Goal: Transaction & Acquisition: Purchase product/service

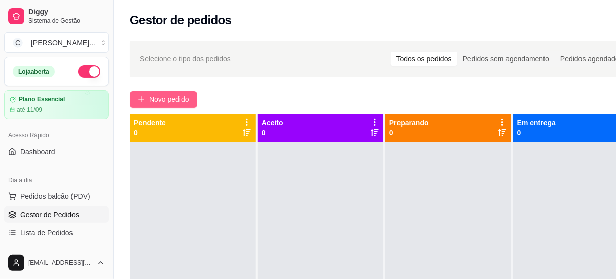
click at [171, 99] on span "Novo pedido" at bounding box center [169, 99] width 40 height 11
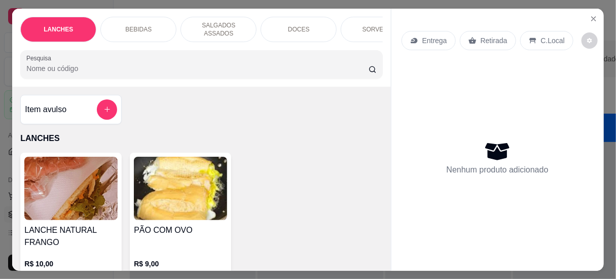
click at [183, 67] on input "Pesquisa" at bounding box center [197, 68] width 342 height 10
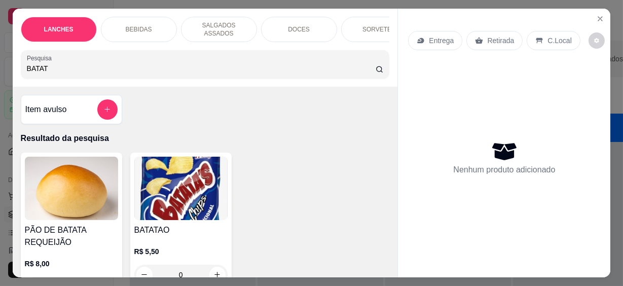
scroll to position [46, 0]
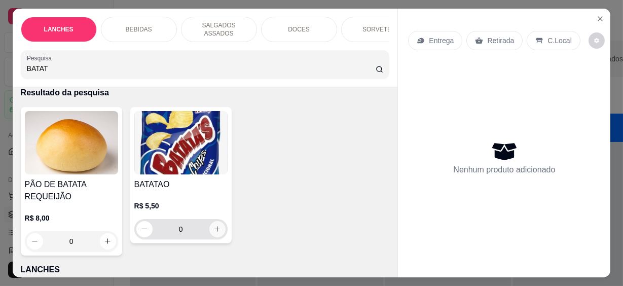
type input "BATAT"
click at [215, 230] on button "increase-product-quantity" at bounding box center [217, 229] width 16 height 16
type input "1"
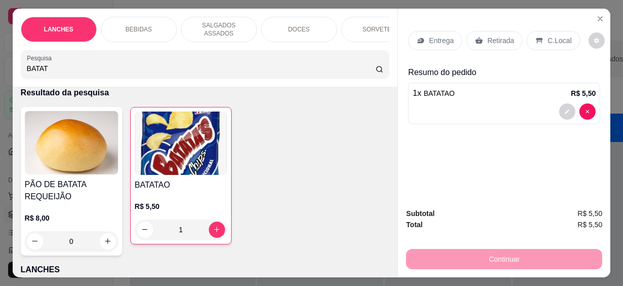
drag, startPoint x: 69, startPoint y: 63, endPoint x: -2, endPoint y: 71, distance: 71.4
click at [0, 71] on html "Diggy Sistema de Gestão C Cantina Giuli ... Loja aberta Plano Essencial até 11/…" at bounding box center [311, 143] width 623 height 286
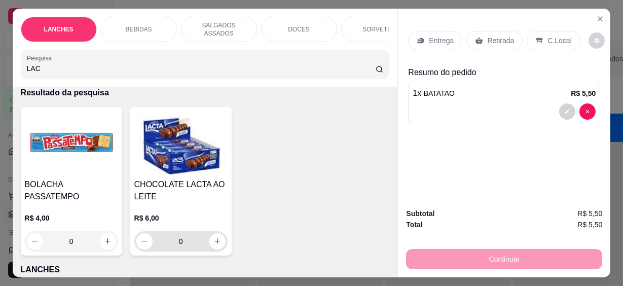
type input "LAC"
click at [214, 238] on icon "increase-product-quantity" at bounding box center [217, 242] width 8 height 8
type input "1"
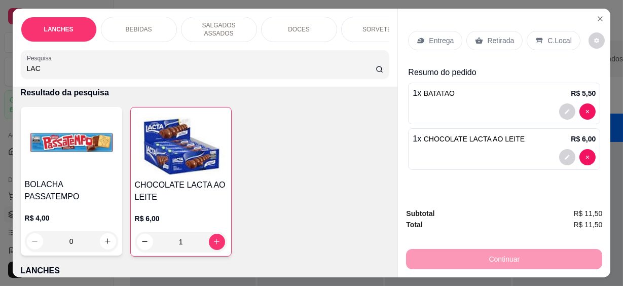
drag, startPoint x: 45, startPoint y: 63, endPoint x: 0, endPoint y: 65, distance: 45.2
click at [0, 65] on html "Diggy Sistema de Gestão C Cantina Giuli ... Loja aberta Plano Essencial até 11/…" at bounding box center [311, 143] width 623 height 286
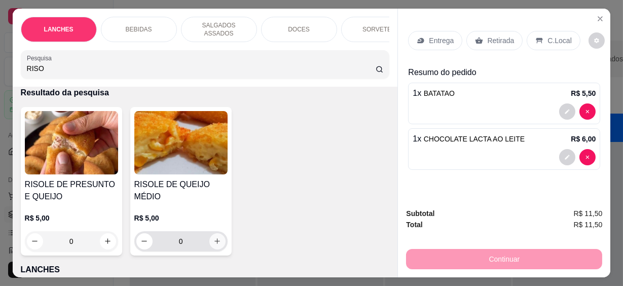
type input "RISO"
click at [213, 238] on icon "increase-product-quantity" at bounding box center [217, 242] width 8 height 8
type input "1"
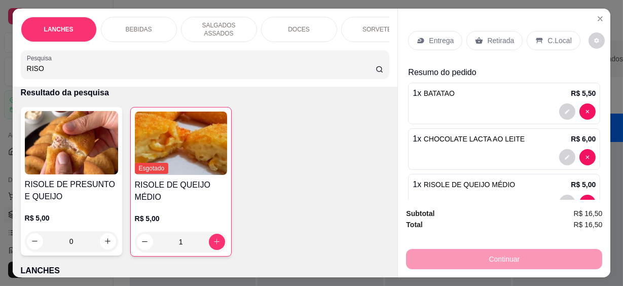
drag, startPoint x: 542, startPoint y: 29, endPoint x: 537, endPoint y: 32, distance: 5.2
click at [542, 31] on div "C.Local" at bounding box center [553, 40] width 53 height 19
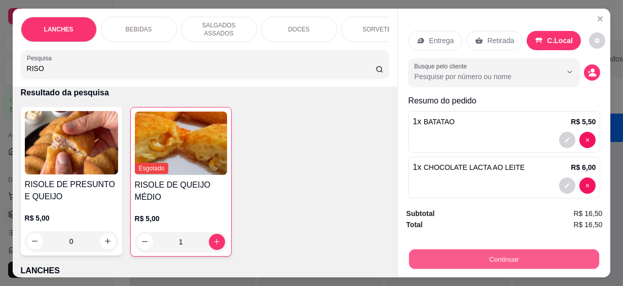
click at [515, 249] on button "Continuar" at bounding box center [504, 259] width 190 height 20
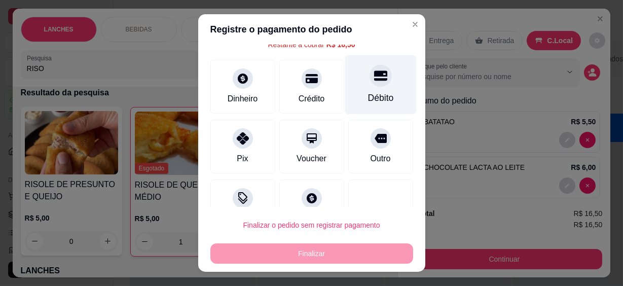
click at [368, 96] on div "Débito" at bounding box center [381, 97] width 26 height 13
type input "R$ 0,00"
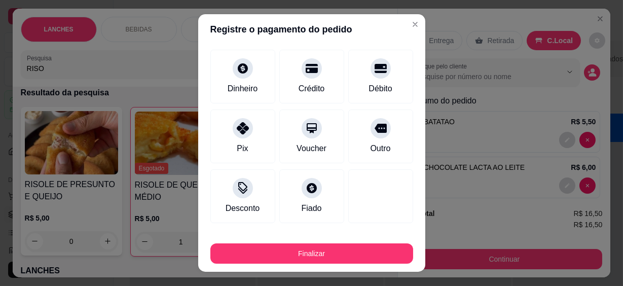
click at [338, 248] on button "Finalizar" at bounding box center [311, 253] width 203 height 20
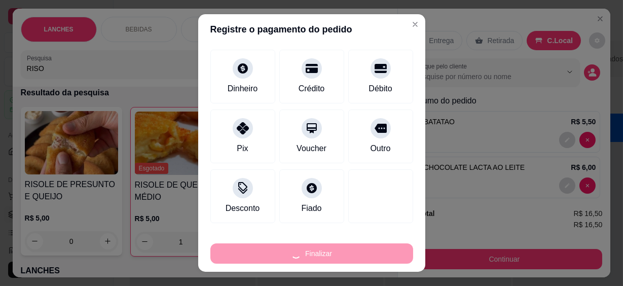
type input "0"
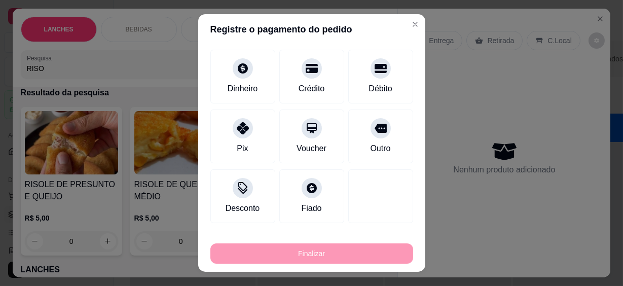
type input "-R$ 16,50"
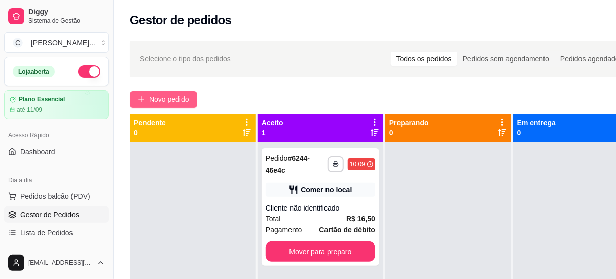
click at [173, 101] on span "Novo pedido" at bounding box center [169, 99] width 40 height 11
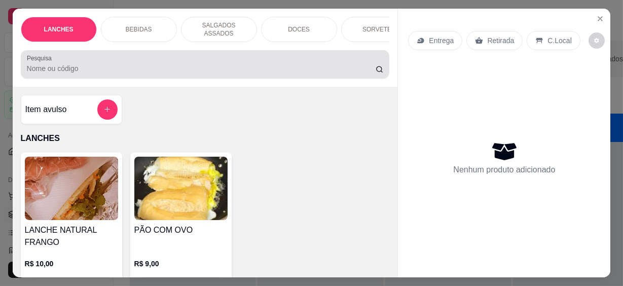
click at [213, 68] on input "Pesquisa" at bounding box center [201, 68] width 349 height 10
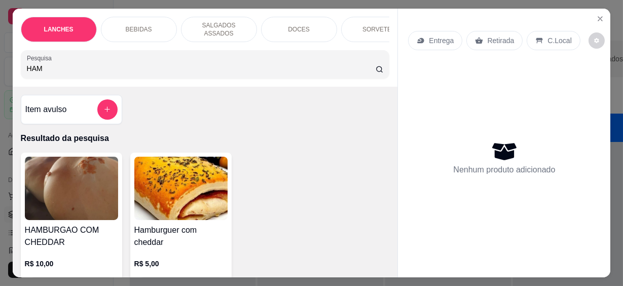
scroll to position [92, 0]
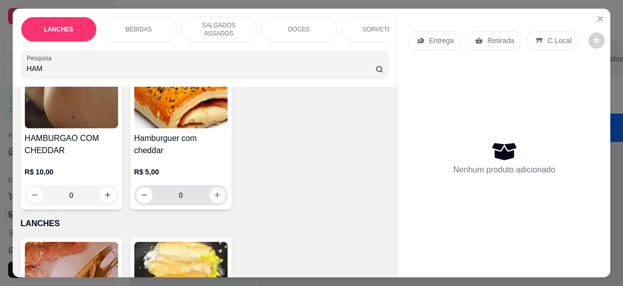
type input "HAM"
click at [211, 187] on button "increase-product-quantity" at bounding box center [217, 195] width 16 height 16
type input "1"
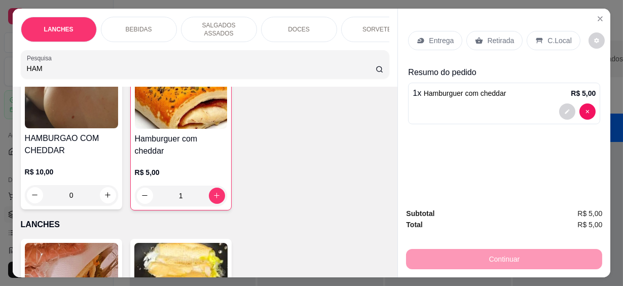
drag, startPoint x: 47, startPoint y: 61, endPoint x: -2, endPoint y: 69, distance: 49.3
click at [0, 69] on html "**********" at bounding box center [311, 143] width 623 height 286
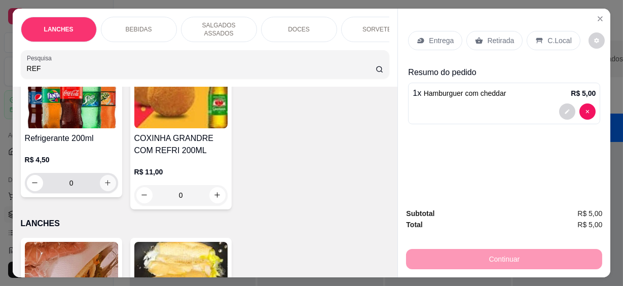
type input "REF"
click at [110, 175] on button "increase-product-quantity" at bounding box center [108, 183] width 16 height 16
type input "1"
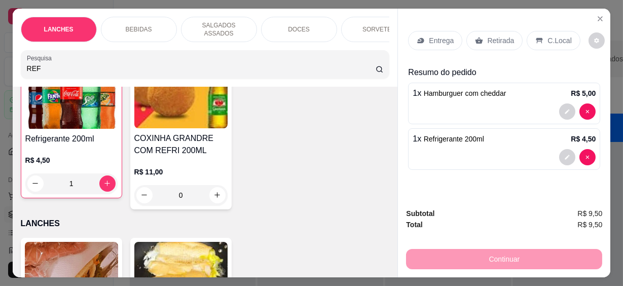
scroll to position [92, 0]
drag, startPoint x: 37, startPoint y: 64, endPoint x: 11, endPoint y: 66, distance: 25.9
click at [13, 66] on div "LANCHES BEBIDAS SALGADOS ASSADOS DOCES SORVETES SALGADINHOS SALGADOS DIVERSOS S…" at bounding box center [205, 48] width 385 height 78
drag, startPoint x: 41, startPoint y: 60, endPoint x: 8, endPoint y: 69, distance: 33.7
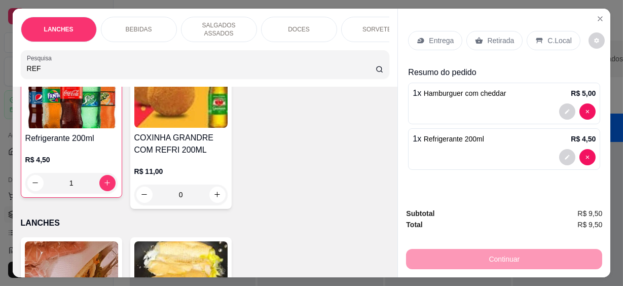
click at [8, 69] on div "LANCHES BEBIDAS SALGADOS ASSADOS DOCES SORVETES SALGADINHOS SALGADOS DIVERSOS S…" at bounding box center [311, 143] width 623 height 286
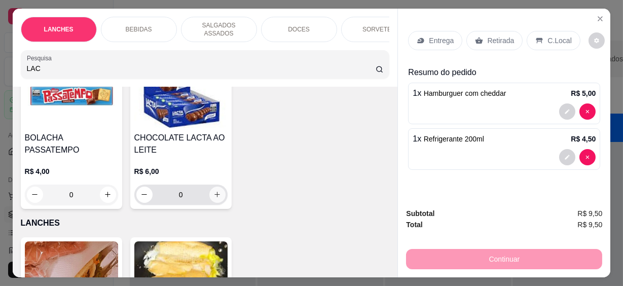
type input "LAC"
click at [217, 191] on icon "increase-product-quantity" at bounding box center [217, 195] width 8 height 8
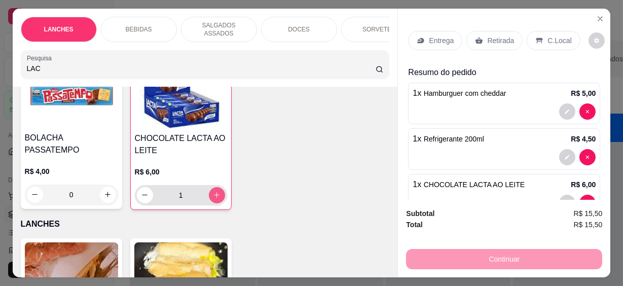
type input "1"
click at [549, 152] on div at bounding box center [504, 157] width 183 height 16
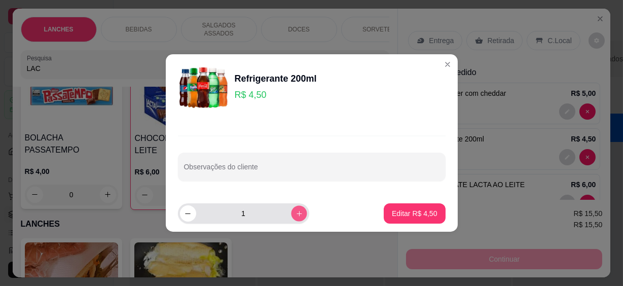
click at [294, 208] on button "increase-product-quantity" at bounding box center [299, 213] width 16 height 16
type input "2"
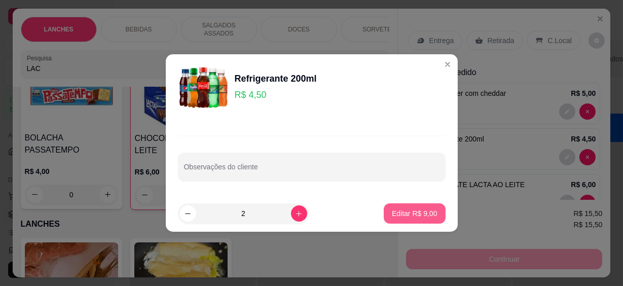
click at [410, 208] on p "Editar R$ 9,00" at bounding box center [415, 213] width 46 height 10
type input "2"
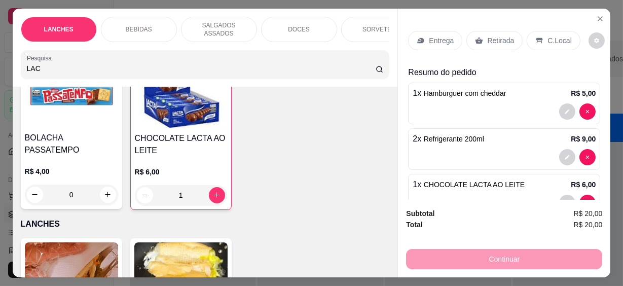
click at [162, 63] on input "LAC" at bounding box center [201, 68] width 349 height 10
type input "L"
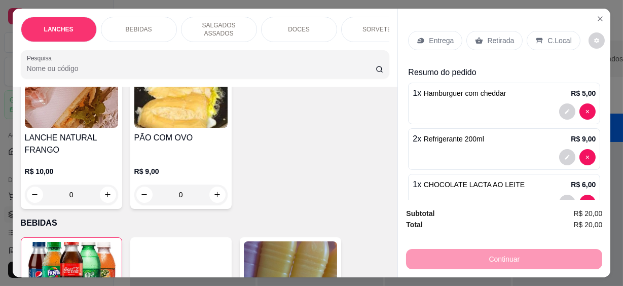
scroll to position [707, 0]
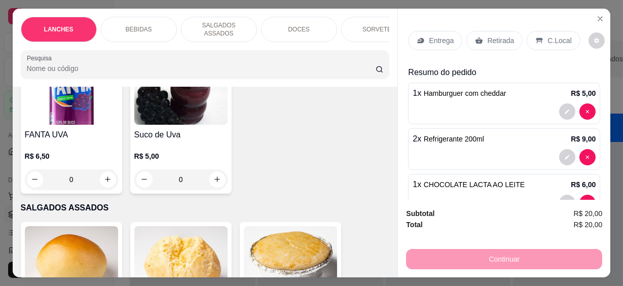
click at [151, 63] on input "Pesquisa" at bounding box center [201, 68] width 349 height 10
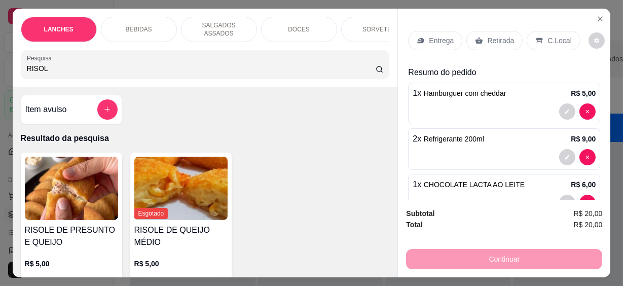
scroll to position [138, 0]
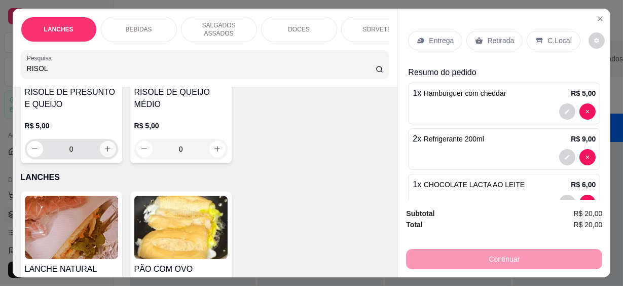
type input "RISOL"
click at [100, 148] on button "increase-product-quantity" at bounding box center [108, 149] width 16 height 16
type input "1"
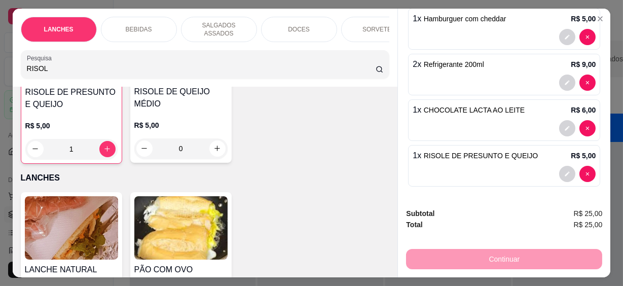
scroll to position [0, 0]
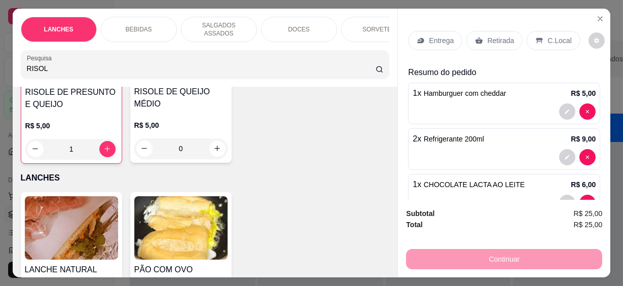
click at [530, 31] on div "C.Local" at bounding box center [553, 40] width 53 height 19
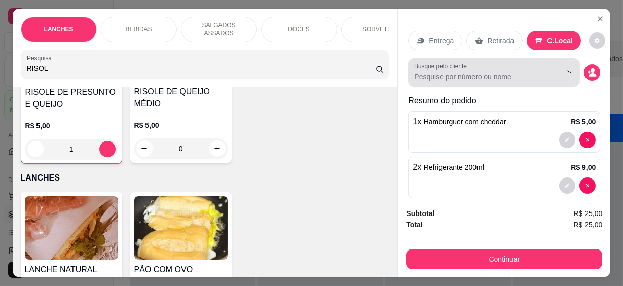
click at [481, 71] on input "Busque pelo cliente" at bounding box center [479, 76] width 131 height 10
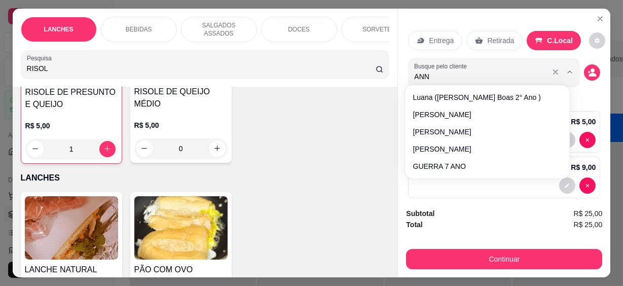
type input "ANNE"
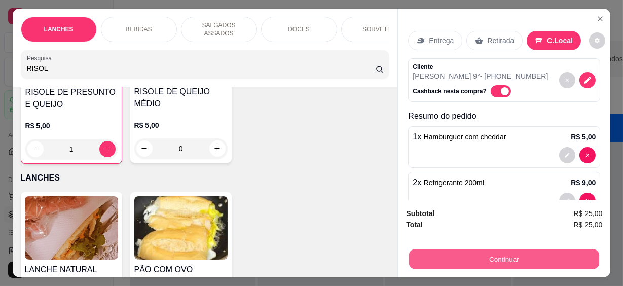
click at [522, 259] on button "Continuar" at bounding box center [504, 259] width 190 height 20
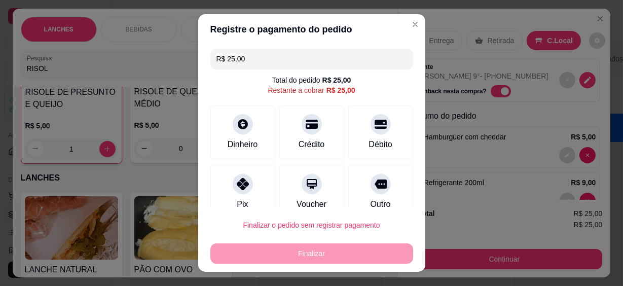
scroll to position [18, 0]
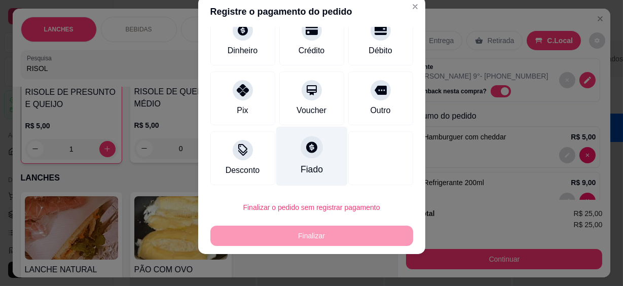
click at [285, 159] on div "Fiado" at bounding box center [311, 156] width 71 height 59
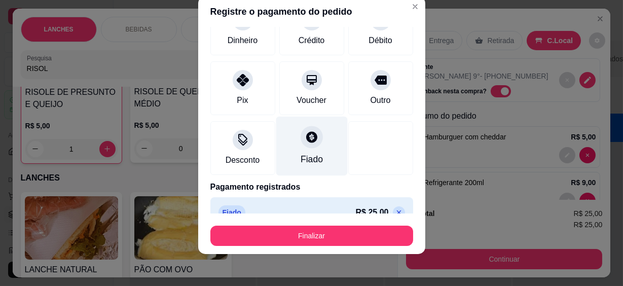
type input "R$ 0,00"
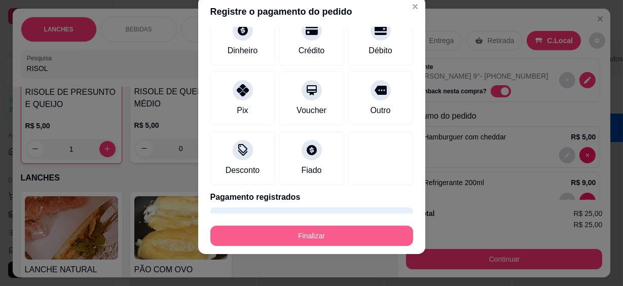
click at [302, 235] on button "Finalizar" at bounding box center [311, 236] width 203 height 20
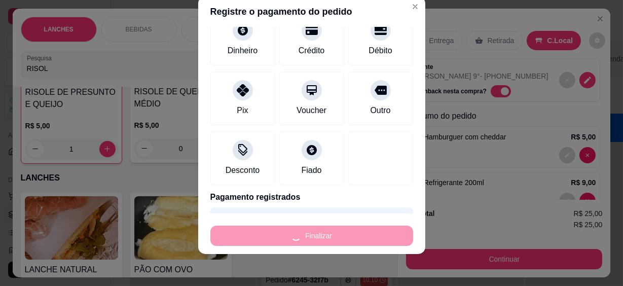
type input "0"
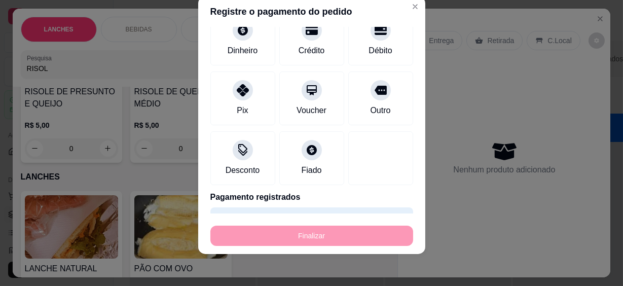
type input "-R$ 25,00"
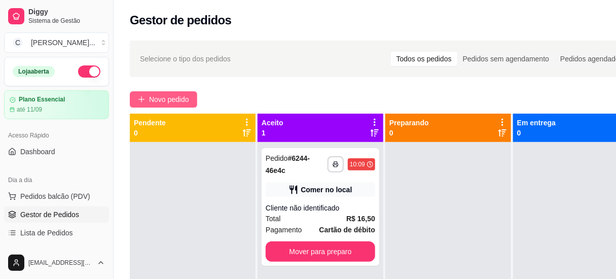
click at [157, 94] on span "Novo pedido" at bounding box center [169, 99] width 40 height 11
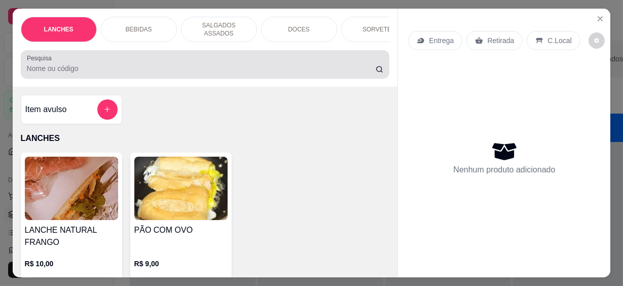
click at [185, 71] on div "Pesquisa" at bounding box center [205, 64] width 369 height 28
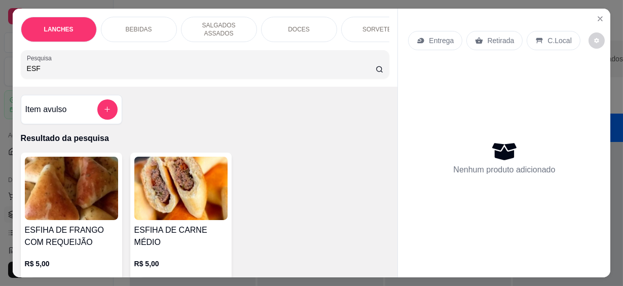
scroll to position [46, 0]
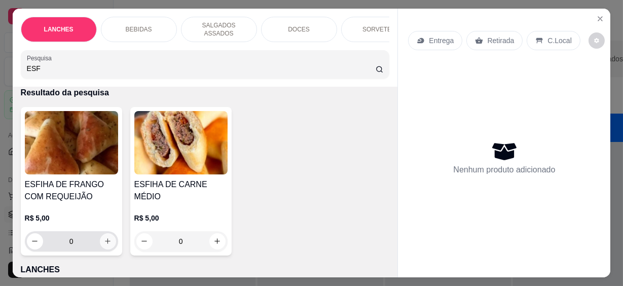
type input "ESF"
click at [100, 233] on button "increase-product-quantity" at bounding box center [108, 241] width 16 height 16
type input "1"
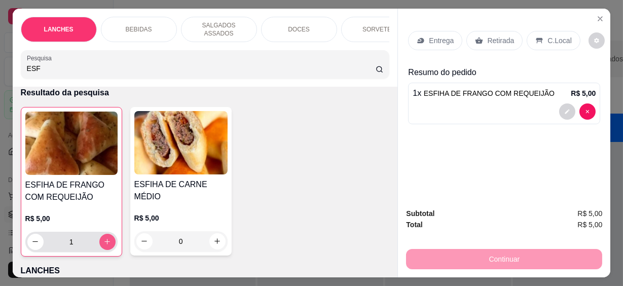
click at [103, 238] on icon "increase-product-quantity" at bounding box center [107, 242] width 8 height 8
type input "2"
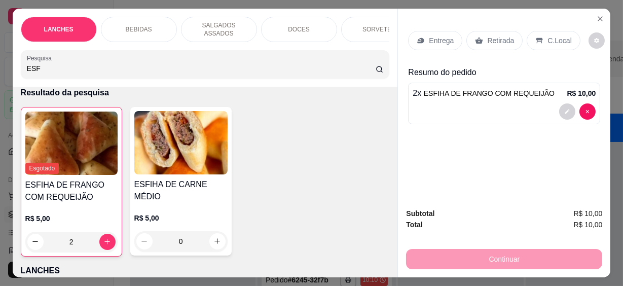
drag, startPoint x: 46, startPoint y: 65, endPoint x: -2, endPoint y: 58, distance: 48.6
click at [0, 58] on html "**********" at bounding box center [311, 143] width 623 height 286
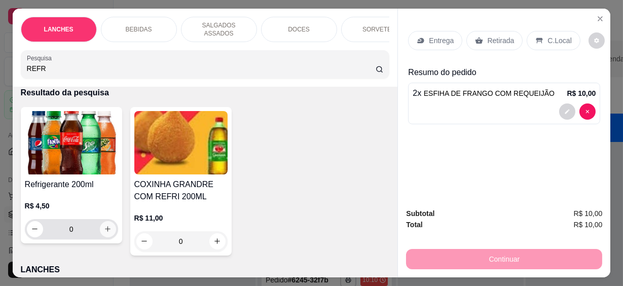
type input "REFR"
click at [103, 221] on button "increase-product-quantity" at bounding box center [108, 229] width 16 height 16
type input "1"
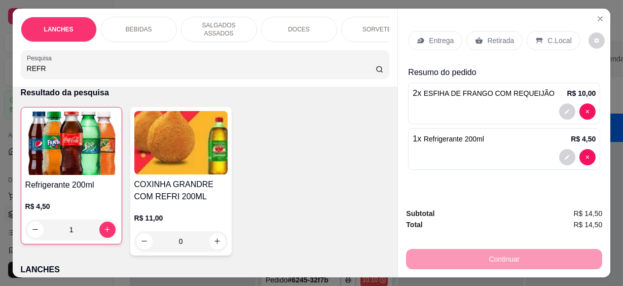
drag, startPoint x: 552, startPoint y: 45, endPoint x: 546, endPoint y: 41, distance: 6.6
click at [550, 45] on div "C.Local" at bounding box center [553, 40] width 53 height 19
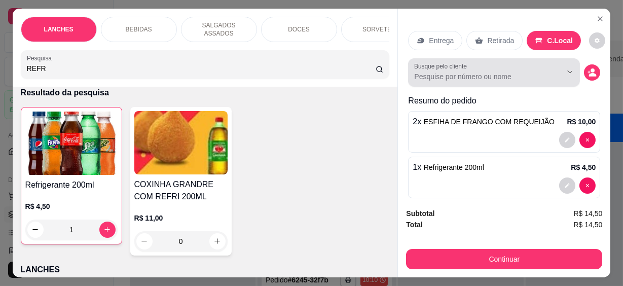
click at [517, 76] on input "Busque pelo cliente" at bounding box center [479, 76] width 131 height 10
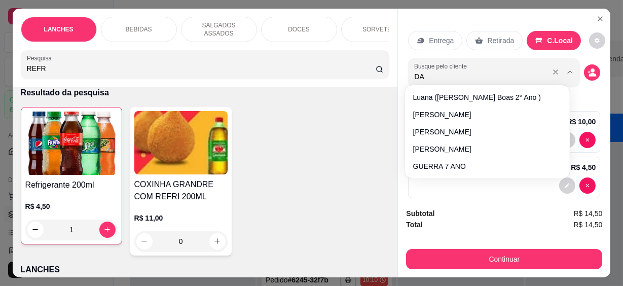
type input "DAV"
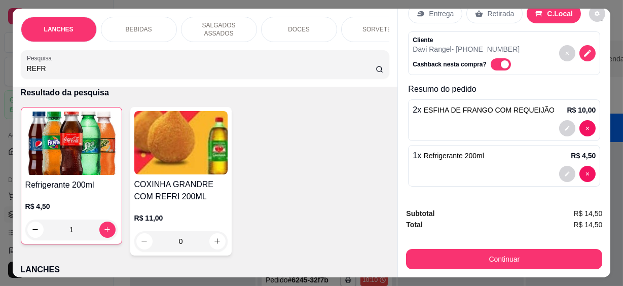
scroll to position [27, 0]
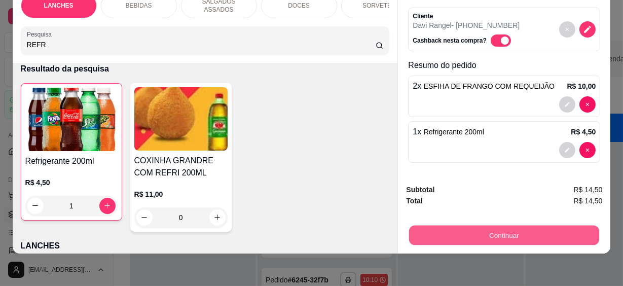
click at [487, 226] on button "Continuar" at bounding box center [504, 236] width 190 height 20
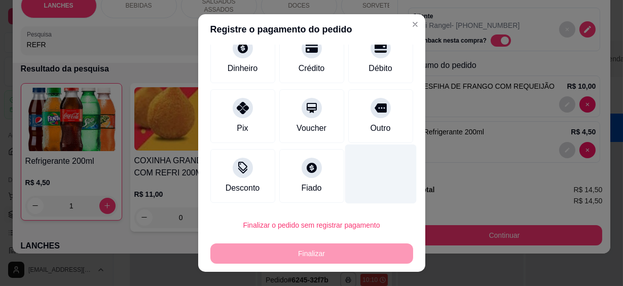
scroll to position [18, 0]
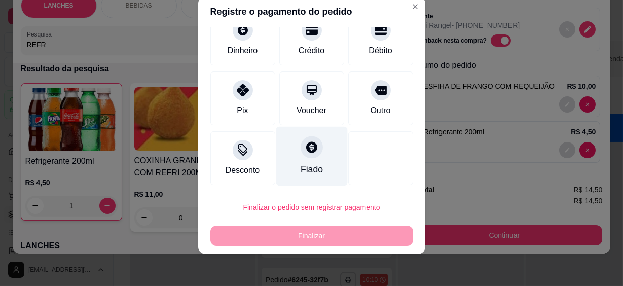
click at [318, 164] on div "Fiado" at bounding box center [311, 156] width 71 height 59
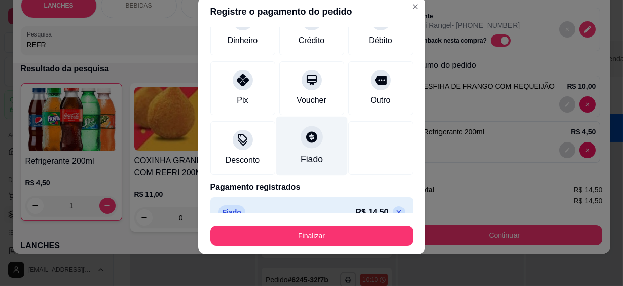
type input "R$ 0,00"
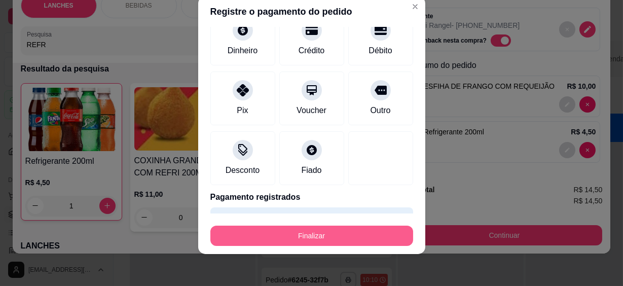
click at [320, 232] on button "Finalizar" at bounding box center [311, 236] width 203 height 20
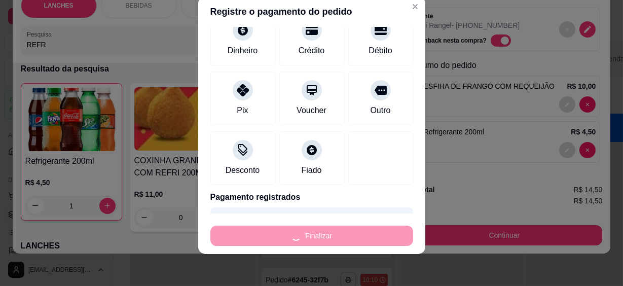
type input "0"
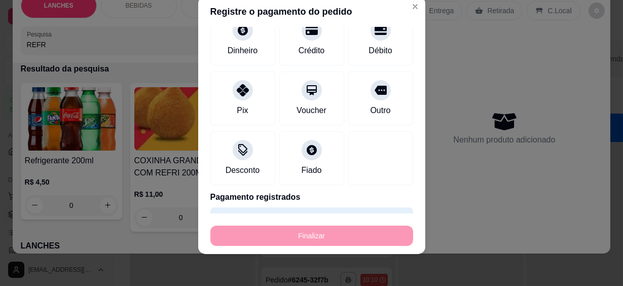
type input "-R$ 14,50"
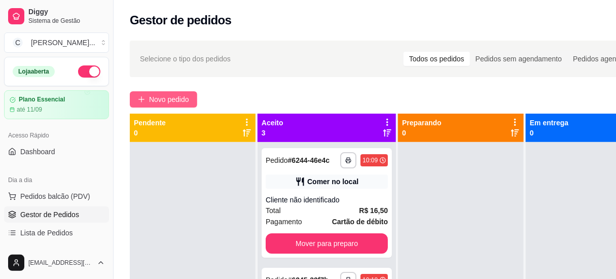
click at [171, 100] on span "Novo pedido" at bounding box center [169, 99] width 40 height 11
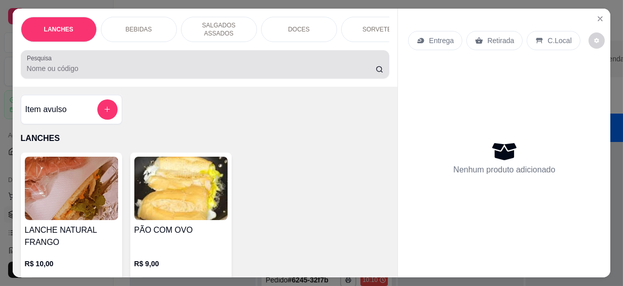
click at [198, 71] on div "Pesquisa" at bounding box center [205, 64] width 369 height 28
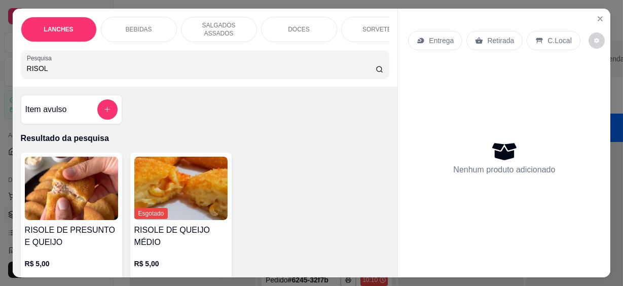
scroll to position [92, 0]
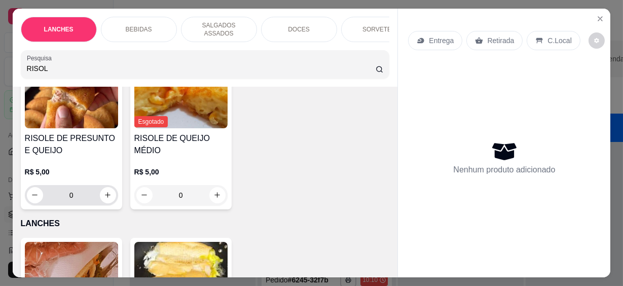
type input "RISOL"
click at [108, 192] on button "increase-product-quantity" at bounding box center [108, 195] width 16 height 16
type input "2"
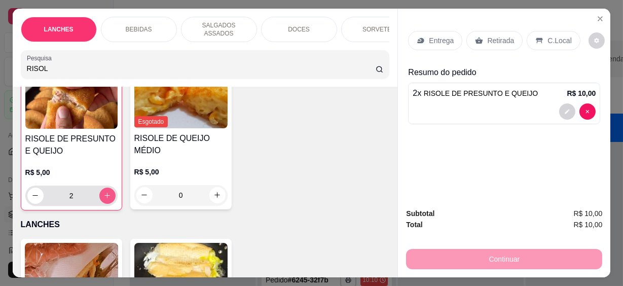
scroll to position [92, 0]
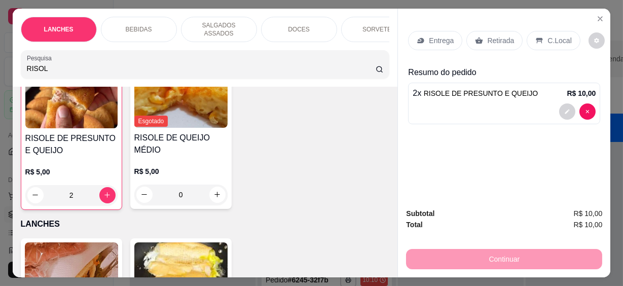
drag, startPoint x: 547, startPoint y: 35, endPoint x: 464, endPoint y: 94, distance: 101.6
click at [548, 35] on p "C.Local" at bounding box center [560, 40] width 24 height 10
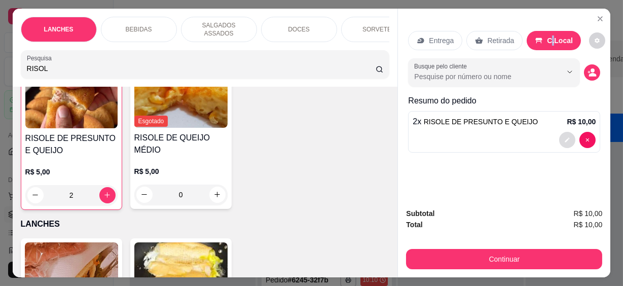
click at [560, 133] on button "decrease-product-quantity" at bounding box center [567, 140] width 16 height 16
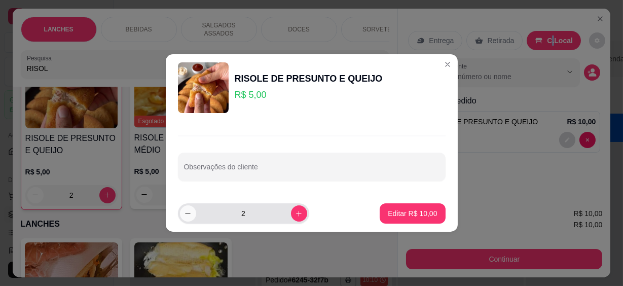
click at [186, 214] on icon "decrease-product-quantity" at bounding box center [188, 214] width 8 height 8
type input "1"
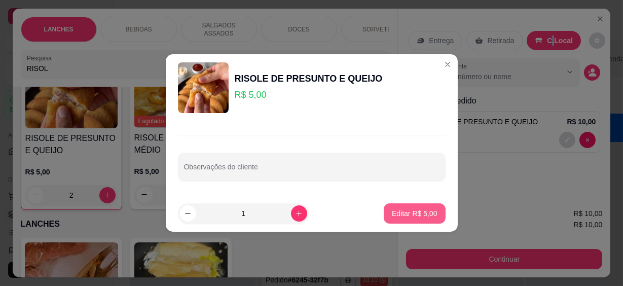
click at [416, 209] on p "Editar R$ 5,00" at bounding box center [415, 213] width 46 height 10
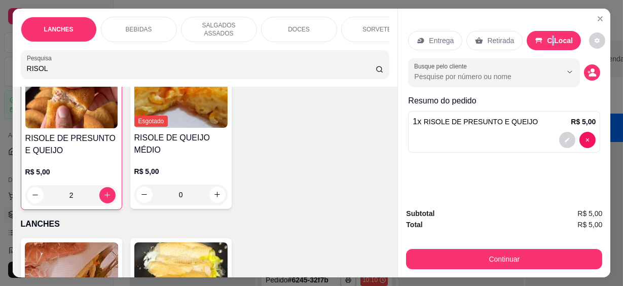
type input "1"
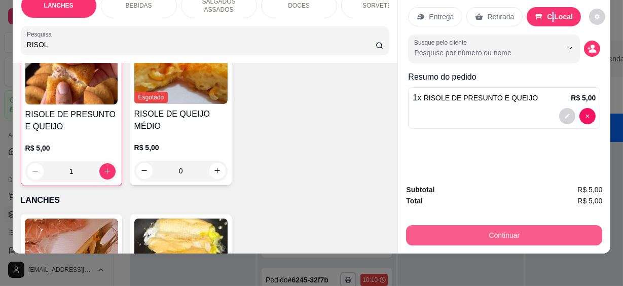
click at [491, 231] on button "Continuar" at bounding box center [504, 235] width 196 height 20
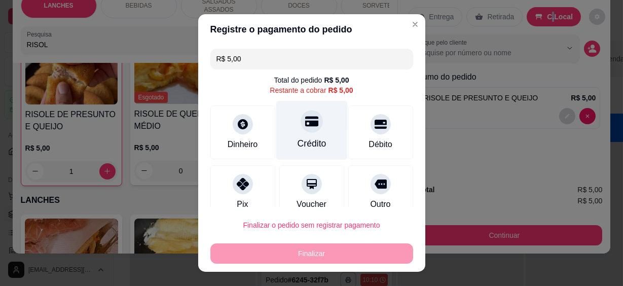
scroll to position [46, 0]
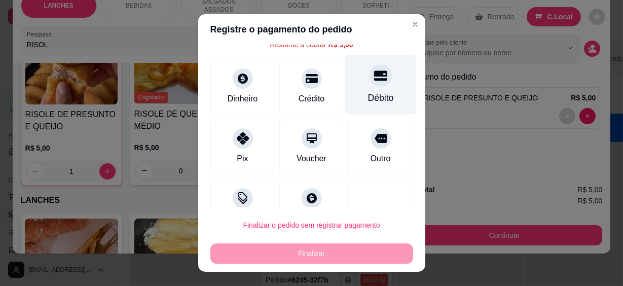
click at [368, 87] on div "Débito" at bounding box center [380, 84] width 71 height 59
type input "R$ 0,00"
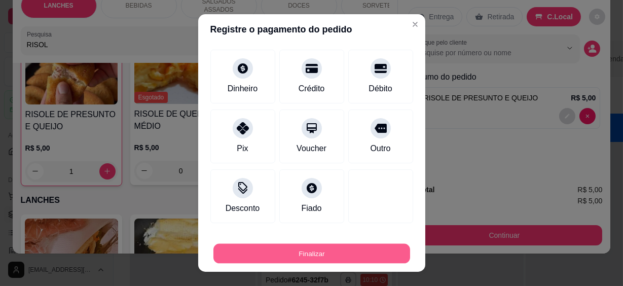
click at [343, 252] on button "Finalizar" at bounding box center [311, 253] width 197 height 20
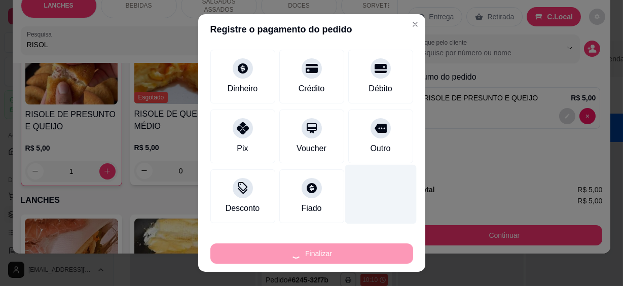
type input "0"
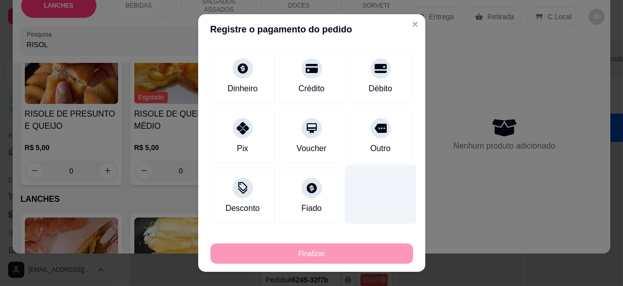
type input "-R$ 5,00"
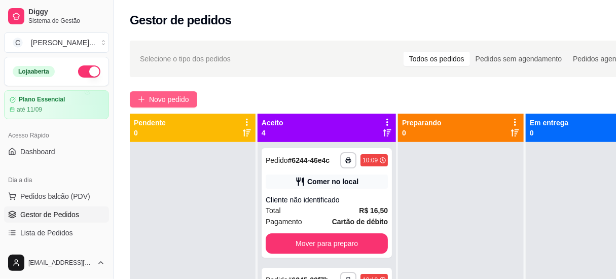
click at [176, 100] on span "Novo pedido" at bounding box center [169, 99] width 40 height 11
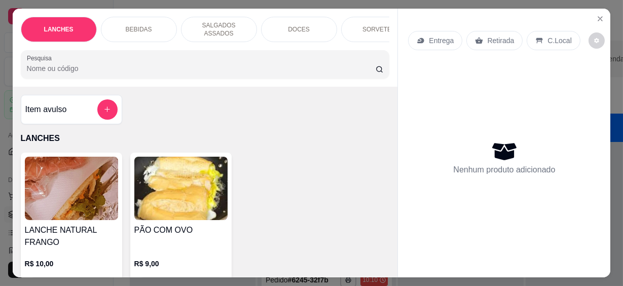
click at [218, 63] on input "Pesquisa" at bounding box center [201, 68] width 349 height 10
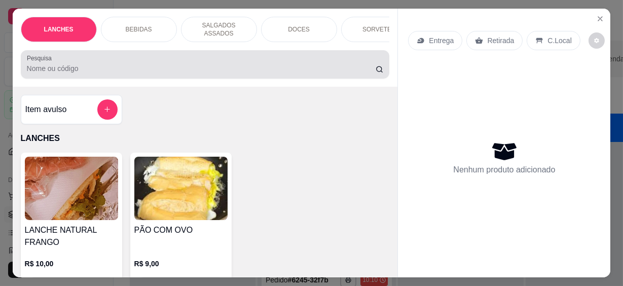
click at [214, 70] on div "Pesquisa" at bounding box center [205, 64] width 369 height 28
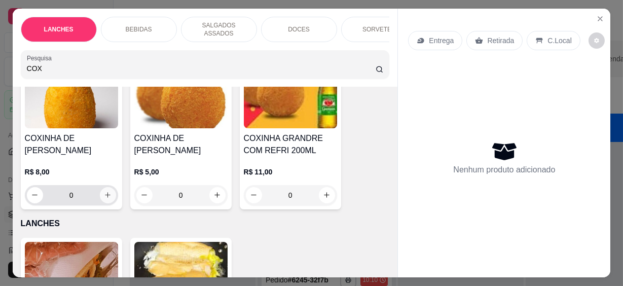
scroll to position [138, 0]
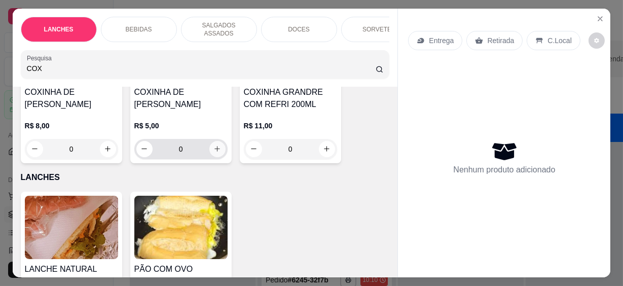
type input "COX"
click at [214, 147] on icon "increase-product-quantity" at bounding box center [217, 149] width 8 height 8
type input "1"
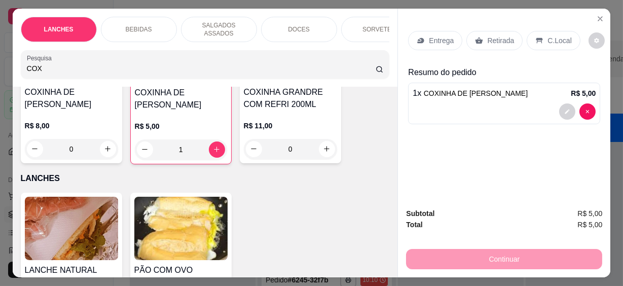
drag, startPoint x: 40, startPoint y: 63, endPoint x: 1, endPoint y: 71, distance: 39.4
click at [1, 71] on div "LANCHES BEBIDAS SALGADOS ASSADOS DOCES SORVETES SALGADINHOS SALGADOS DIVERSOS S…" at bounding box center [311, 143] width 623 height 286
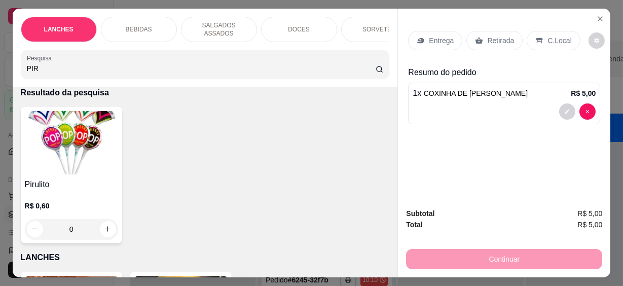
scroll to position [92, 0]
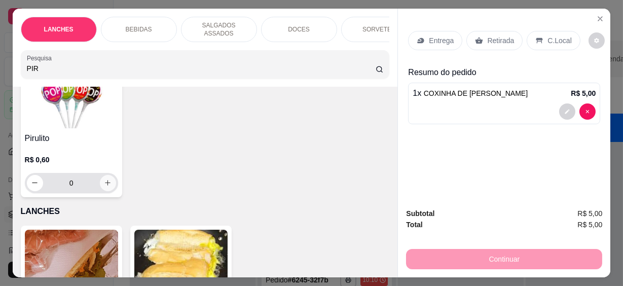
type input "PIR"
click at [104, 181] on icon "increase-product-quantity" at bounding box center [108, 183] width 8 height 8
type input "1"
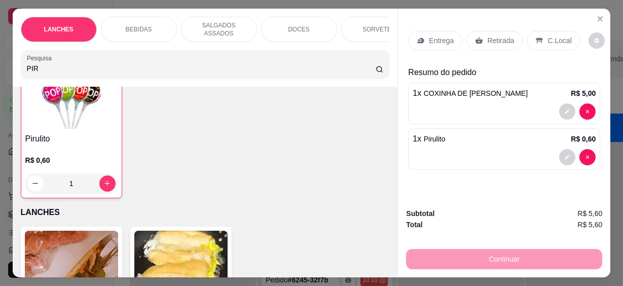
scroll to position [92, 0]
click at [551, 37] on p "C.Local" at bounding box center [560, 40] width 24 height 10
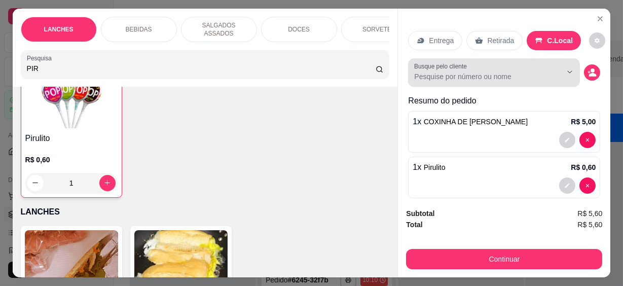
click at [472, 73] on input "Busque pelo cliente" at bounding box center [479, 76] width 131 height 10
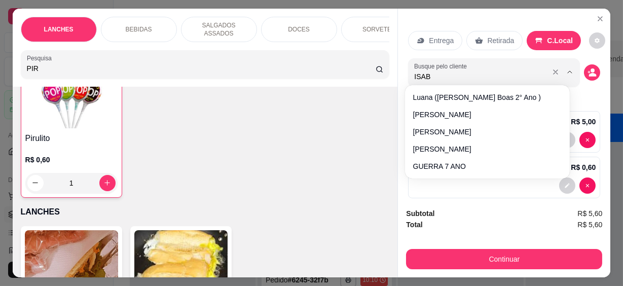
type input "ISABE"
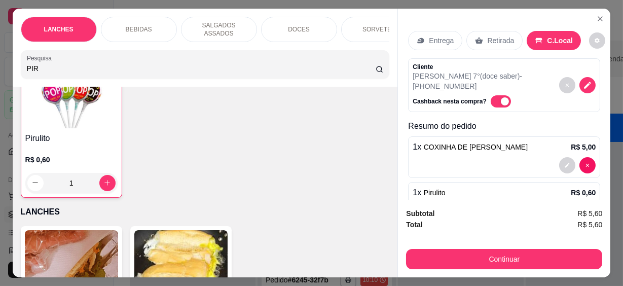
scroll to position [27, 0]
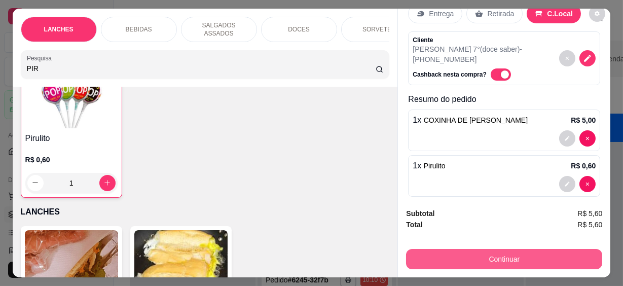
click at [506, 260] on button "Continuar" at bounding box center [504, 259] width 196 height 20
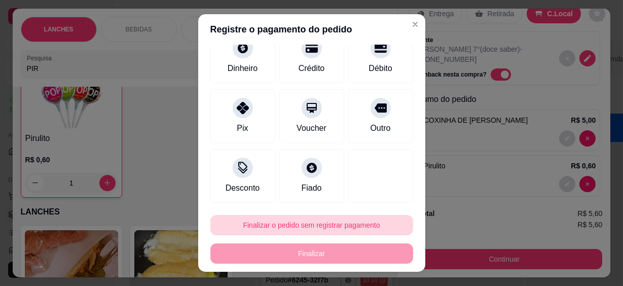
scroll to position [18, 0]
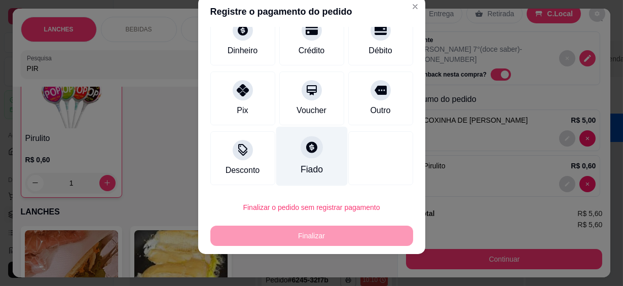
click at [305, 147] on icon at bounding box center [311, 146] width 13 height 13
type input "R$ 0,00"
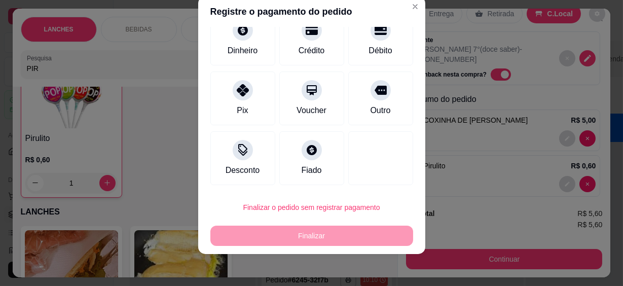
scroll to position [66, 0]
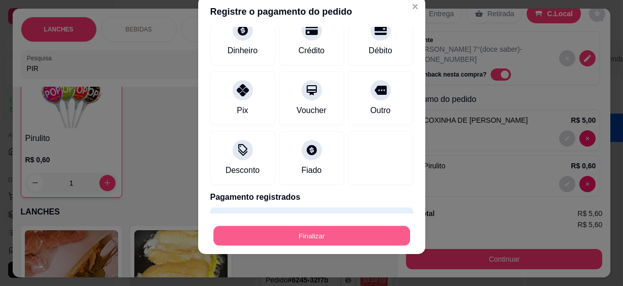
click at [324, 230] on button "Finalizar" at bounding box center [311, 236] width 197 height 20
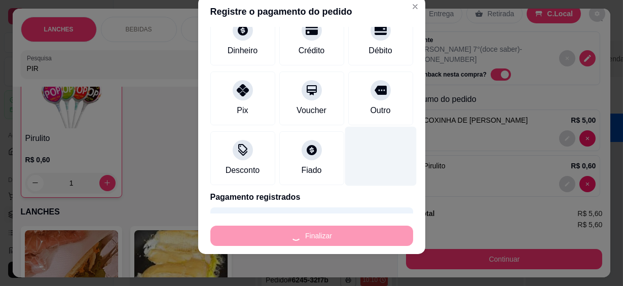
type input "0"
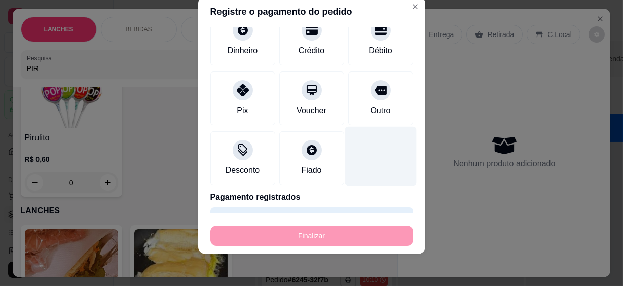
type input "-R$ 5,60"
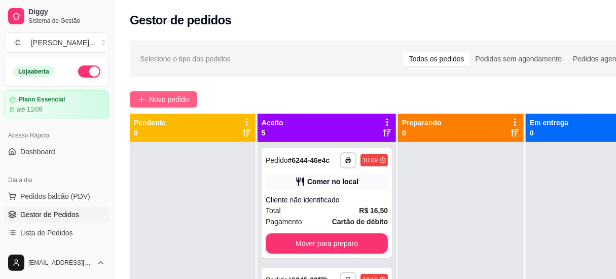
click at [173, 94] on span "Novo pedido" at bounding box center [169, 99] width 40 height 11
click at [220, 69] on div at bounding box center [201, 64] width 350 height 20
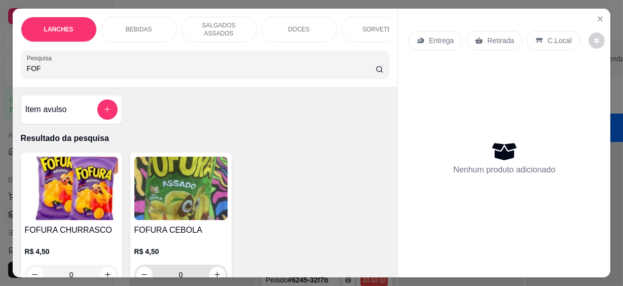
scroll to position [92, 0]
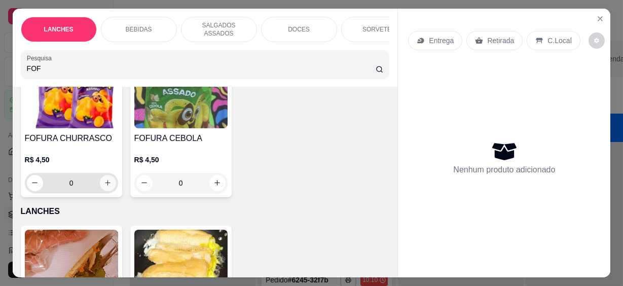
type input "FOF"
click at [107, 175] on button "increase-product-quantity" at bounding box center [108, 183] width 16 height 16
type input "1"
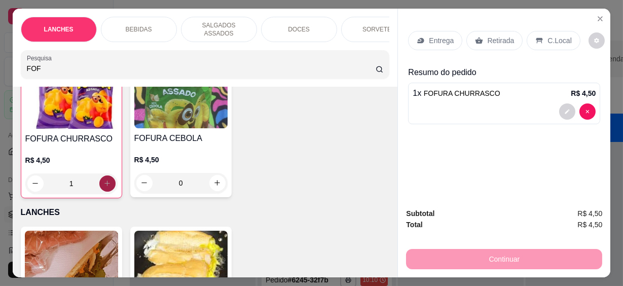
scroll to position [92, 0]
click at [548, 39] on p "C.Local" at bounding box center [560, 40] width 24 height 10
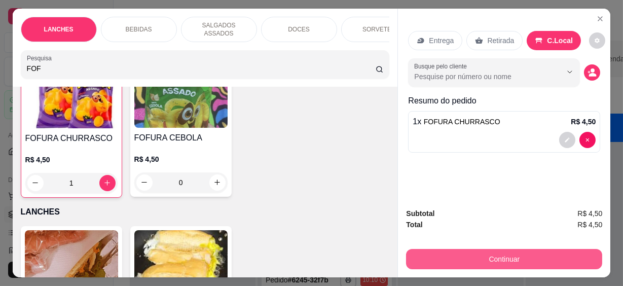
click at [508, 258] on button "Continuar" at bounding box center [504, 259] width 196 height 20
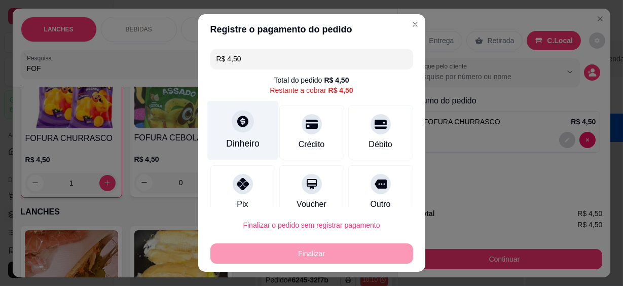
click at [235, 140] on div "Dinheiro" at bounding box center [242, 143] width 33 height 13
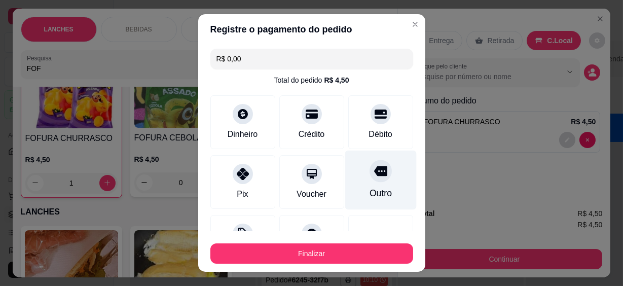
type input "R$ 0,00"
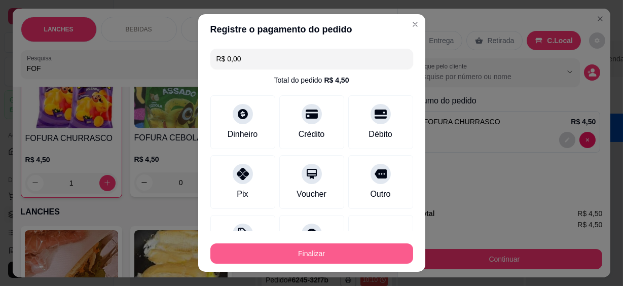
click at [355, 247] on button "Finalizar" at bounding box center [311, 253] width 203 height 20
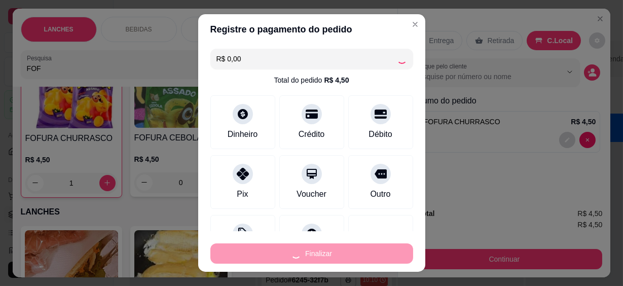
type input "0"
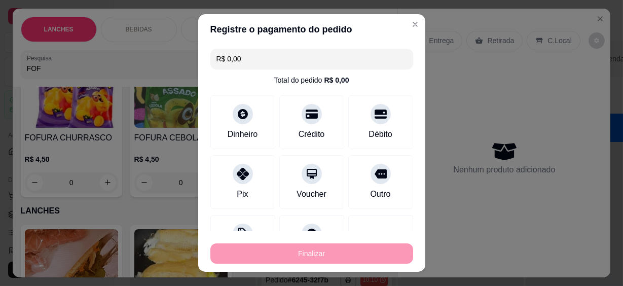
type input "-R$ 4,50"
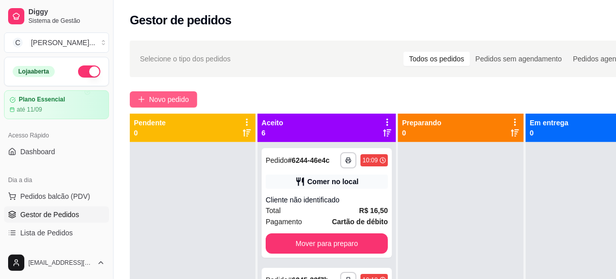
click at [182, 103] on span "Novo pedido" at bounding box center [169, 99] width 40 height 11
click at [239, 68] on input "Pesquisa" at bounding box center [197, 68] width 342 height 10
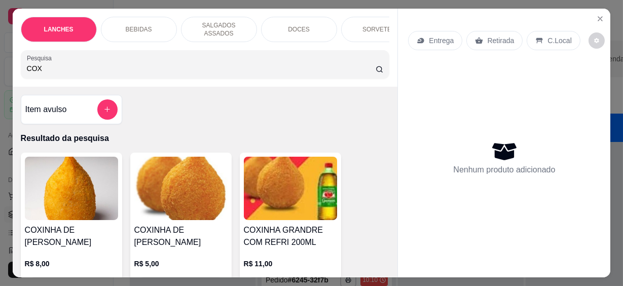
scroll to position [46, 0]
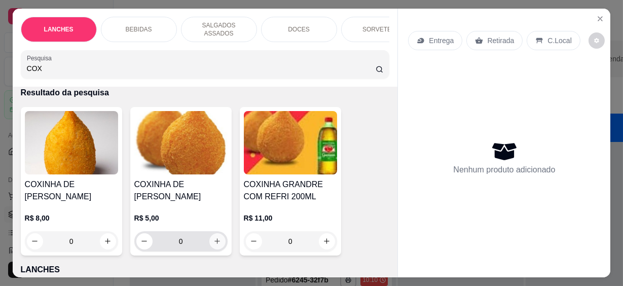
type input "COX"
click at [214, 239] on icon "increase-product-quantity" at bounding box center [216, 241] width 5 height 5
type input "1"
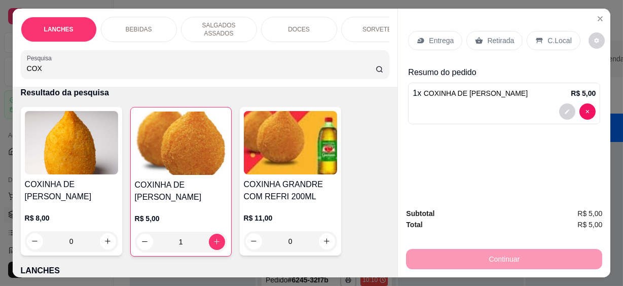
drag, startPoint x: 31, startPoint y: 64, endPoint x: 0, endPoint y: 64, distance: 30.9
click at [0, 64] on html "**********" at bounding box center [311, 143] width 623 height 286
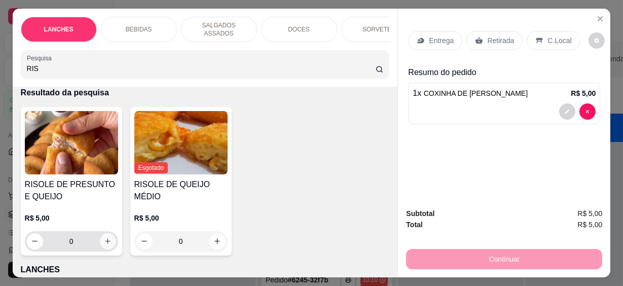
type input "RIS"
click at [107, 234] on button "increase-product-quantity" at bounding box center [108, 241] width 16 height 16
type input "1"
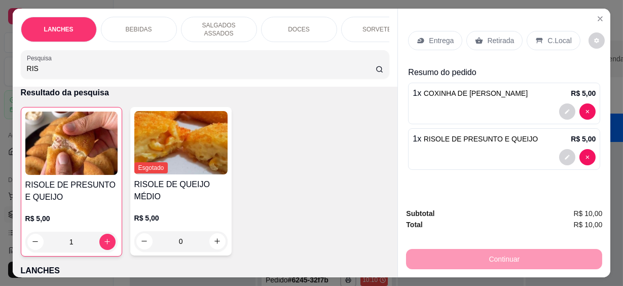
drag, startPoint x: 545, startPoint y: 37, endPoint x: 542, endPoint y: 119, distance: 82.2
click at [548, 37] on p "C.Local" at bounding box center [560, 40] width 24 height 10
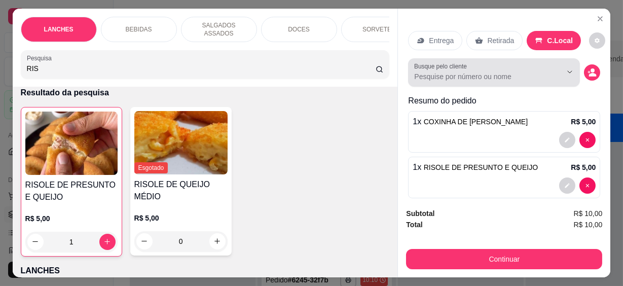
click at [496, 71] on input "Busque pelo cliente" at bounding box center [479, 76] width 131 height 10
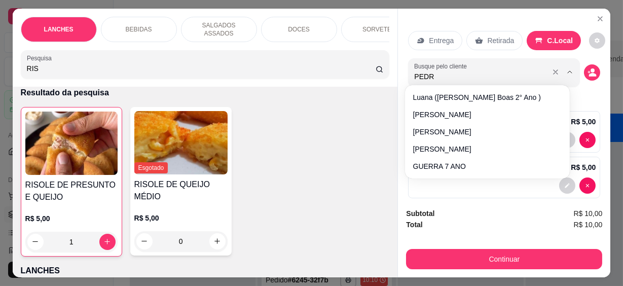
type input "[PERSON_NAME]"
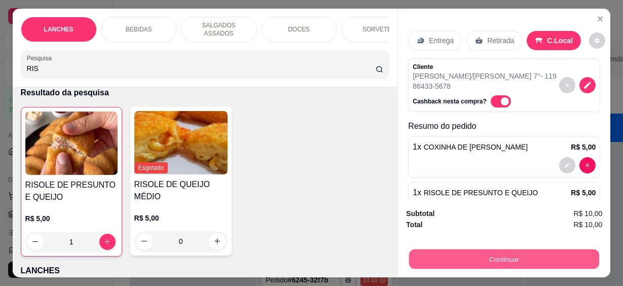
click at [449, 255] on button "Continuar" at bounding box center [504, 259] width 190 height 20
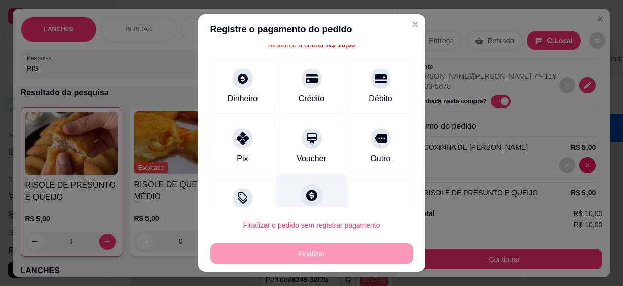
click at [306, 192] on icon at bounding box center [311, 195] width 13 height 13
type input "R$ 0,00"
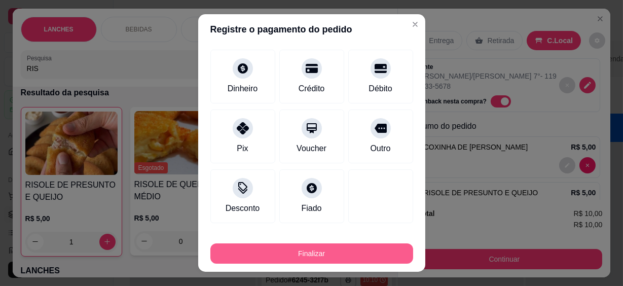
click at [335, 248] on button "Finalizar" at bounding box center [311, 253] width 203 height 20
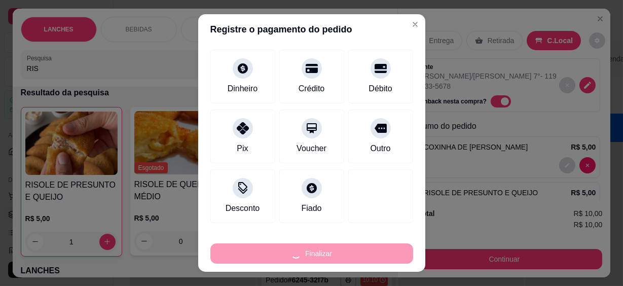
type input "0"
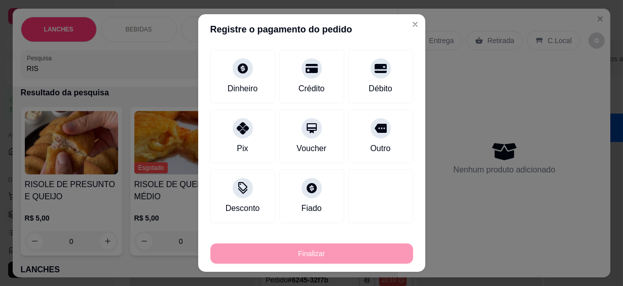
type input "-R$ 10,00"
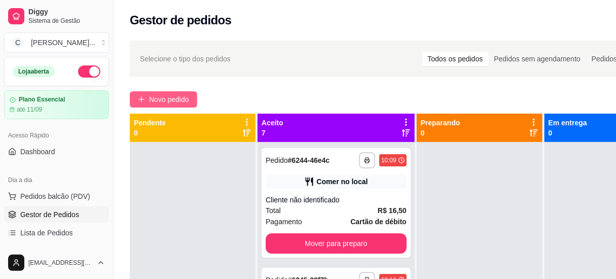
click at [155, 95] on span "Novo pedido" at bounding box center [169, 99] width 40 height 11
click at [175, 69] on div at bounding box center [201, 64] width 350 height 20
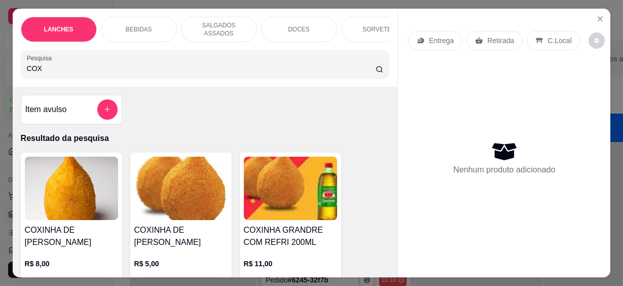
scroll to position [92, 0]
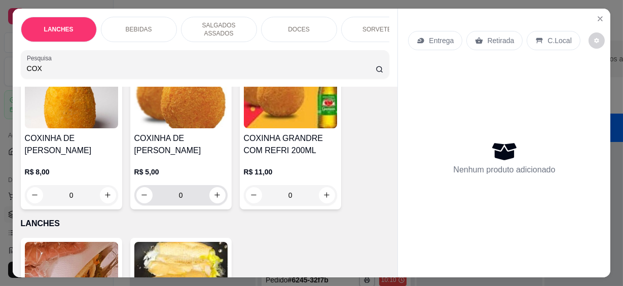
type input "COX"
click at [214, 192] on icon "increase-product-quantity" at bounding box center [217, 196] width 8 height 8
type input "1"
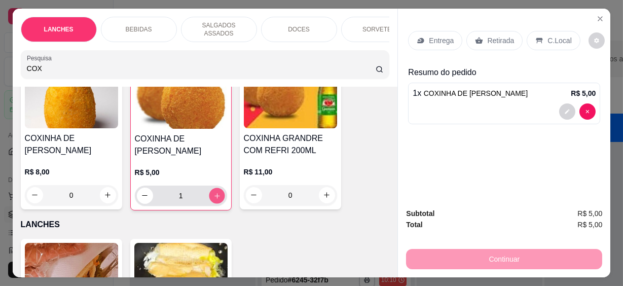
click at [213, 192] on icon "increase-product-quantity" at bounding box center [217, 196] width 8 height 8
type input "2"
click at [548, 41] on p "C.Local" at bounding box center [560, 40] width 24 height 10
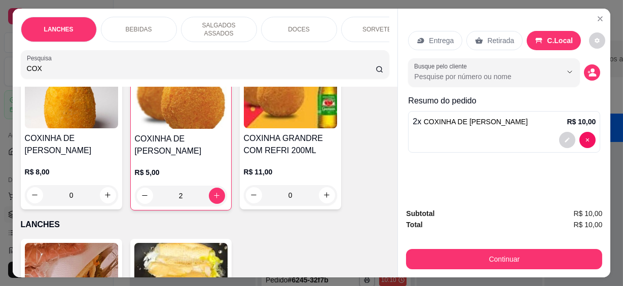
drag, startPoint x: 172, startPoint y: 57, endPoint x: -2, endPoint y: 69, distance: 174.3
click at [0, 69] on html "**********" at bounding box center [311, 143] width 623 height 286
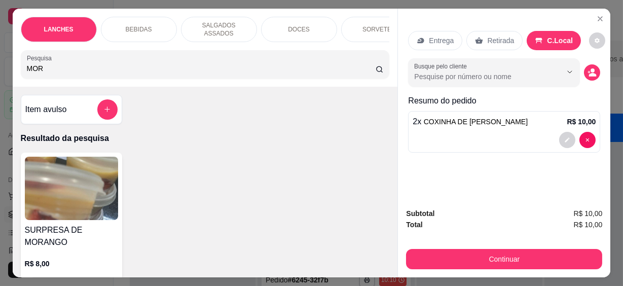
scroll to position [138, 0]
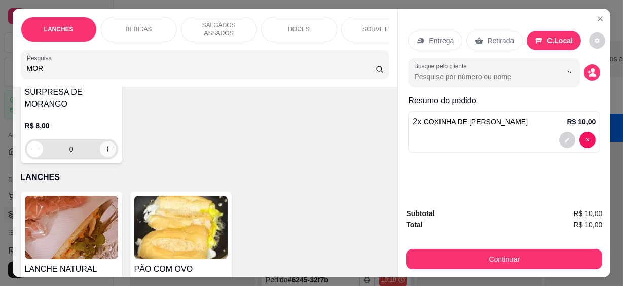
type input "MOR"
click at [107, 145] on icon "increase-product-quantity" at bounding box center [108, 149] width 8 height 8
type input "1"
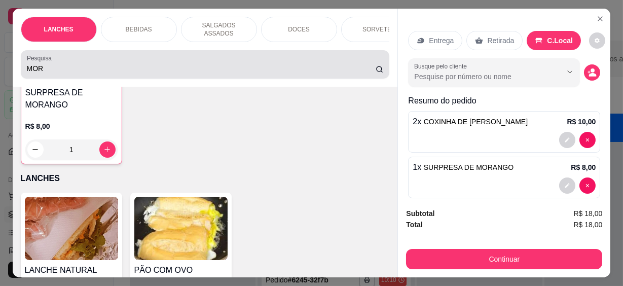
scroll to position [138, 0]
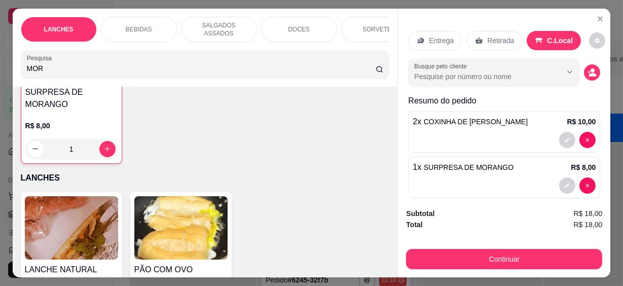
drag, startPoint x: 43, startPoint y: 60, endPoint x: -2, endPoint y: 70, distance: 45.6
click at [0, 70] on html "**********" at bounding box center [311, 143] width 623 height 286
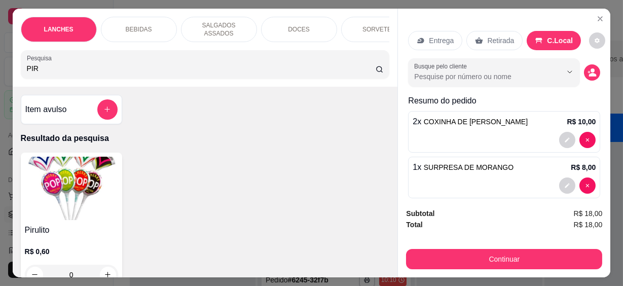
scroll to position [138, 0]
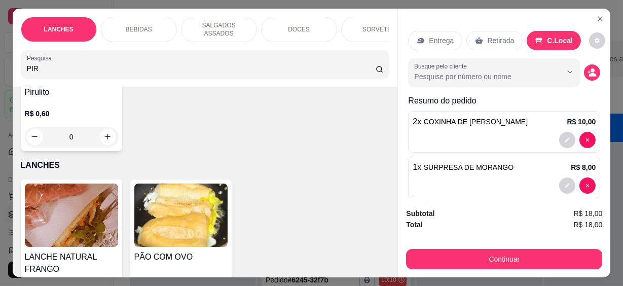
type input "PIR"
click at [105, 134] on icon "increase-product-quantity" at bounding box center [107, 136] width 5 height 5
type input "1"
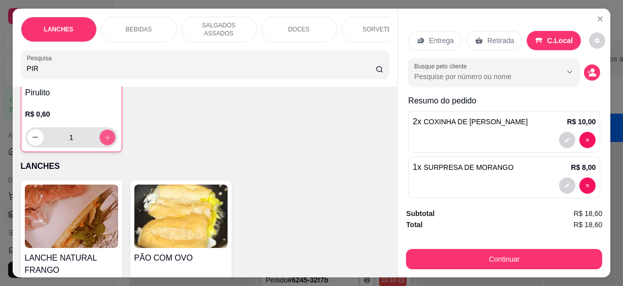
click at [104, 135] on icon "increase-product-quantity" at bounding box center [106, 137] width 5 height 5
type input "2"
click at [104, 134] on icon "increase-product-quantity" at bounding box center [107, 137] width 6 height 6
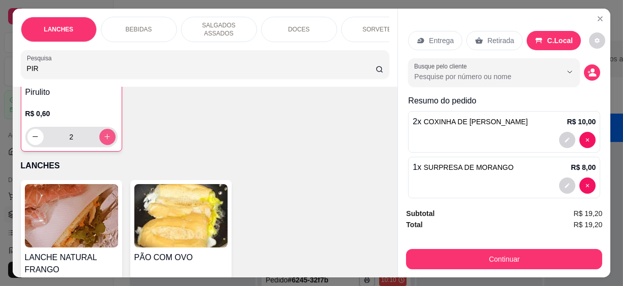
type input "3"
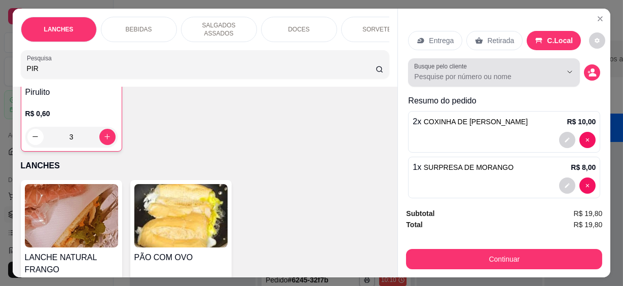
click at [519, 71] on input "Busque pelo cliente" at bounding box center [479, 76] width 131 height 10
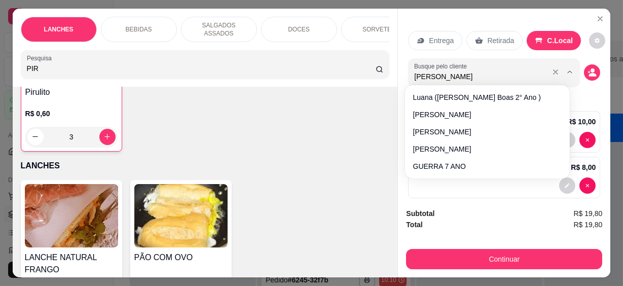
type input "[PERSON_NAME]"
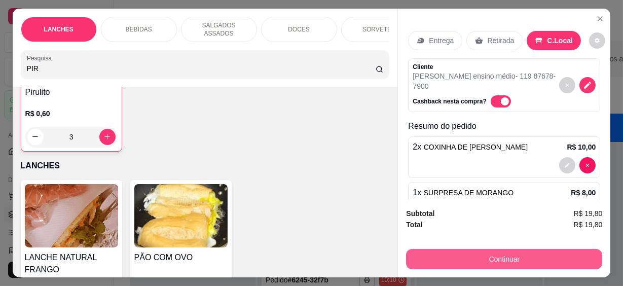
click at [498, 250] on button "Continuar" at bounding box center [504, 259] width 196 height 20
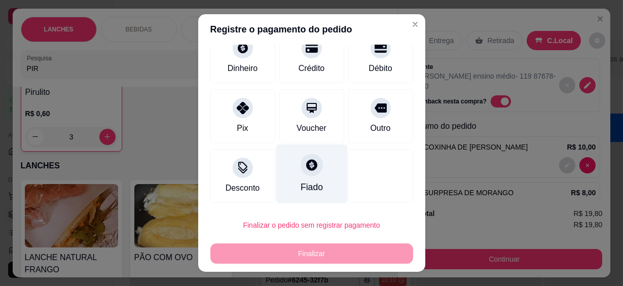
click at [300, 182] on div "Fiado" at bounding box center [311, 187] width 22 height 13
type input "R$ 0,00"
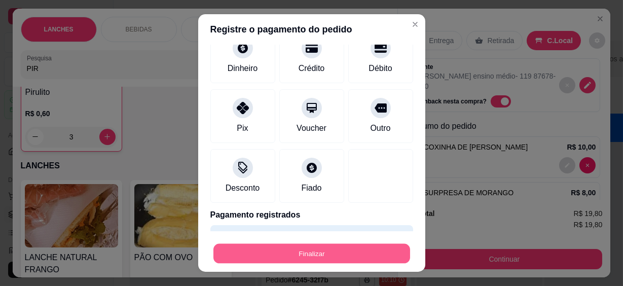
click at [310, 250] on button "Finalizar" at bounding box center [311, 253] width 197 height 20
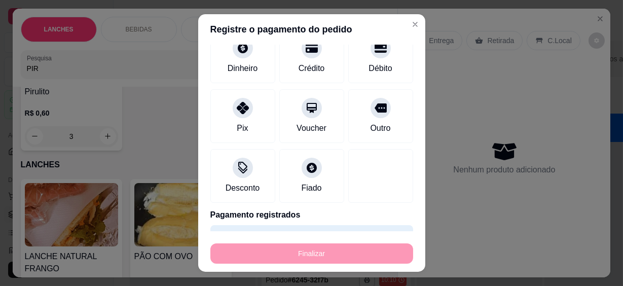
type input "0"
type input "-R$ 19,80"
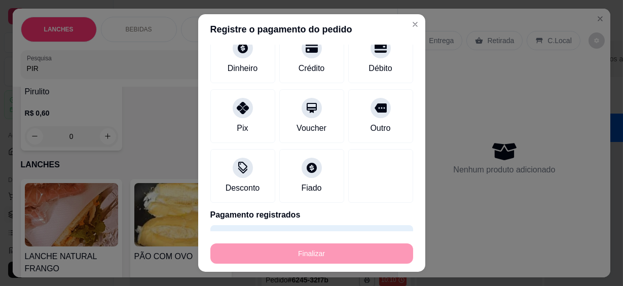
scroll to position [138, 0]
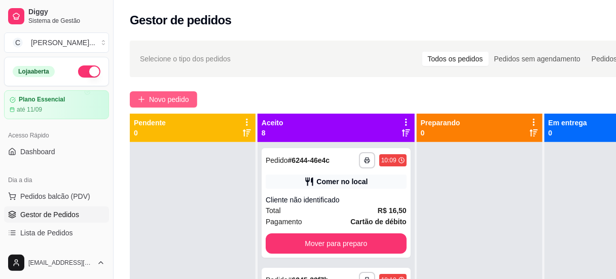
click at [183, 97] on span "Novo pedido" at bounding box center [169, 99] width 40 height 11
click at [214, 65] on input "Pesquisa" at bounding box center [194, 66] width 352 height 11
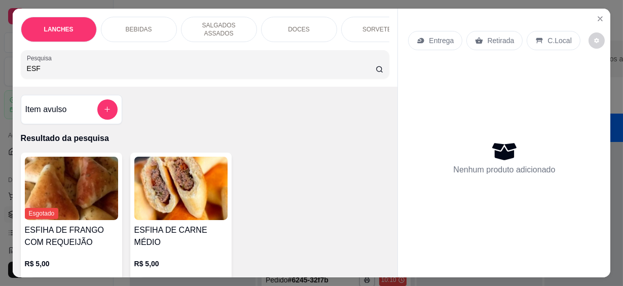
scroll to position [92, 0]
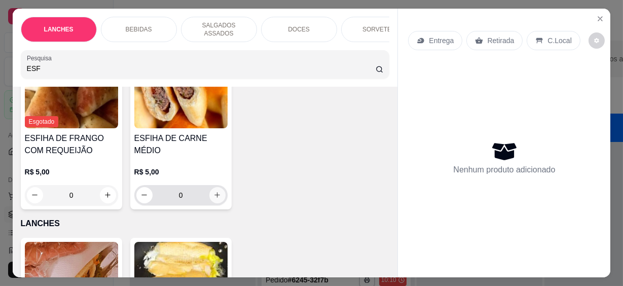
type input "ESF"
click at [217, 194] on button "increase-product-quantity" at bounding box center [217, 195] width 16 height 16
type input "1"
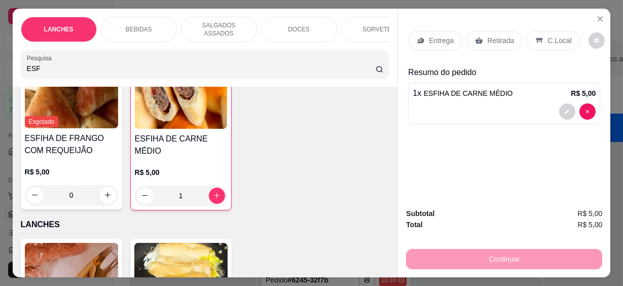
click at [536, 39] on icon at bounding box center [539, 41] width 8 height 8
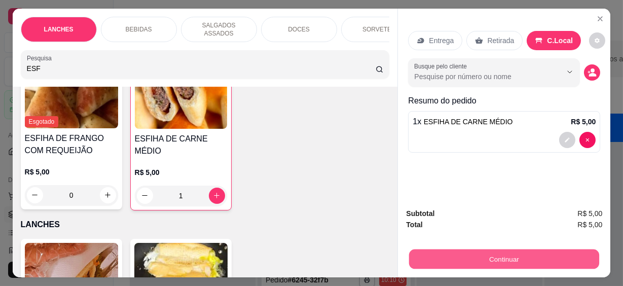
click at [453, 258] on button "Continuar" at bounding box center [504, 259] width 190 height 20
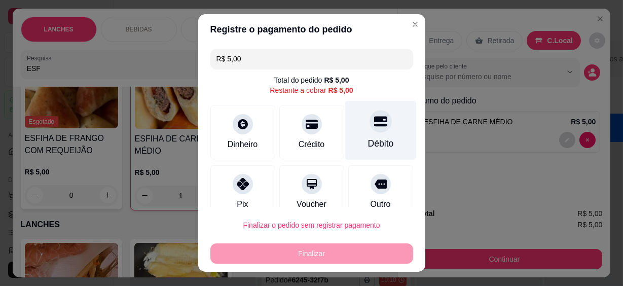
click at [350, 134] on div "Débito" at bounding box center [380, 130] width 71 height 59
type input "R$ 0,00"
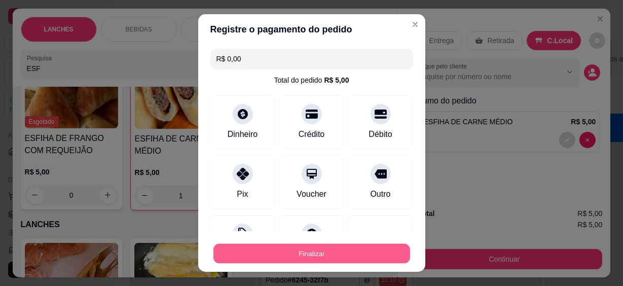
click at [356, 258] on button "Finalizar" at bounding box center [311, 253] width 197 height 20
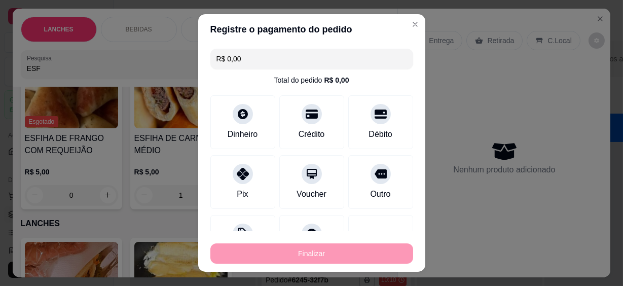
type input "0"
type input "-R$ 5,00"
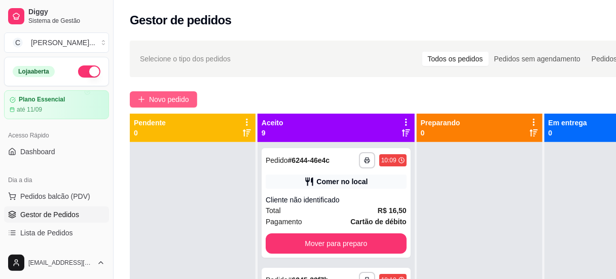
click at [136, 95] on button "Novo pedido" at bounding box center [163, 99] width 67 height 16
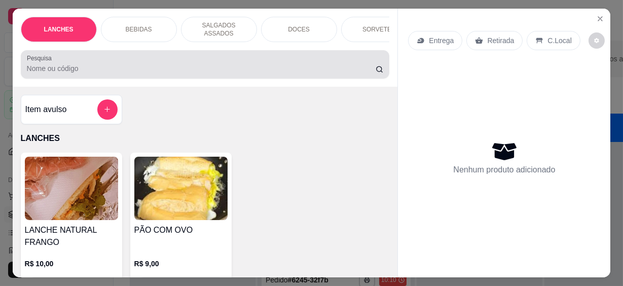
click at [162, 67] on input "Pesquisa" at bounding box center [201, 68] width 349 height 10
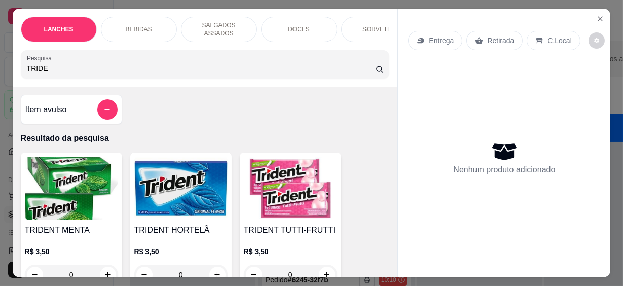
scroll to position [46, 0]
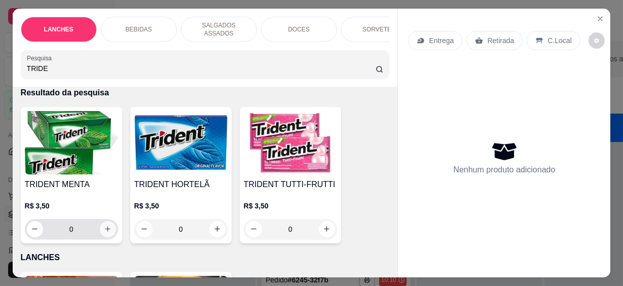
type input "TRIDE"
click at [104, 225] on icon "increase-product-quantity" at bounding box center [108, 229] width 8 height 8
type input "1"
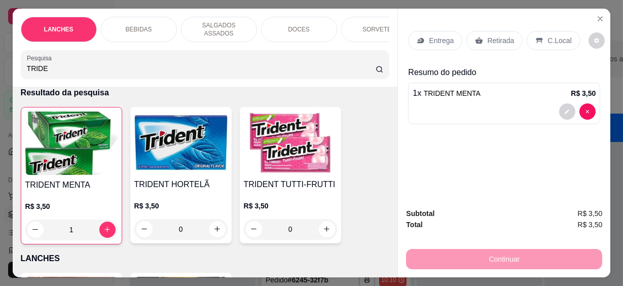
click at [535, 37] on icon at bounding box center [539, 41] width 8 height 8
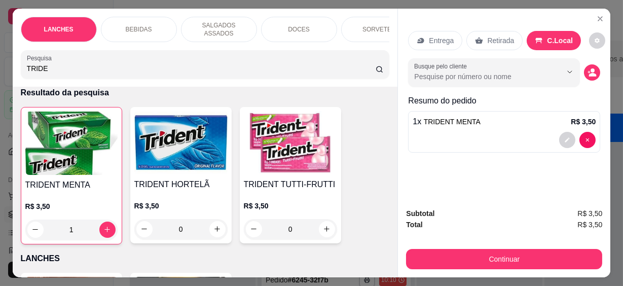
click at [476, 72] on input "Busque pelo cliente" at bounding box center [479, 76] width 131 height 10
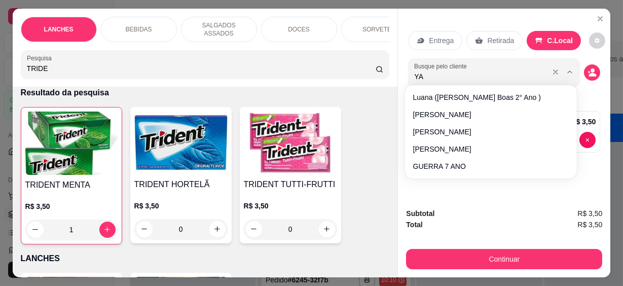
type input "YAS"
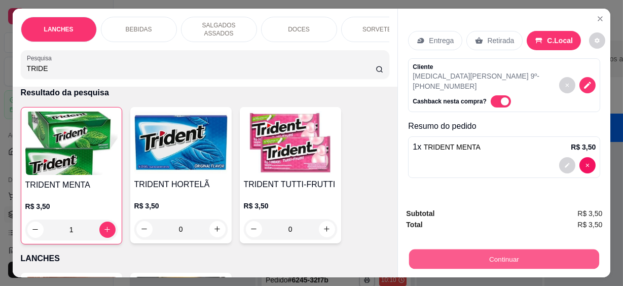
click at [509, 260] on button "Continuar" at bounding box center [504, 259] width 190 height 20
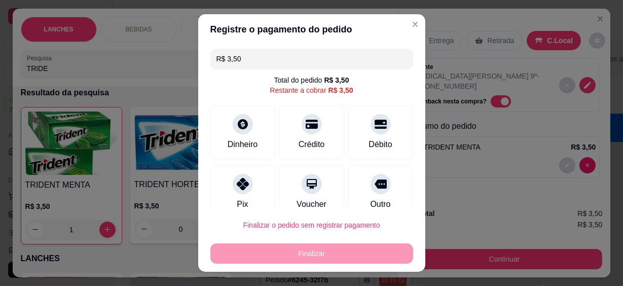
scroll to position [76, 0]
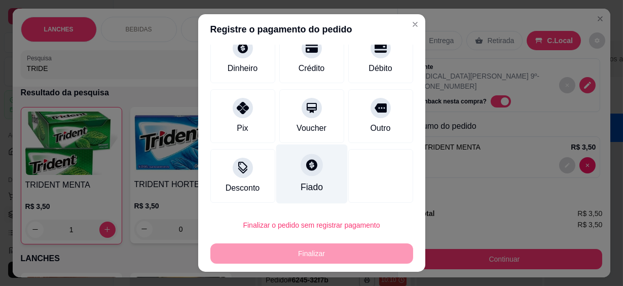
click at [315, 162] on div "Fiado" at bounding box center [311, 174] width 71 height 59
type input "R$ 0,00"
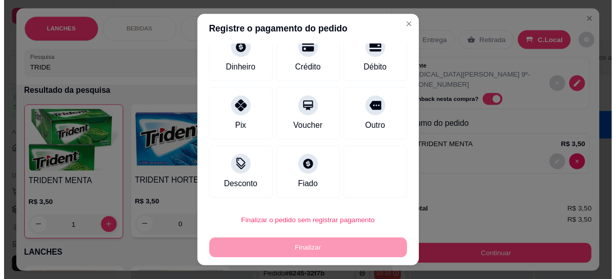
scroll to position [66, 0]
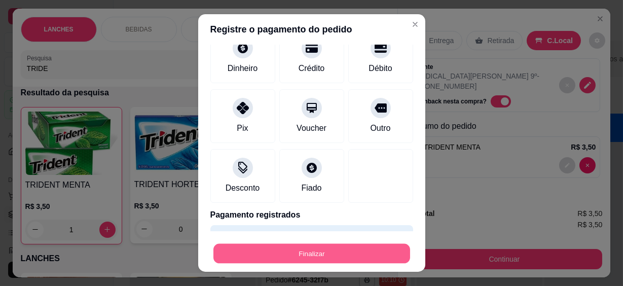
click at [335, 251] on button "Finalizar" at bounding box center [311, 253] width 197 height 20
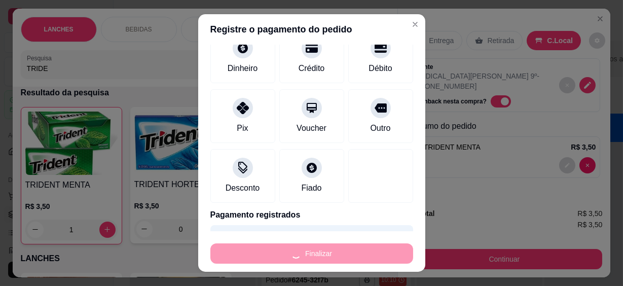
type input "0"
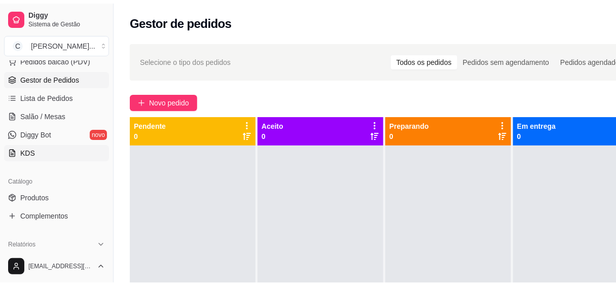
scroll to position [92, 0]
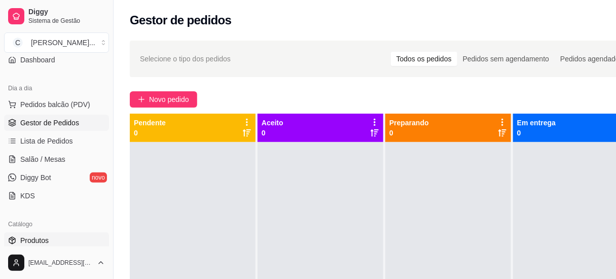
click at [30, 240] on span "Produtos" at bounding box center [34, 240] width 28 height 10
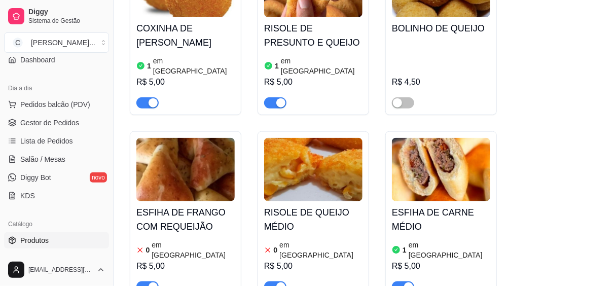
scroll to position [5729, 0]
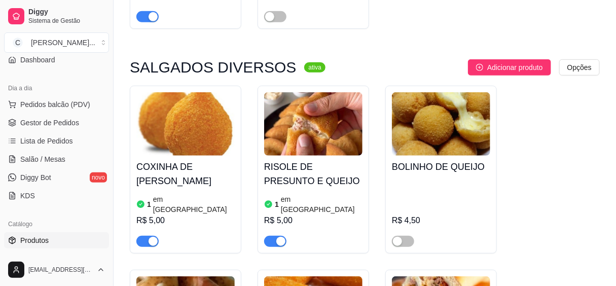
scroll to position [5590, 0]
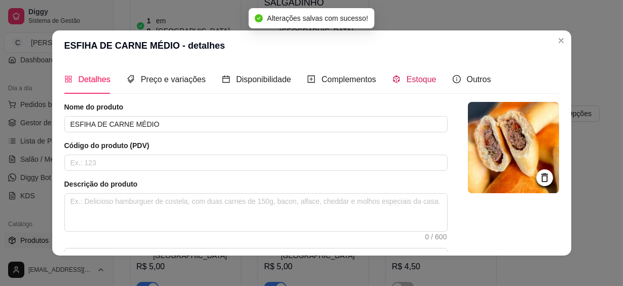
click at [408, 81] on span "Estoque" at bounding box center [422, 79] width 30 height 9
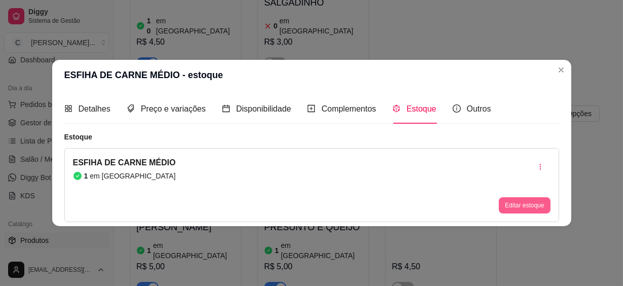
click at [504, 206] on button "Editar estoque" at bounding box center [524, 205] width 51 height 16
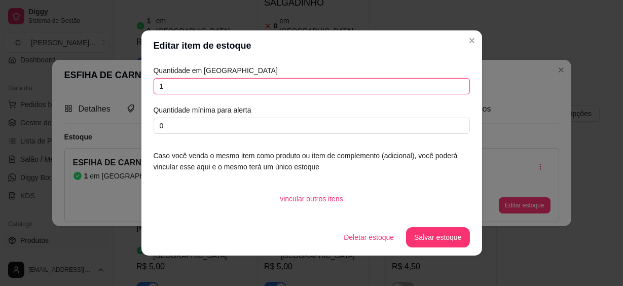
drag, startPoint x: 223, startPoint y: 83, endPoint x: 93, endPoint y: 85, distance: 129.8
click at [97, 86] on div "Editar item de estoque Quantidade em estoque 1 Quantidade mínima para alerta 0 …" at bounding box center [311, 143] width 623 height 286
type input "3"
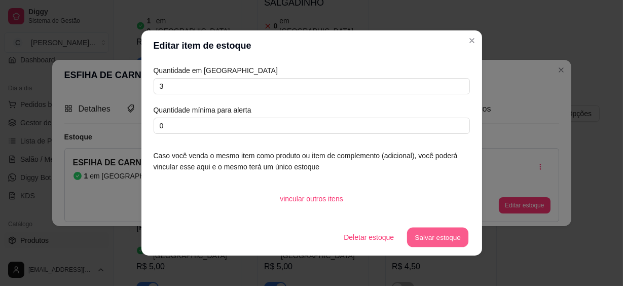
click at [448, 234] on button "Salvar estoque" at bounding box center [438, 238] width 62 height 20
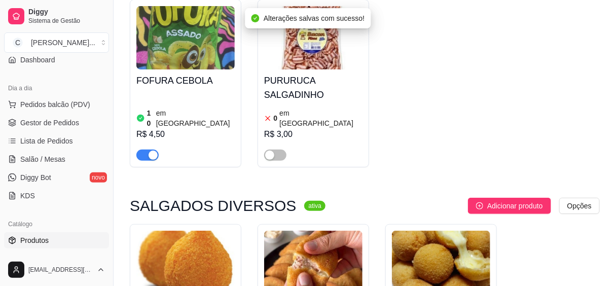
scroll to position [5406, 0]
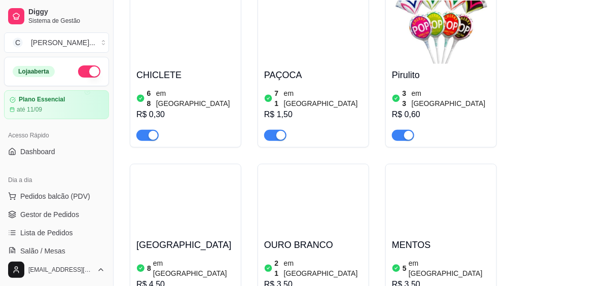
scroll to position [2779, 0]
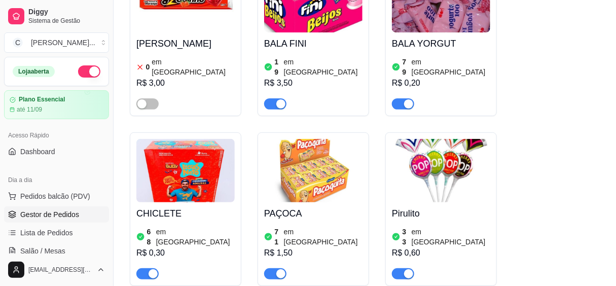
click at [55, 214] on span "Gestor de Pedidos" at bounding box center [49, 214] width 59 height 10
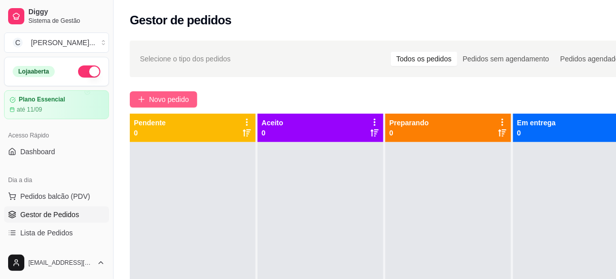
click at [163, 97] on span "Novo pedido" at bounding box center [169, 99] width 40 height 11
click at [169, 66] on input "Pesquisa" at bounding box center [197, 68] width 342 height 10
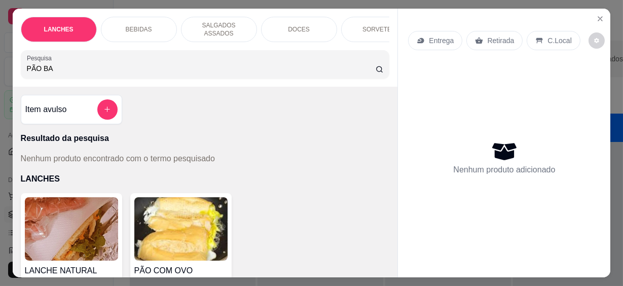
scroll to position [46, 0]
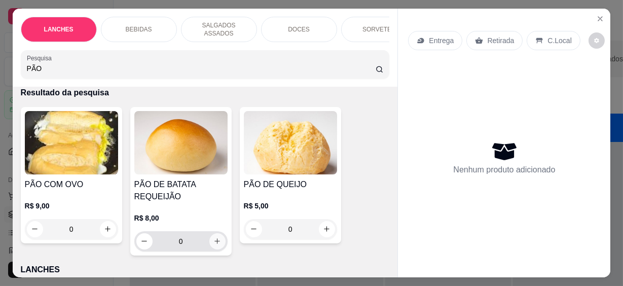
type input "PÃO"
click at [213, 237] on icon "increase-product-quantity" at bounding box center [217, 241] width 8 height 8
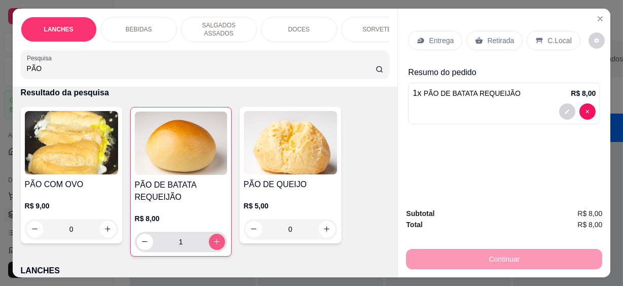
type input "1"
drag, startPoint x: 45, startPoint y: 66, endPoint x: -2, endPoint y: 64, distance: 47.2
click at [0, 64] on html "Diggy Sistema de Gestão C Cantina Giuli ... Loja aberta Plano Essencial até 11/…" at bounding box center [311, 143] width 623 height 286
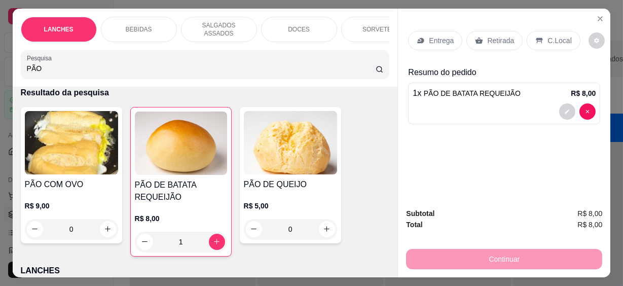
drag, startPoint x: 55, startPoint y: 65, endPoint x: -2, endPoint y: 66, distance: 56.8
click at [0, 66] on html "Diggy Sistema de Gestão C Cantina Giuli ... Loja aberta Plano Essencial até 11/…" at bounding box center [311, 143] width 623 height 286
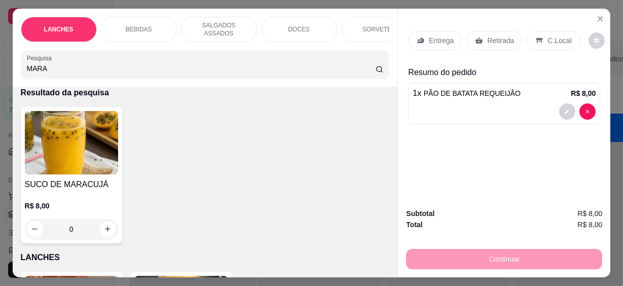
scroll to position [138, 0]
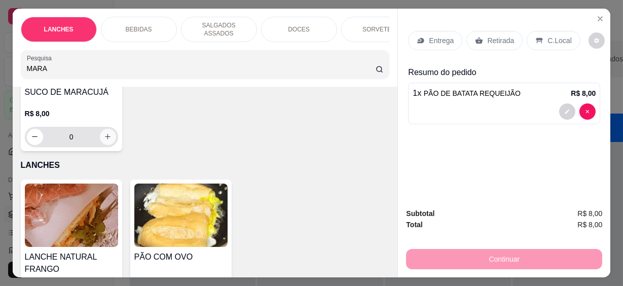
type input "MARA"
click at [100, 129] on button "increase-product-quantity" at bounding box center [108, 137] width 16 height 16
type input "1"
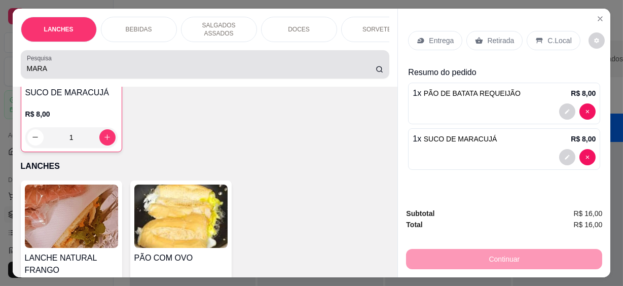
scroll to position [138, 0]
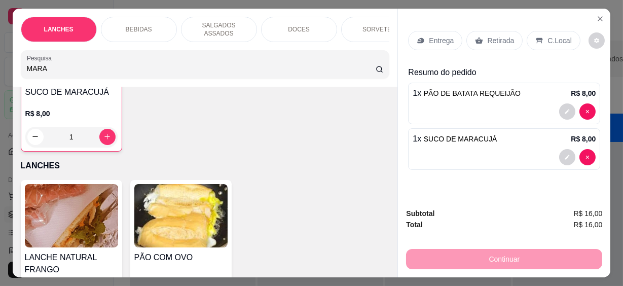
drag, startPoint x: 38, startPoint y: 65, endPoint x: 0, endPoint y: 61, distance: 38.2
click at [0, 61] on html "Diggy Sistema de Gestão C Cantina Giuli ... Loja aberta Plano Essencial até 11/…" at bounding box center [311, 143] width 623 height 286
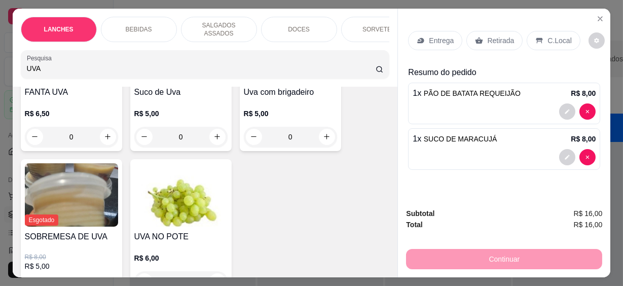
scroll to position [230, 0]
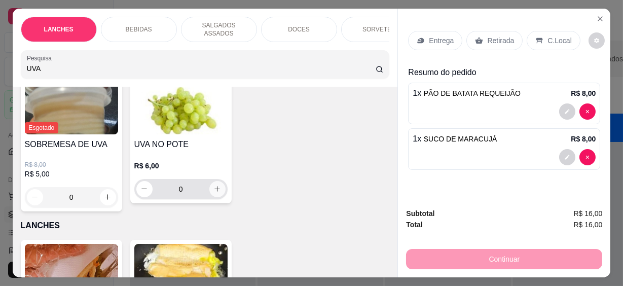
type input "UVA"
click at [220, 185] on button "increase-product-quantity" at bounding box center [217, 189] width 16 height 16
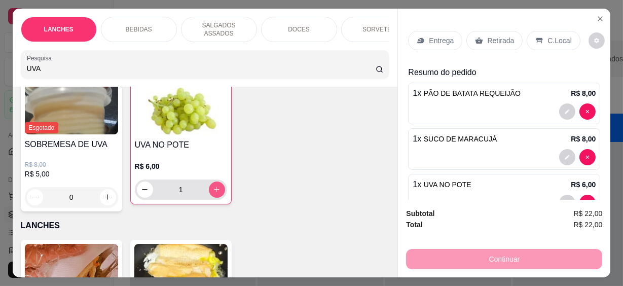
type input "1"
click at [550, 40] on p "C.Local" at bounding box center [560, 40] width 24 height 10
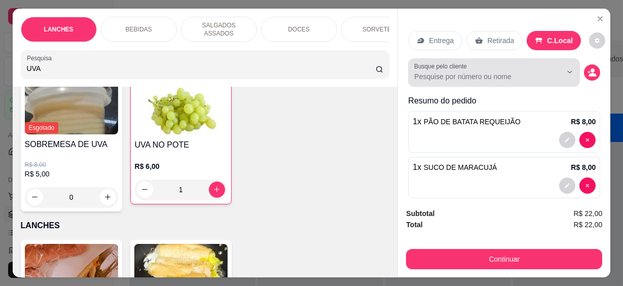
click at [473, 73] on input "Busque pelo cliente" at bounding box center [479, 76] width 131 height 10
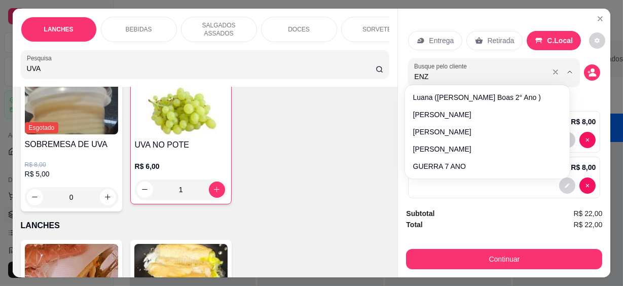
type input "[PERSON_NAME]"
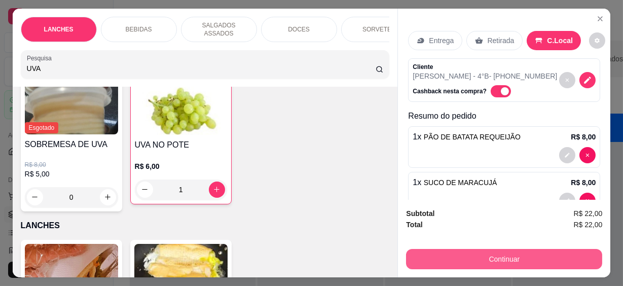
click at [486, 255] on button "Continuar" at bounding box center [504, 259] width 196 height 20
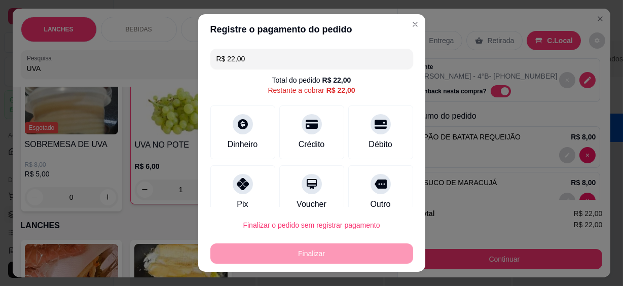
scroll to position [18, 0]
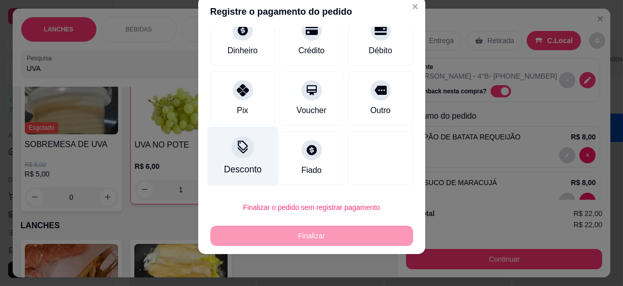
click at [241, 161] on div "Desconto" at bounding box center [242, 156] width 71 height 59
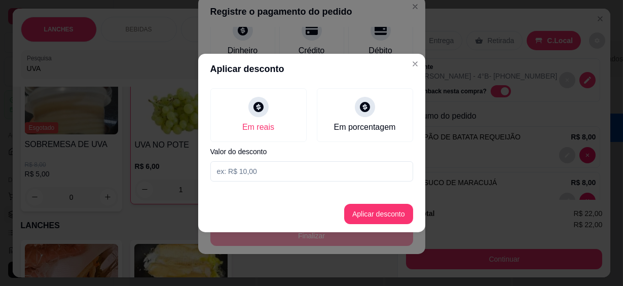
click at [238, 169] on input at bounding box center [311, 171] width 203 height 20
type input "21,99"
click at [378, 212] on button "Aplicar desconto" at bounding box center [378, 214] width 69 height 20
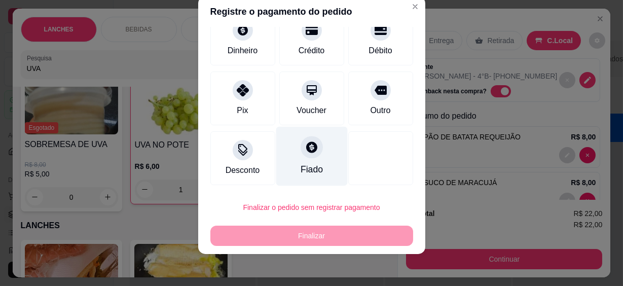
click at [307, 163] on div "Fiado" at bounding box center [311, 169] width 22 height 13
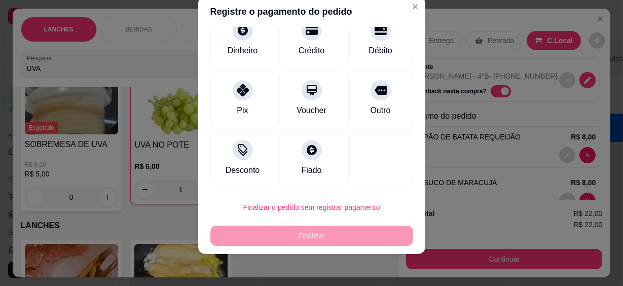
type input "R$ 0,00"
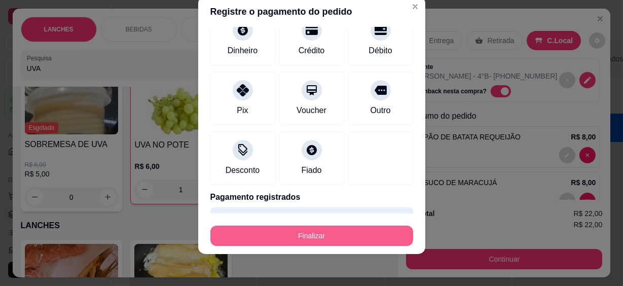
click at [335, 233] on button "Finalizar" at bounding box center [311, 236] width 203 height 20
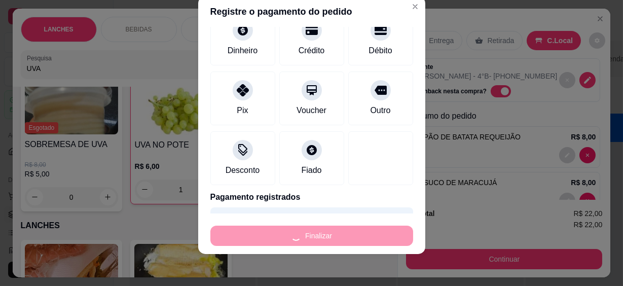
type input "0"
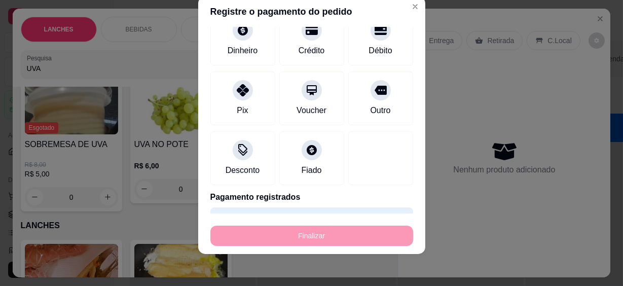
type input "-R$ 22,00"
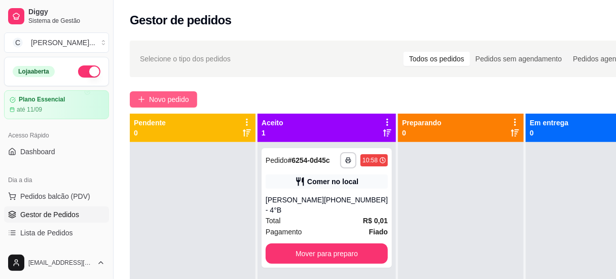
click at [176, 100] on span "Novo pedido" at bounding box center [169, 99] width 40 height 11
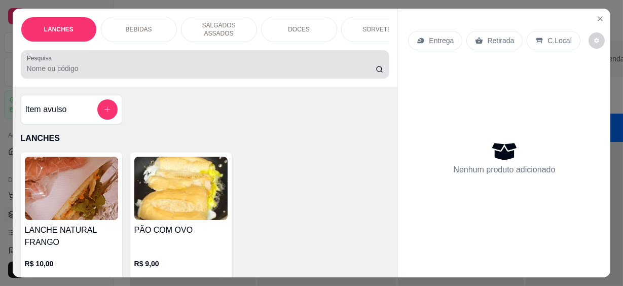
click at [174, 67] on input "Pesquisa" at bounding box center [201, 68] width 349 height 10
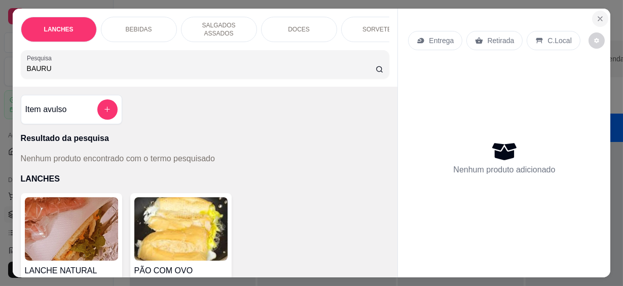
type input "BAURU"
click at [596, 15] on icon "Close" at bounding box center [600, 19] width 8 height 8
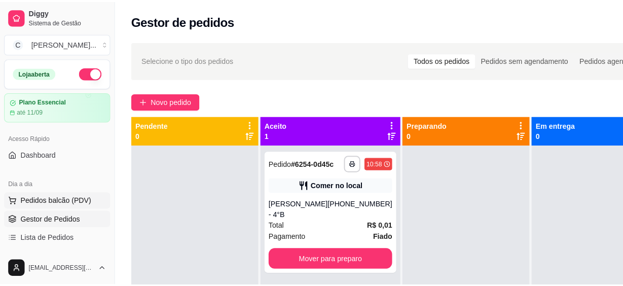
scroll to position [92, 0]
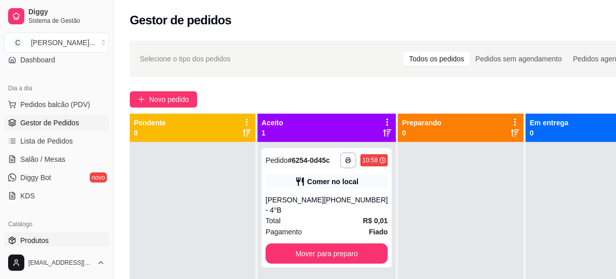
click at [31, 240] on span "Produtos" at bounding box center [34, 240] width 28 height 10
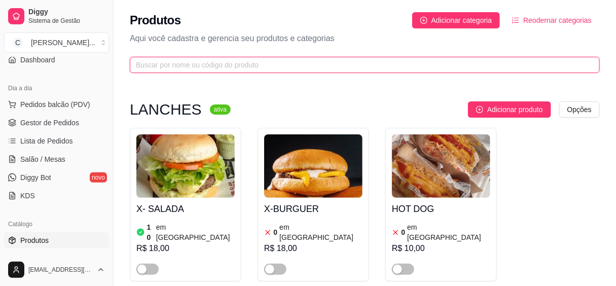
click at [190, 61] on input "text" at bounding box center [361, 64] width 450 height 11
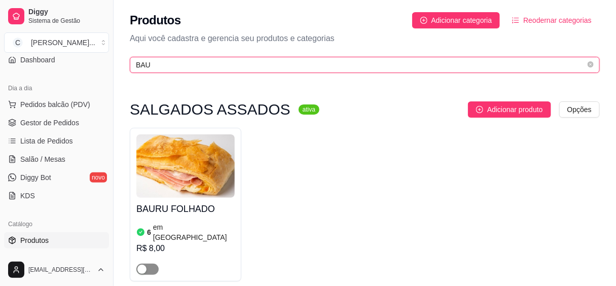
type input "BAU"
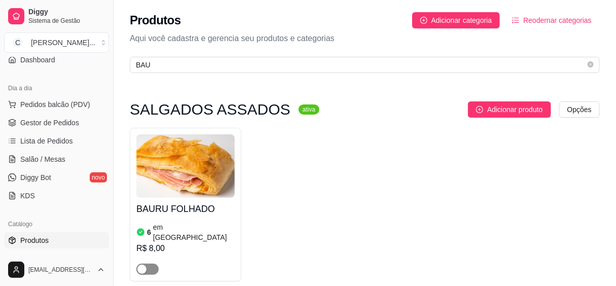
click at [146, 265] on div "button" at bounding box center [141, 269] width 9 height 9
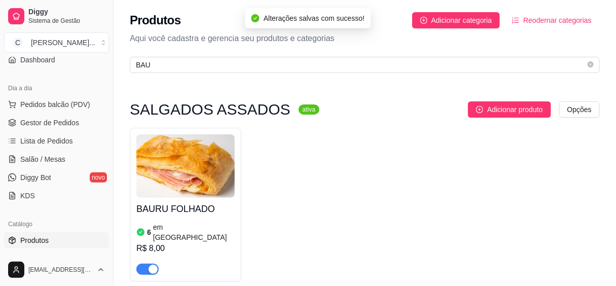
click at [173, 227] on article "em [GEOGRAPHIC_DATA]" at bounding box center [194, 232] width 82 height 20
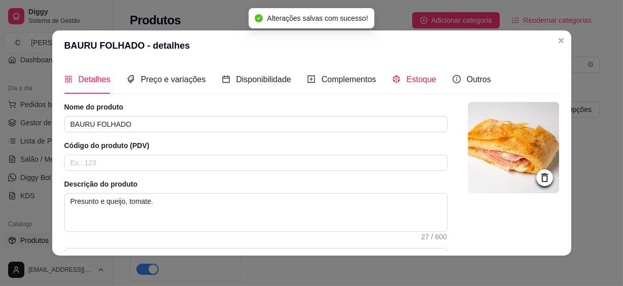
click at [413, 84] on span "Estoque" at bounding box center [422, 79] width 30 height 9
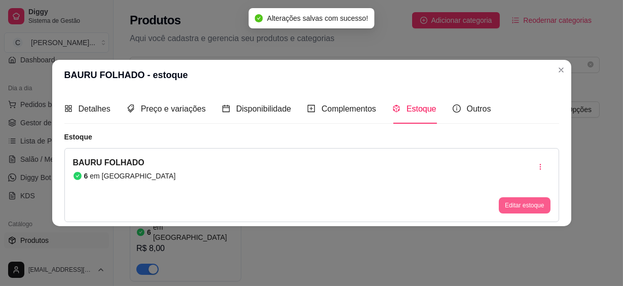
click at [508, 203] on button "Editar estoque" at bounding box center [524, 205] width 51 height 16
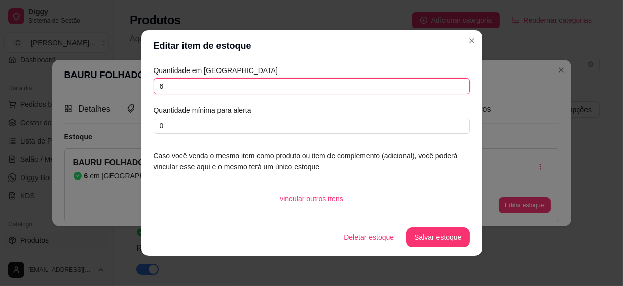
drag, startPoint x: 171, startPoint y: 85, endPoint x: 128, endPoint y: 86, distance: 42.6
click at [130, 86] on div "Editar item de estoque Quantidade em estoque 6 Quantidade mínima para alerta 0 …" at bounding box center [311, 143] width 623 height 286
type input "1"
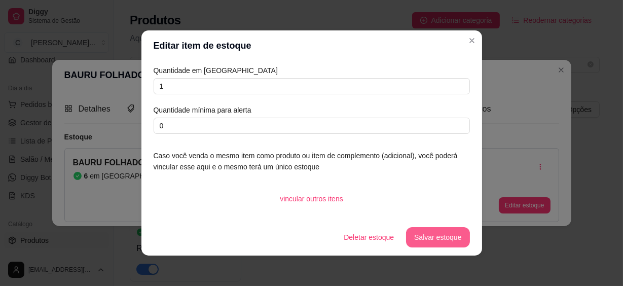
click at [452, 236] on button "Salvar estoque" at bounding box center [437, 237] width 63 height 20
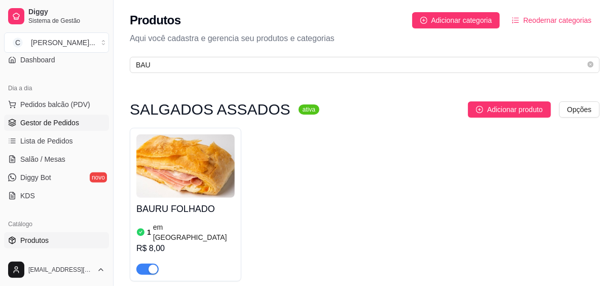
click at [44, 125] on span "Gestor de Pedidos" at bounding box center [49, 123] width 59 height 10
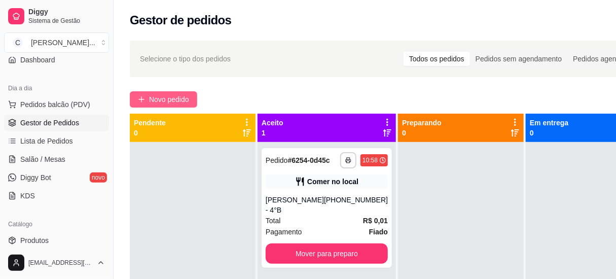
click at [165, 101] on span "Novo pedido" at bounding box center [169, 99] width 40 height 11
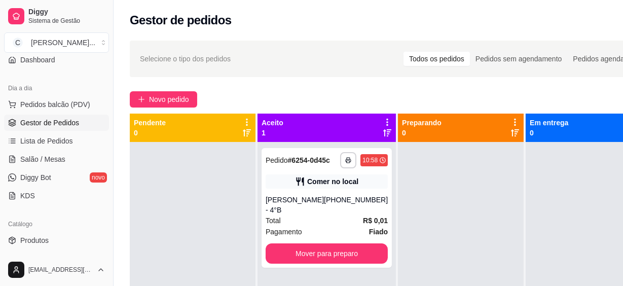
click at [183, 63] on input "Pesquisa" at bounding box center [201, 68] width 349 height 10
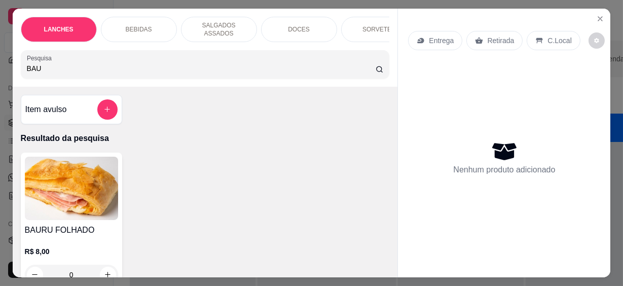
scroll to position [92, 0]
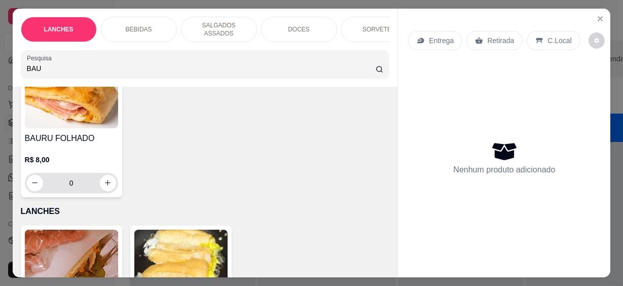
type input "BAU"
click at [105, 179] on icon "increase-product-quantity" at bounding box center [108, 183] width 8 height 8
type input "1"
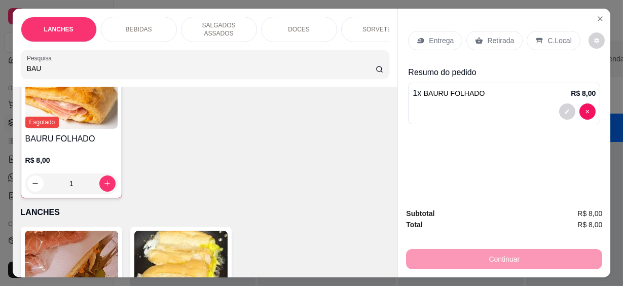
scroll to position [92, 0]
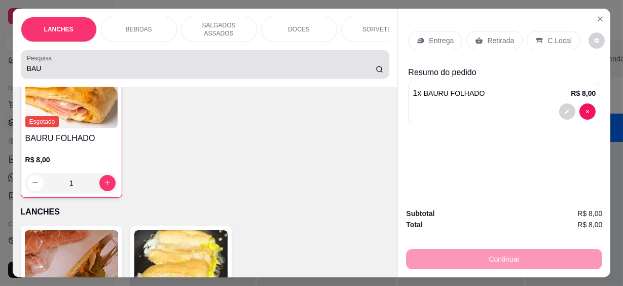
drag, startPoint x: 38, startPoint y: 66, endPoint x: 0, endPoint y: 63, distance: 37.6
click at [0, 63] on html "**********" at bounding box center [311, 143] width 623 height 286
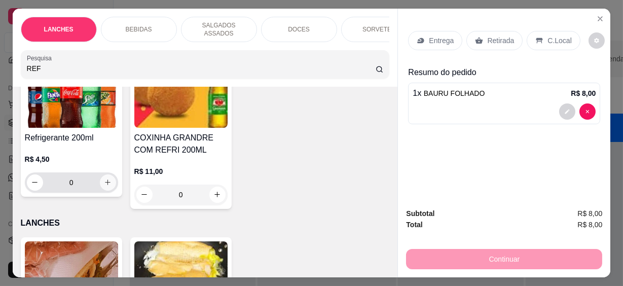
type input "REF"
click at [105, 180] on icon "increase-product-quantity" at bounding box center [108, 183] width 6 height 6
type input "1"
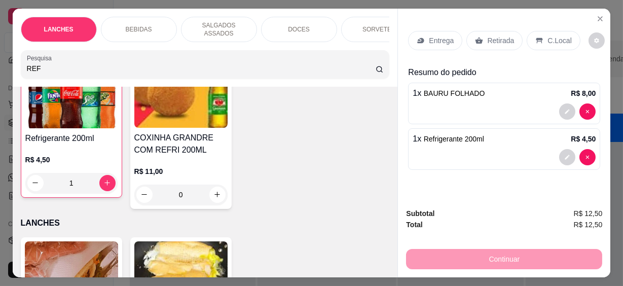
scroll to position [93, 0]
click at [549, 38] on p "C.Local" at bounding box center [560, 40] width 24 height 10
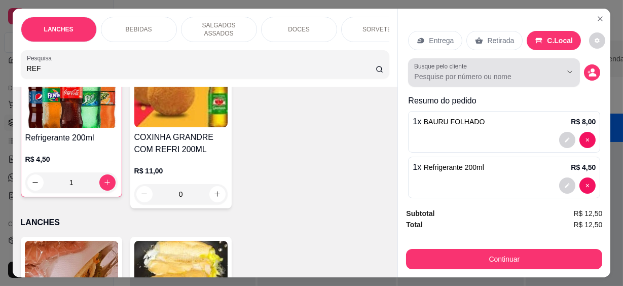
click at [460, 81] on div "Busque pelo cliente" at bounding box center [494, 72] width 172 height 28
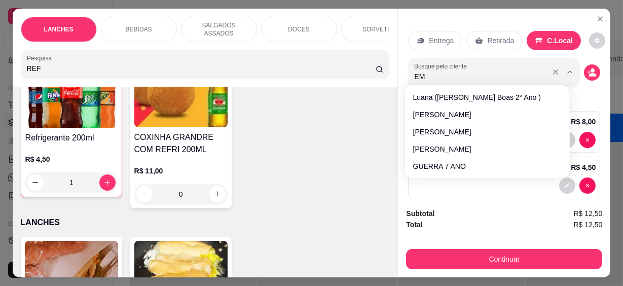
type input "EMA"
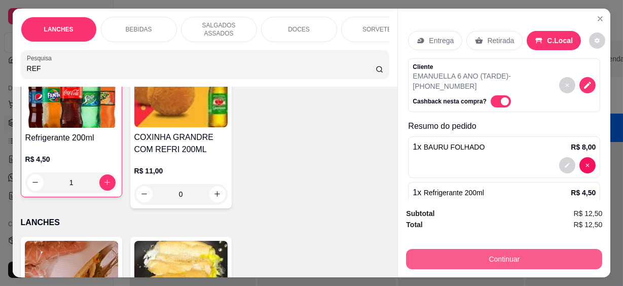
click at [508, 258] on button "Continuar" at bounding box center [504, 259] width 196 height 20
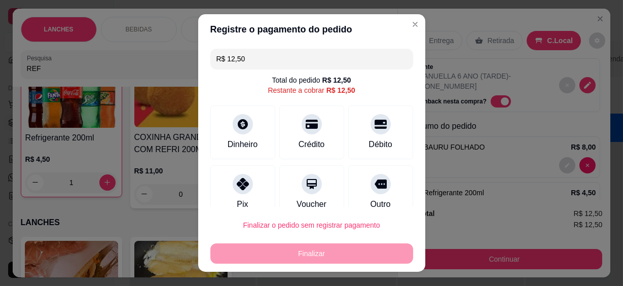
scroll to position [76, 0]
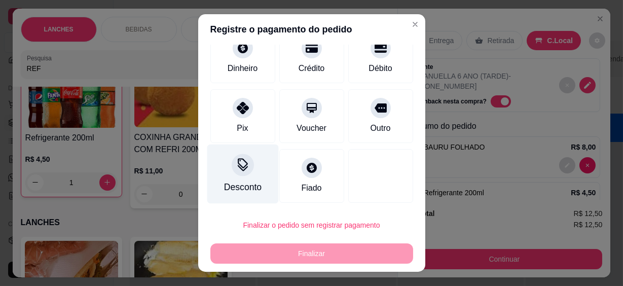
click at [232, 163] on div at bounding box center [243, 165] width 22 height 22
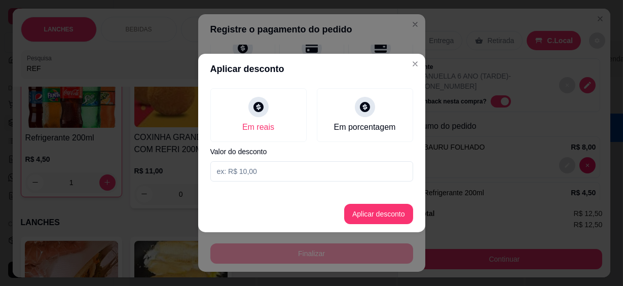
click at [251, 169] on input at bounding box center [311, 171] width 203 height 20
type input "12,49"
click at [376, 205] on button "Aplicar desconto" at bounding box center [378, 214] width 69 height 20
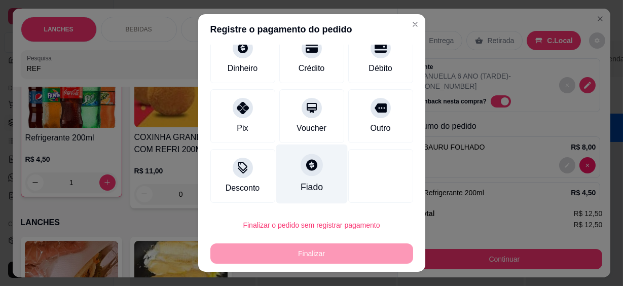
click at [306, 181] on div "Fiado" at bounding box center [311, 174] width 71 height 59
type input "R$ 0,00"
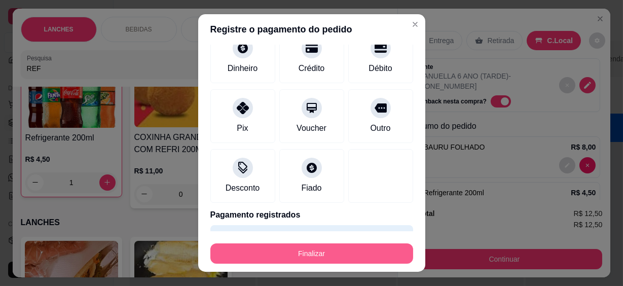
click at [340, 254] on button "Finalizar" at bounding box center [311, 253] width 203 height 20
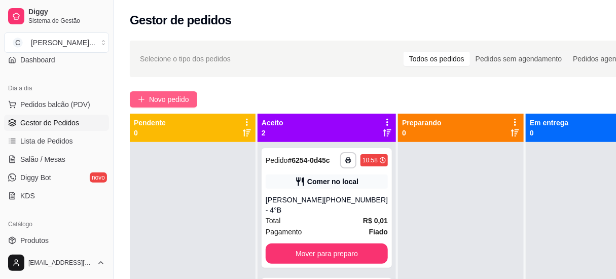
click at [165, 95] on span "Novo pedido" at bounding box center [169, 99] width 40 height 11
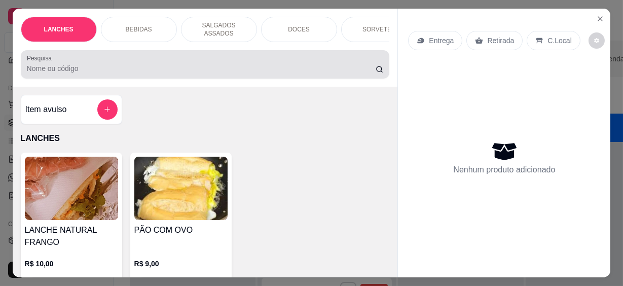
click at [129, 65] on input "Pesquisa" at bounding box center [201, 68] width 349 height 10
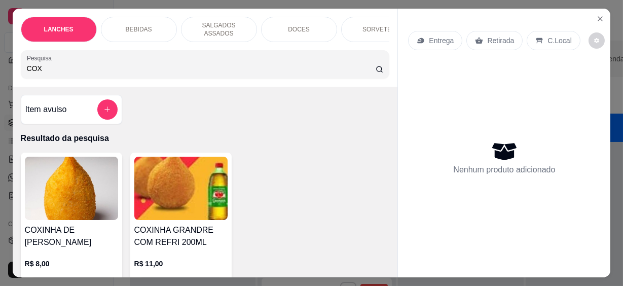
scroll to position [46, 0]
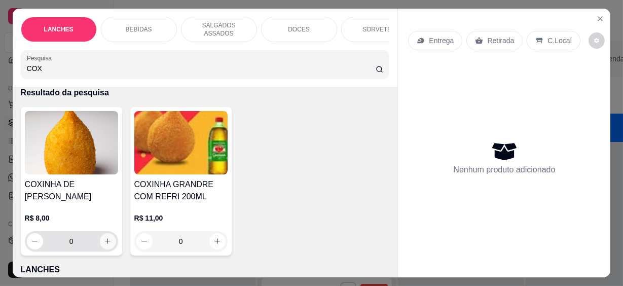
type input "COX"
click at [105, 233] on button "increase-product-quantity" at bounding box center [108, 241] width 16 height 16
type input "1"
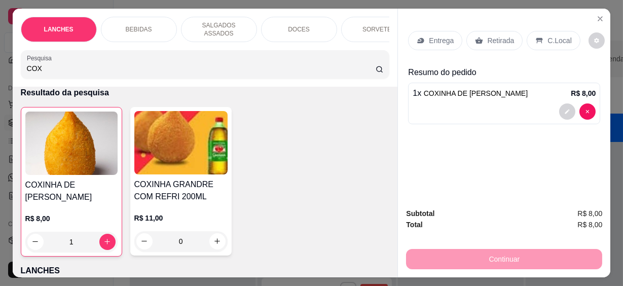
drag, startPoint x: 50, startPoint y: 59, endPoint x: -2, endPoint y: 61, distance: 51.8
click at [0, 61] on html "**********" at bounding box center [311, 143] width 623 height 286
click at [0, 60] on html "**********" at bounding box center [311, 143] width 623 height 286
drag, startPoint x: 40, startPoint y: 64, endPoint x: -2, endPoint y: 65, distance: 42.1
click at [0, 65] on html "**********" at bounding box center [311, 143] width 623 height 286
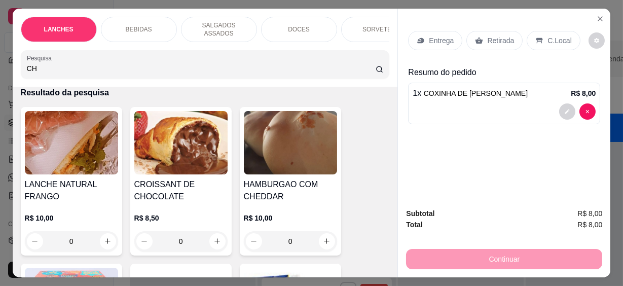
scroll to position [0, 0]
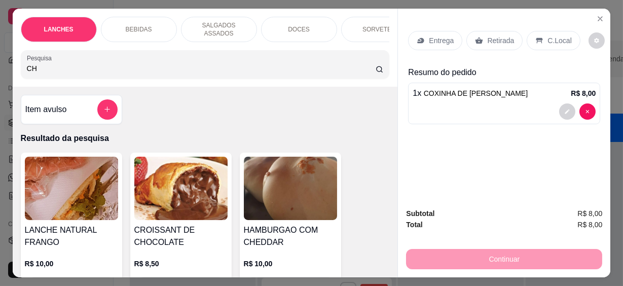
type input "C"
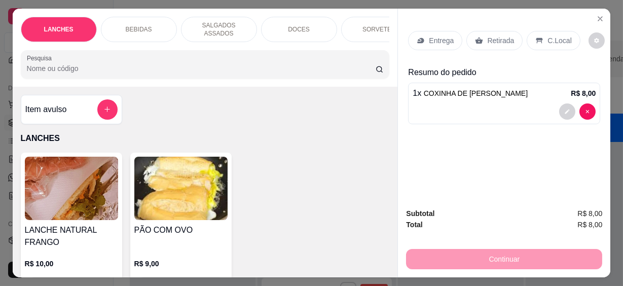
click at [117, 19] on div "BEBIDAS" at bounding box center [139, 29] width 76 height 25
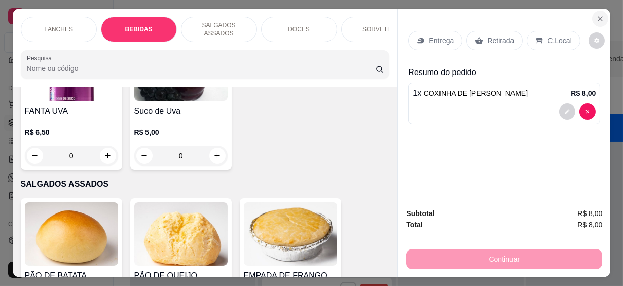
click at [597, 11] on button "Close" at bounding box center [600, 19] width 16 height 16
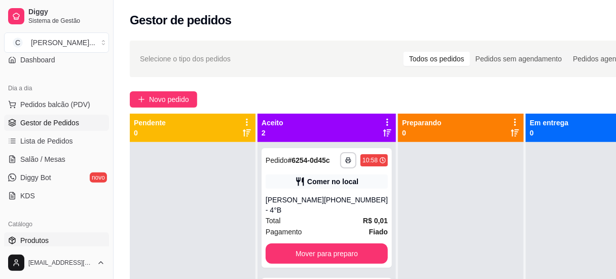
click at [36, 241] on span "Produtos" at bounding box center [34, 240] width 28 height 10
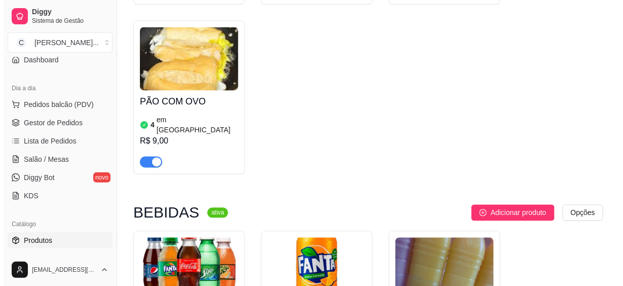
scroll to position [737, 0]
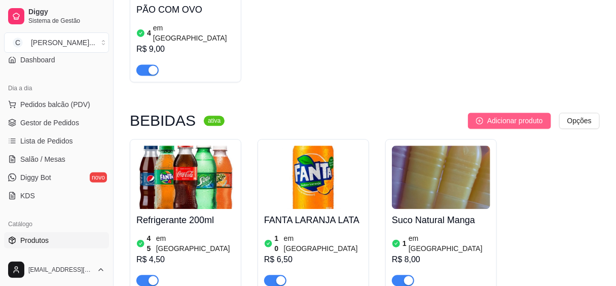
click at [501, 115] on span "Adicionar produto" at bounding box center [515, 120] width 56 height 11
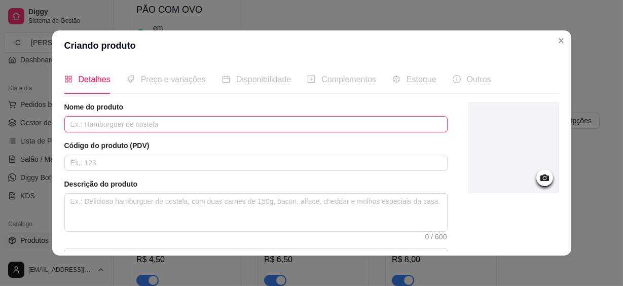
click at [164, 122] on input "text" at bounding box center [255, 124] width 383 height 16
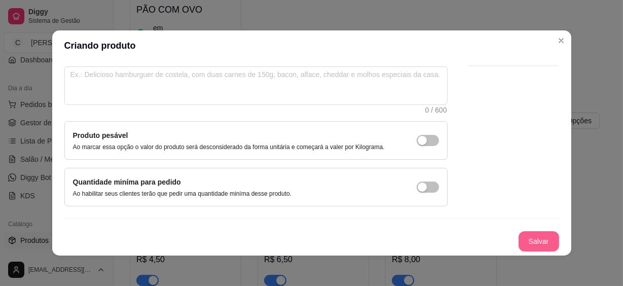
type input "ACHOCOLATADO"
click at [519, 238] on button "Salvar" at bounding box center [539, 241] width 41 height 20
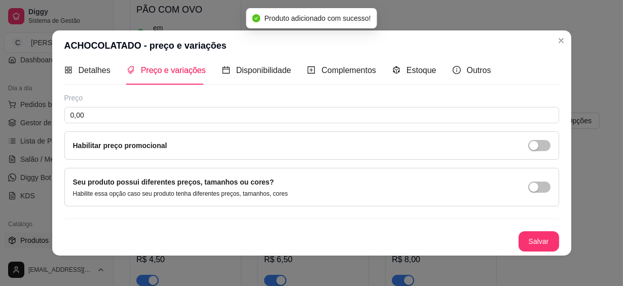
scroll to position [9, 0]
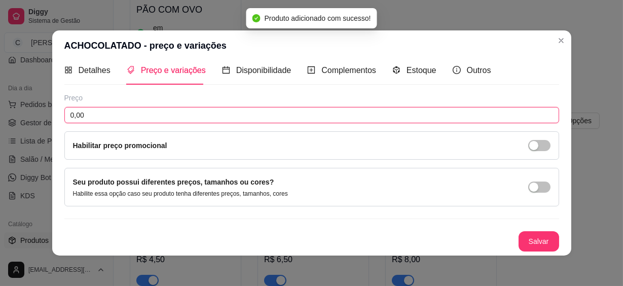
click at [181, 118] on input "0,00" at bounding box center [311, 115] width 495 height 16
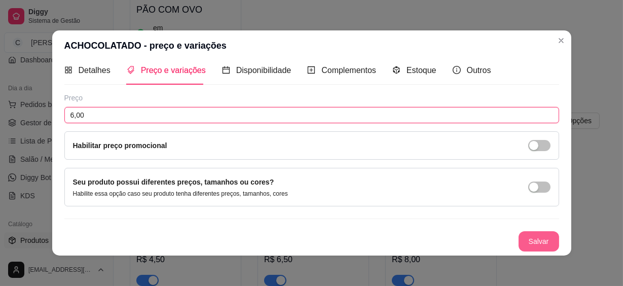
type input "6,00"
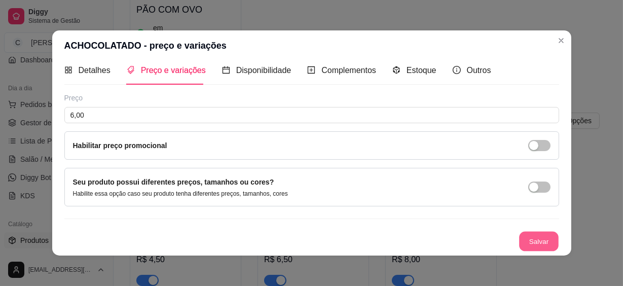
click at [532, 238] on button "Salvar" at bounding box center [539, 242] width 40 height 20
drag, startPoint x: 400, startPoint y: 69, endPoint x: 448, endPoint y: 97, distance: 55.2
click at [401, 68] on div "Estoque" at bounding box center [414, 70] width 44 height 13
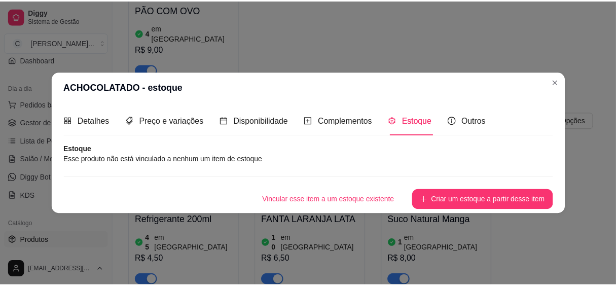
scroll to position [0, 0]
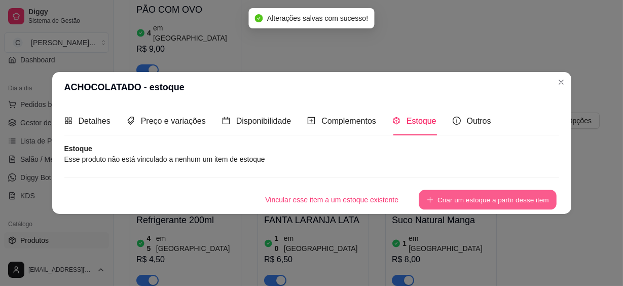
click at [457, 195] on button "Criar um estoque a partir desse item" at bounding box center [488, 200] width 138 height 20
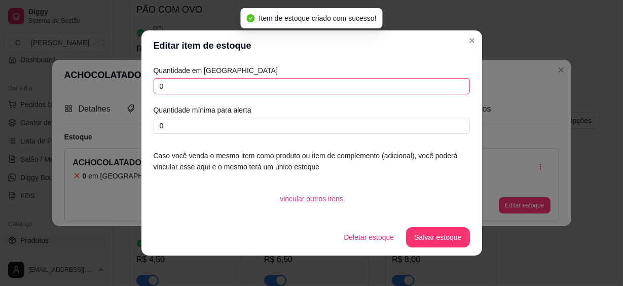
click at [172, 87] on input "0" at bounding box center [312, 86] width 316 height 16
type input "05"
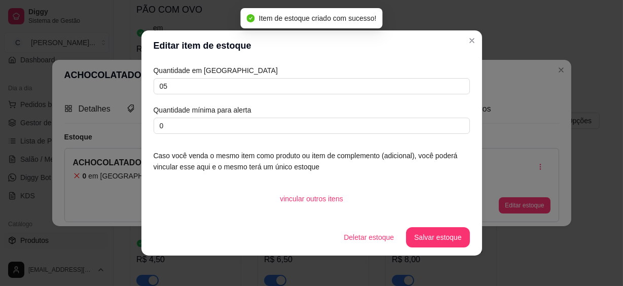
click at [423, 237] on button "Salvar estoque" at bounding box center [437, 237] width 63 height 20
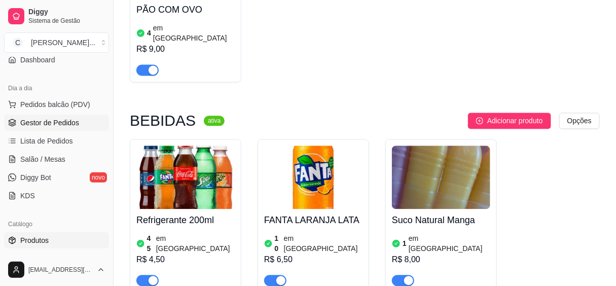
click at [41, 121] on span "Gestor de Pedidos" at bounding box center [49, 123] width 59 height 10
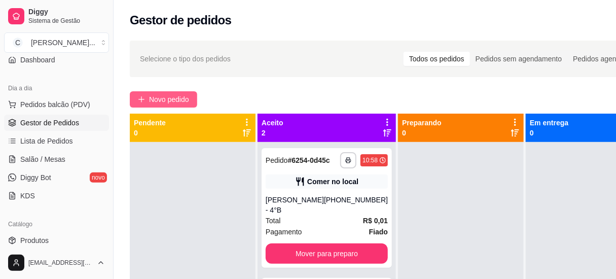
click at [153, 105] on button "Novo pedido" at bounding box center [163, 99] width 67 height 16
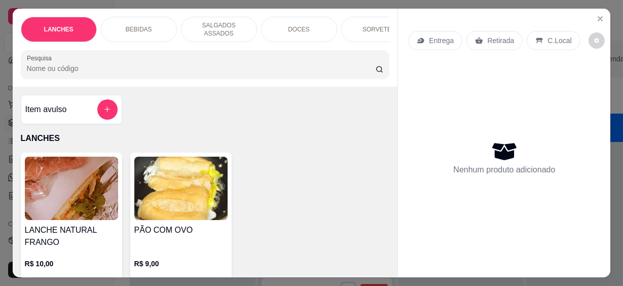
click at [184, 71] on div "Pesquisa" at bounding box center [205, 64] width 369 height 28
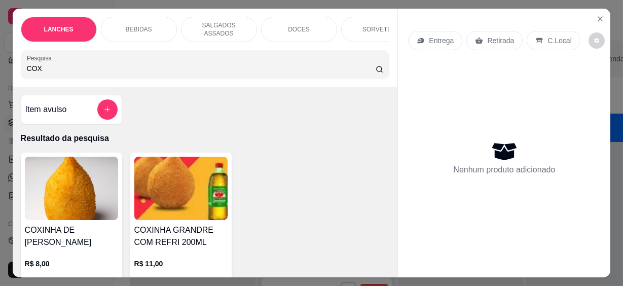
scroll to position [46, 0]
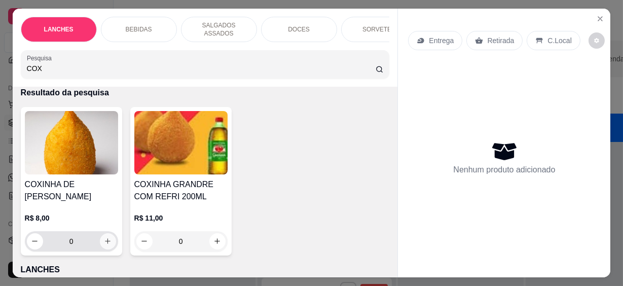
type input "COX"
click at [105, 238] on icon "increase-product-quantity" at bounding box center [108, 242] width 8 height 8
type input "1"
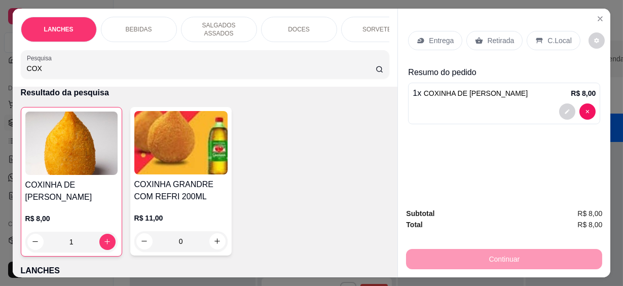
click at [0, 57] on html "**********" at bounding box center [311, 143] width 623 height 286
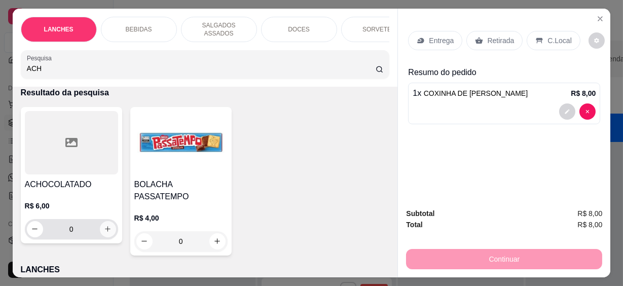
type input "ACH"
click at [106, 225] on icon "increase-product-quantity" at bounding box center [108, 229] width 8 height 8
type input "1"
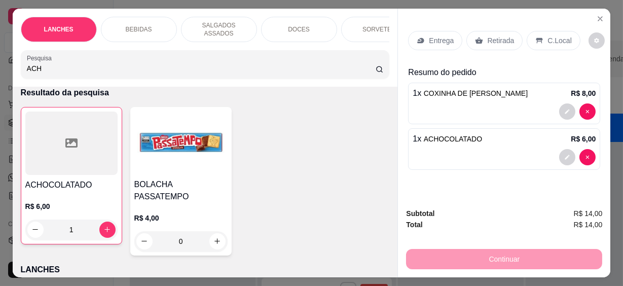
click at [0, 56] on html "**********" at bounding box center [311, 143] width 623 height 286
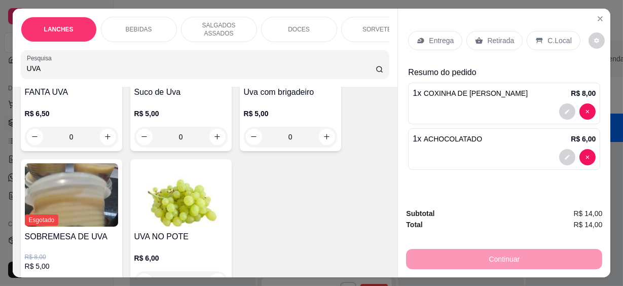
scroll to position [230, 0]
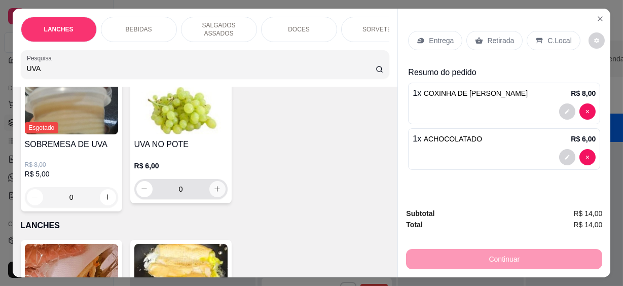
type input "UVA"
click at [213, 185] on icon "increase-product-quantity" at bounding box center [217, 189] width 8 height 8
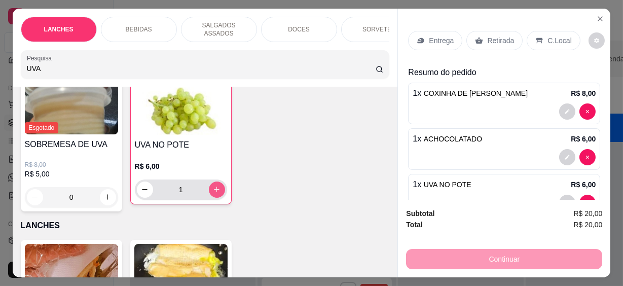
type input "1"
click at [551, 35] on p "C.Local" at bounding box center [560, 40] width 24 height 10
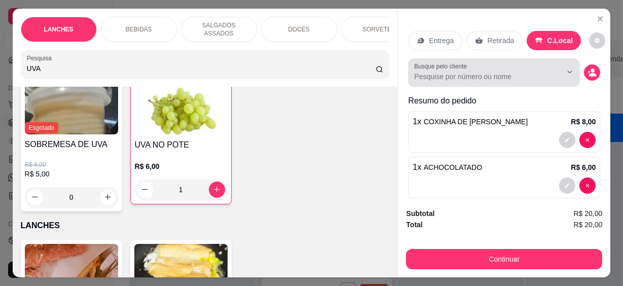
click at [460, 71] on input "Busque pelo cliente" at bounding box center [479, 76] width 131 height 10
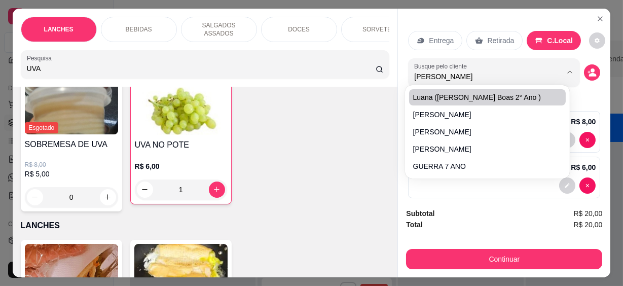
type input "[PERSON_NAME]"
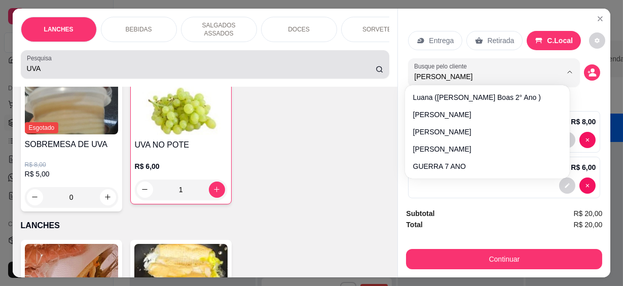
drag, startPoint x: 451, startPoint y: 71, endPoint x: 363, endPoint y: 66, distance: 88.4
click at [363, 66] on div "LANCHES BEBIDAS SALGADOS ASSADOS DOCES SORVETES SALGADINHOS SALGADOS DIVERSOS S…" at bounding box center [312, 143] width 598 height 269
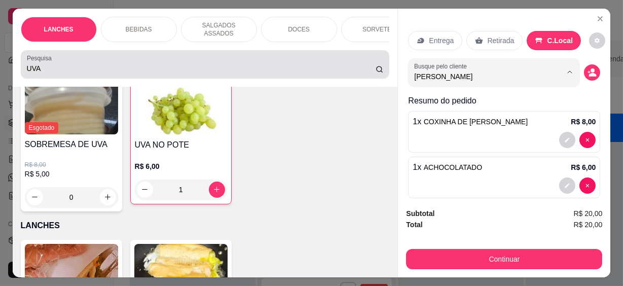
type input "LEONA"
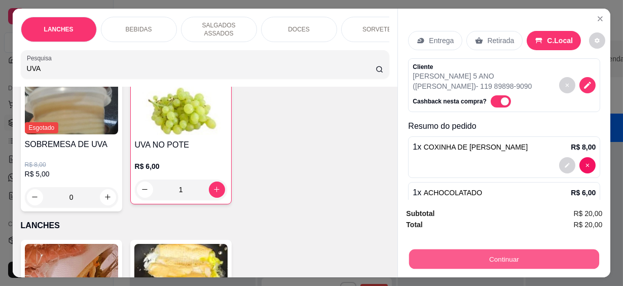
click at [513, 255] on button "Continuar" at bounding box center [504, 259] width 190 height 20
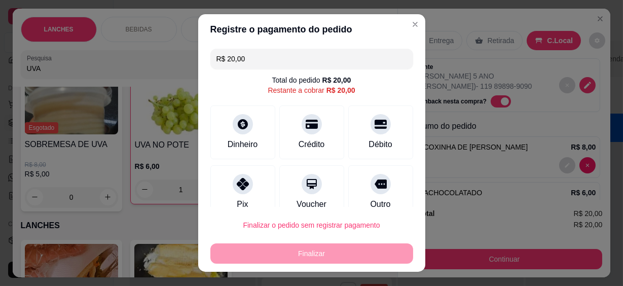
scroll to position [76, 0]
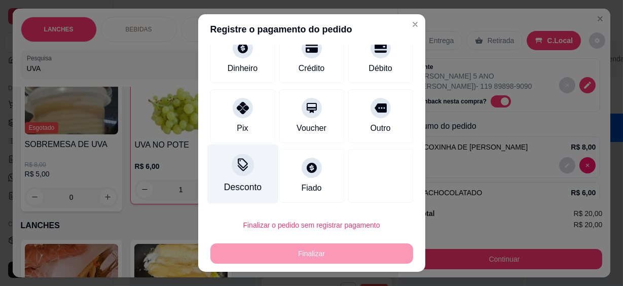
click at [243, 174] on div "Desconto" at bounding box center [242, 174] width 71 height 59
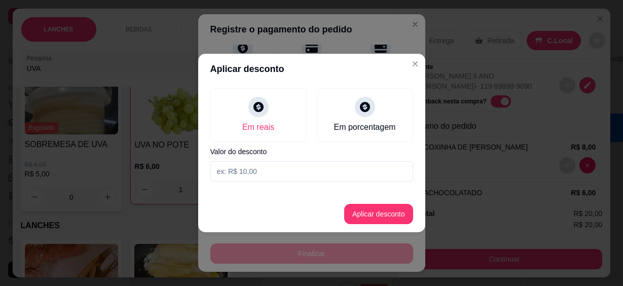
click at [268, 167] on input at bounding box center [311, 171] width 203 height 20
type input "19,99"
click at [371, 210] on button "Aplicar desconto" at bounding box center [378, 214] width 69 height 20
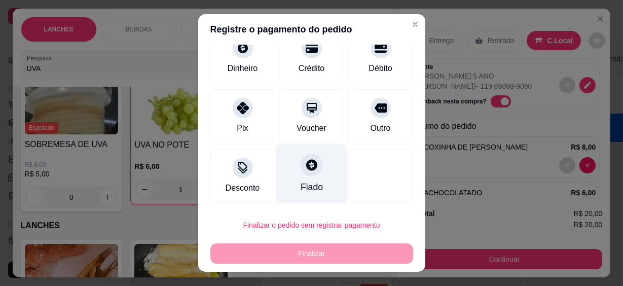
click at [297, 176] on div "Fiado" at bounding box center [311, 174] width 71 height 59
type input "R$ 0,00"
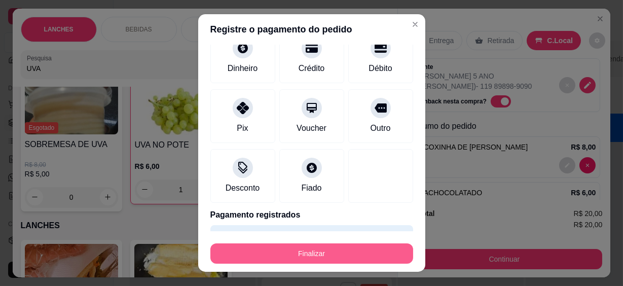
click at [322, 256] on button "Finalizar" at bounding box center [311, 253] width 203 height 20
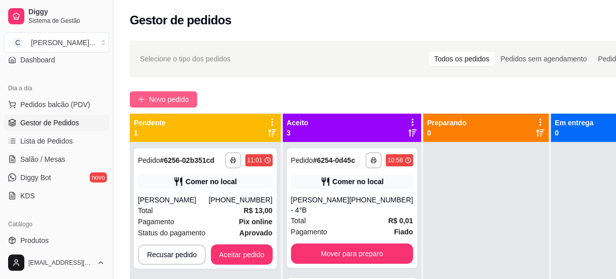
click at [162, 91] on div "**********" at bounding box center [404, 219] width 581 height 370
click at [176, 100] on span "Novo pedido" at bounding box center [169, 99] width 40 height 11
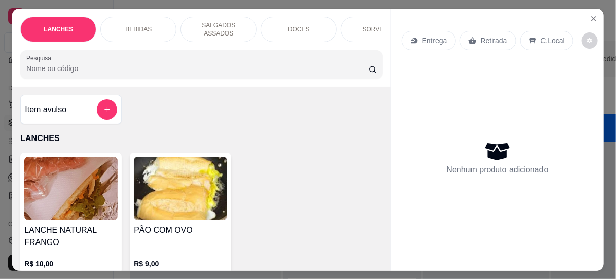
click at [162, 63] on input "Pesquisa" at bounding box center [197, 68] width 342 height 10
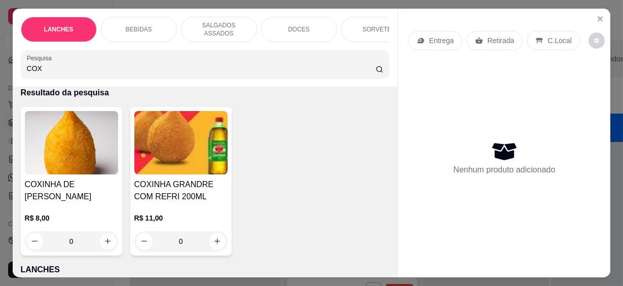
scroll to position [92, 0]
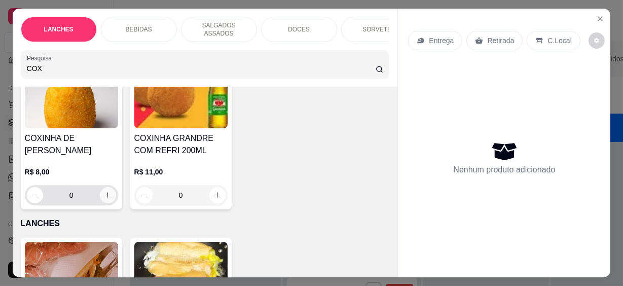
type input "COX"
click at [105, 191] on icon "increase-product-quantity" at bounding box center [108, 195] width 8 height 8
type input "1"
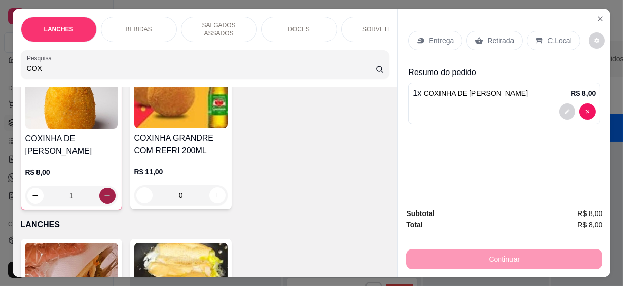
scroll to position [92, 0]
drag, startPoint x: 48, startPoint y: 65, endPoint x: 3, endPoint y: 62, distance: 45.2
click at [3, 62] on div "LANCHES BEBIDAS SALGADOS ASSADOS DOCES SORVETES SALGADINHOS SALGADOS DIVERSOS S…" at bounding box center [311, 143] width 623 height 286
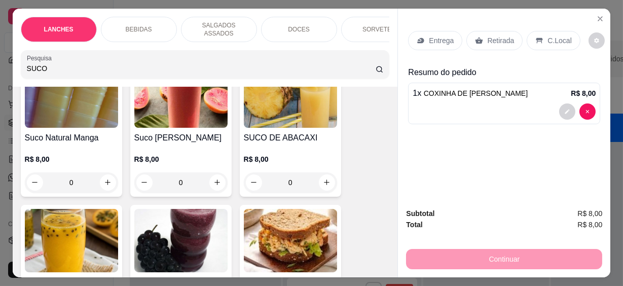
scroll to position [185, 0]
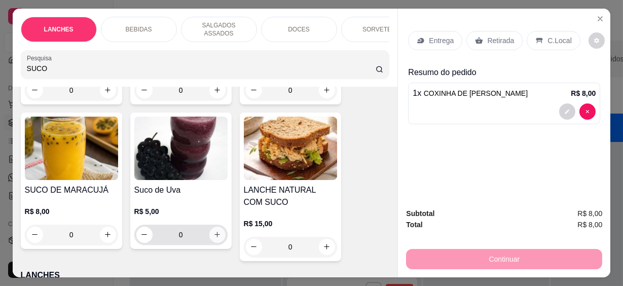
type input "SUCO"
click at [218, 227] on button "increase-product-quantity" at bounding box center [217, 235] width 16 height 16
type input "1"
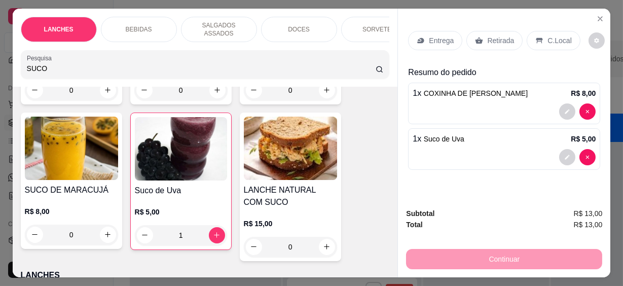
click at [540, 36] on div "C.Local" at bounding box center [553, 40] width 53 height 19
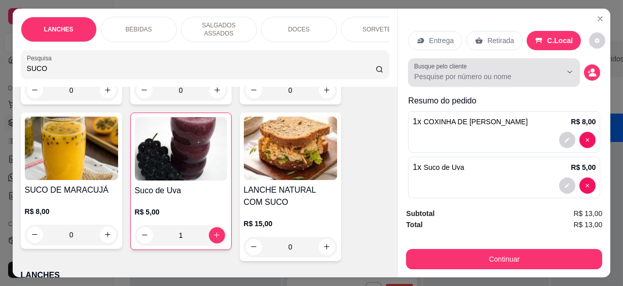
click at [453, 76] on input "Busque pelo cliente" at bounding box center [479, 76] width 131 height 10
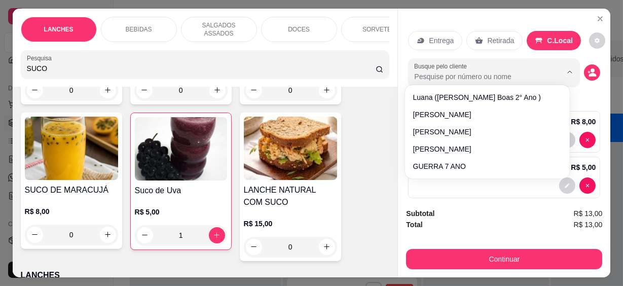
click at [453, 79] on div "Busque pelo cliente" at bounding box center [494, 72] width 172 height 28
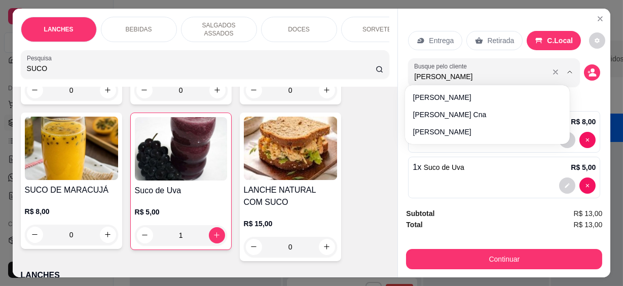
type input "[PERSON_NAME]"
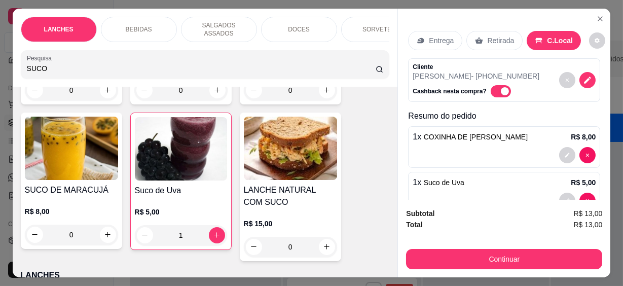
scroll to position [27, 0]
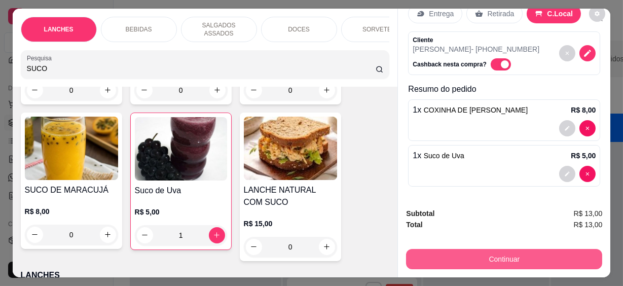
click at [526, 250] on button "Continuar" at bounding box center [504, 259] width 196 height 20
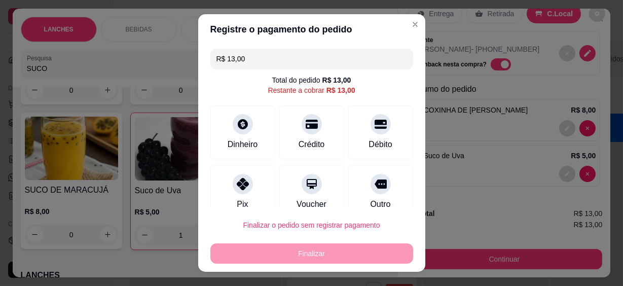
scroll to position [76, 0]
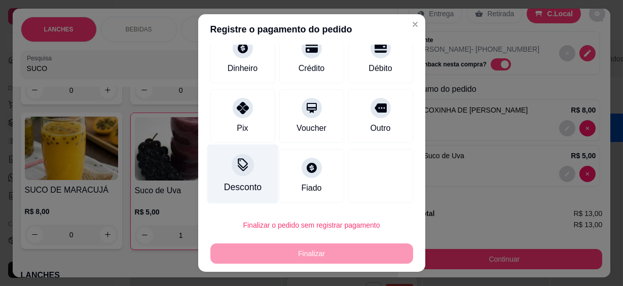
click at [232, 183] on div "Desconto" at bounding box center [243, 187] width 38 height 13
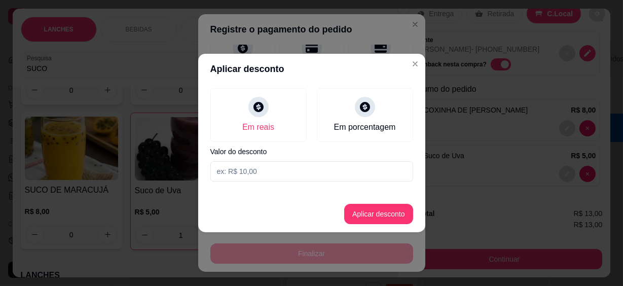
click at [261, 162] on input at bounding box center [311, 171] width 203 height 20
type input "12,99"
click at [369, 206] on button "Aplicar desconto" at bounding box center [378, 214] width 66 height 20
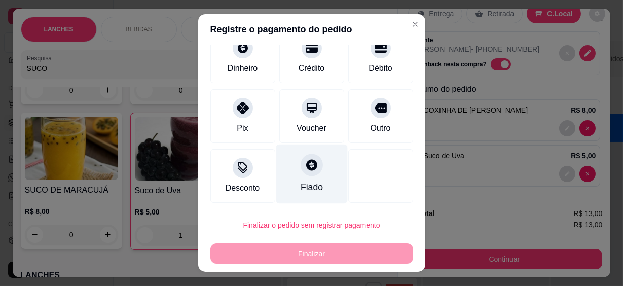
scroll to position [18, 0]
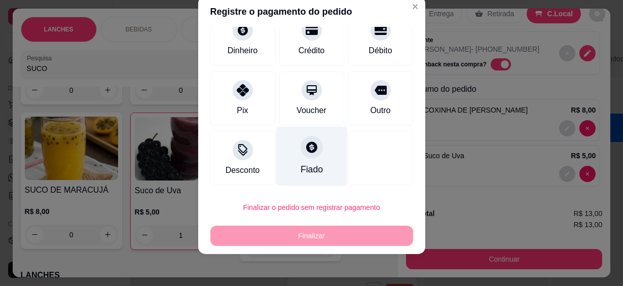
click at [303, 157] on div at bounding box center [312, 147] width 22 height 22
type input "R$ 0,00"
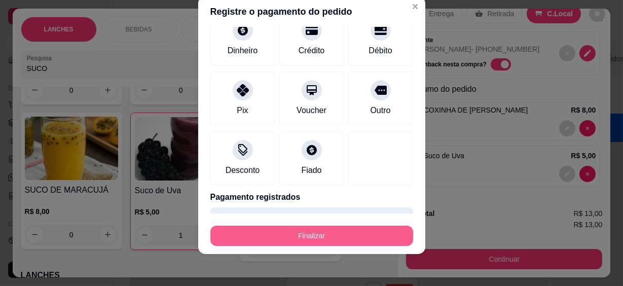
click at [334, 234] on button "Finalizar" at bounding box center [311, 236] width 203 height 20
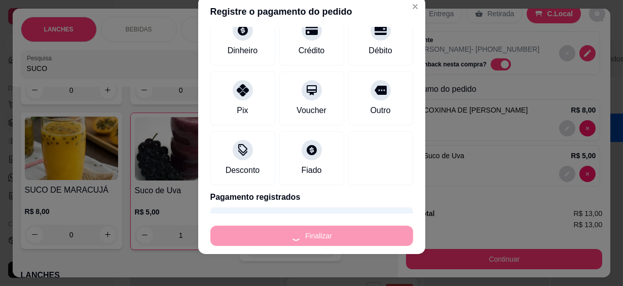
type input "0"
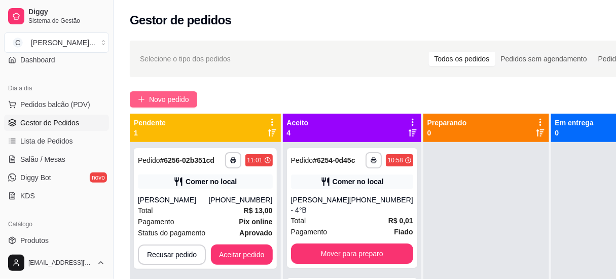
click at [163, 101] on span "Novo pedido" at bounding box center [169, 99] width 40 height 11
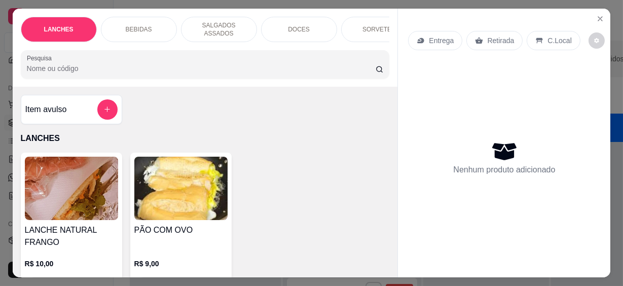
click at [109, 70] on div "Pesquisa" at bounding box center [205, 64] width 369 height 28
click at [112, 63] on input "Pesquisa" at bounding box center [201, 68] width 349 height 10
click at [115, 63] on input "Pesquisa" at bounding box center [201, 68] width 349 height 10
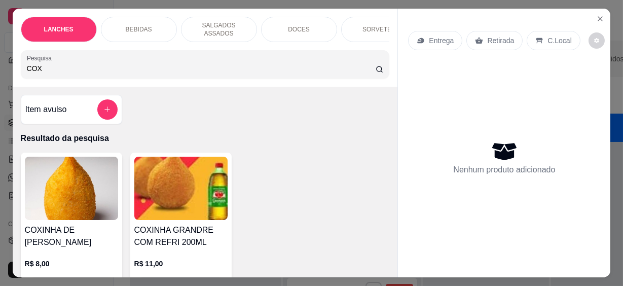
scroll to position [92, 0]
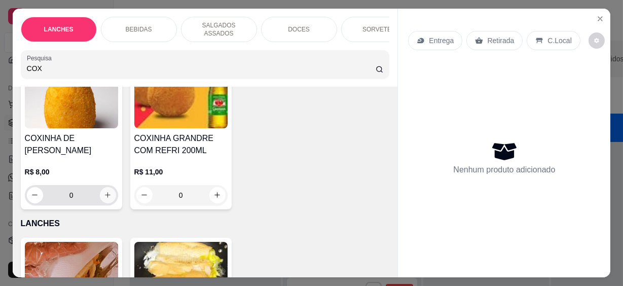
type input "COX"
click at [102, 187] on button "increase-product-quantity" at bounding box center [108, 195] width 16 height 16
type input "1"
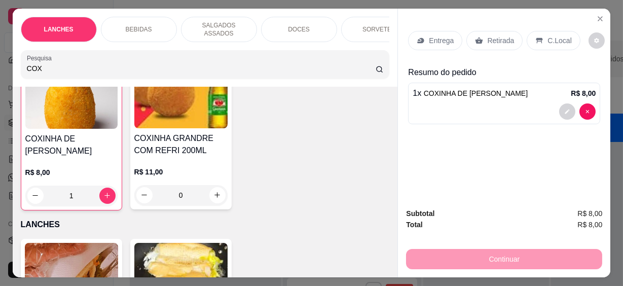
scroll to position [92, 0]
click at [0, 66] on html "**********" at bounding box center [311, 143] width 623 height 286
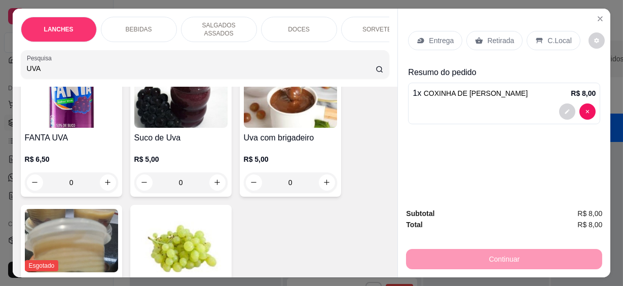
scroll to position [231, 0]
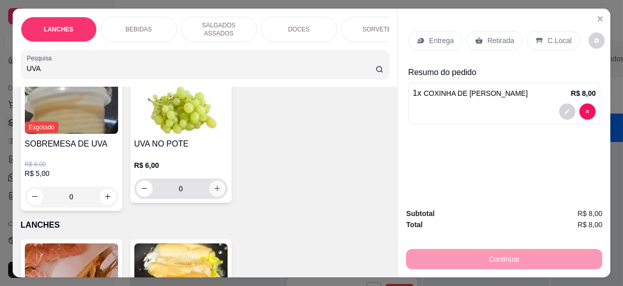
type input "UVA"
click at [218, 187] on button "increase-product-quantity" at bounding box center [217, 189] width 16 height 16
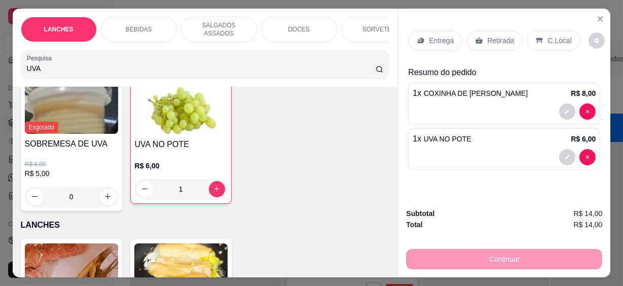
click at [550, 38] on p "C.Local" at bounding box center [560, 40] width 24 height 10
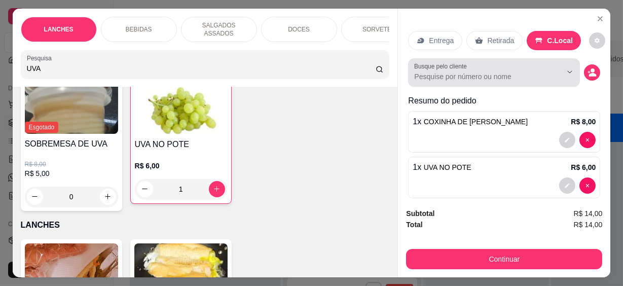
click at [453, 77] on input "Busque pelo cliente" at bounding box center [479, 76] width 131 height 10
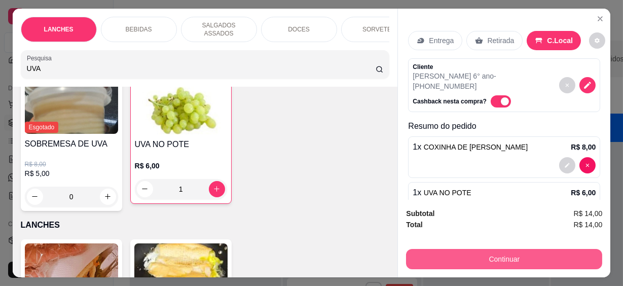
click at [441, 250] on button "Continuar" at bounding box center [504, 259] width 196 height 20
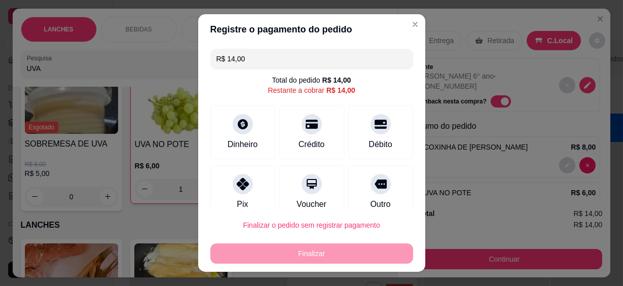
scroll to position [76, 0]
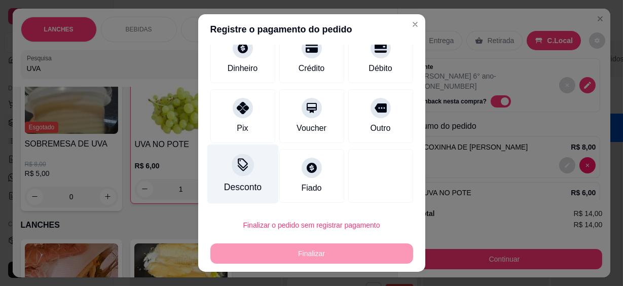
click at [229, 191] on div "Desconto" at bounding box center [243, 187] width 38 height 13
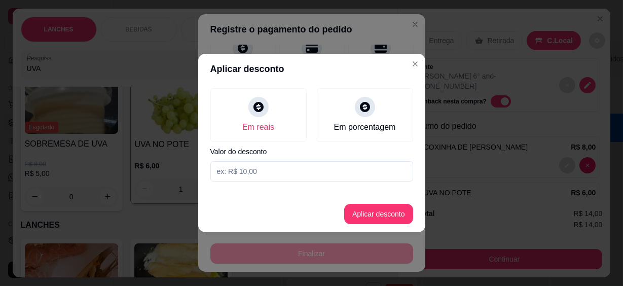
click at [238, 167] on input at bounding box center [311, 171] width 203 height 20
click at [395, 209] on button "Aplicar desconto" at bounding box center [378, 214] width 66 height 20
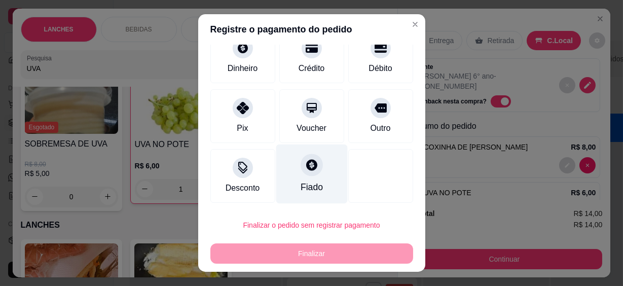
click at [311, 167] on div at bounding box center [312, 165] width 22 height 22
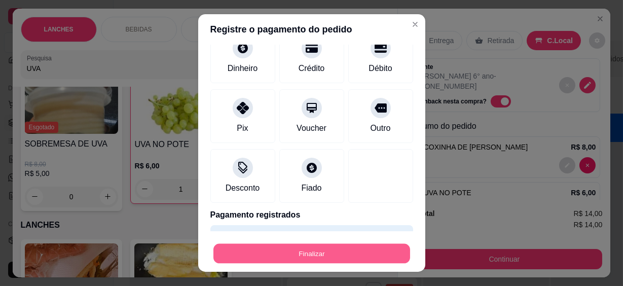
click at [330, 257] on button "Finalizar" at bounding box center [311, 253] width 197 height 20
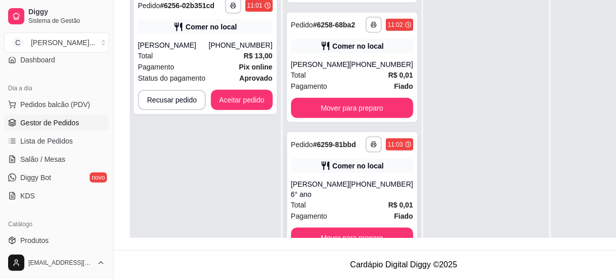
scroll to position [28, 0]
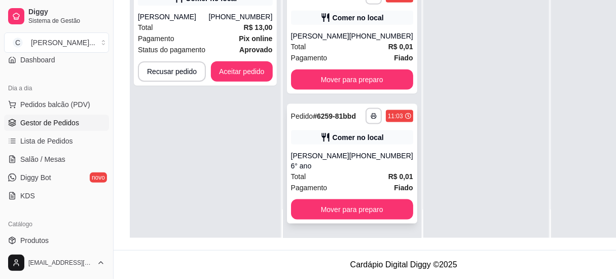
click at [339, 178] on div "Total R$ 0,01" at bounding box center [352, 176] width 122 height 11
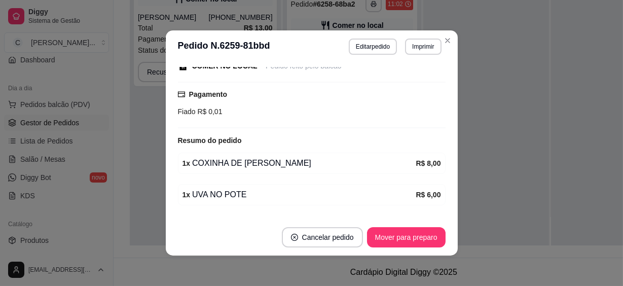
scroll to position [178, 0]
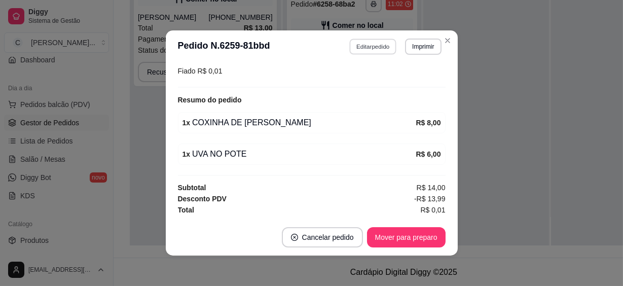
click at [379, 47] on button "Editar pedido" at bounding box center [372, 47] width 47 height 16
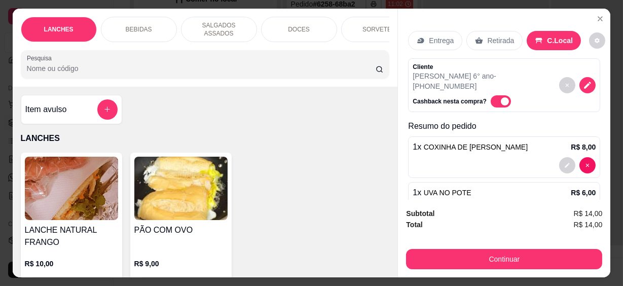
click at [127, 69] on div at bounding box center [205, 64] width 357 height 20
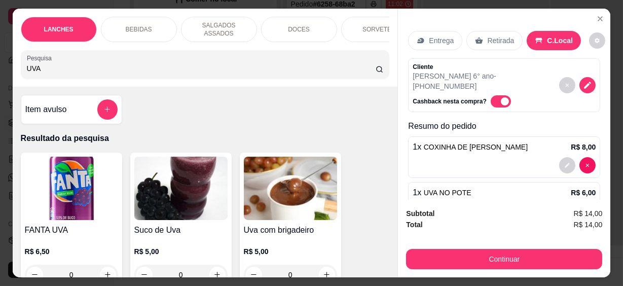
scroll to position [92, 0]
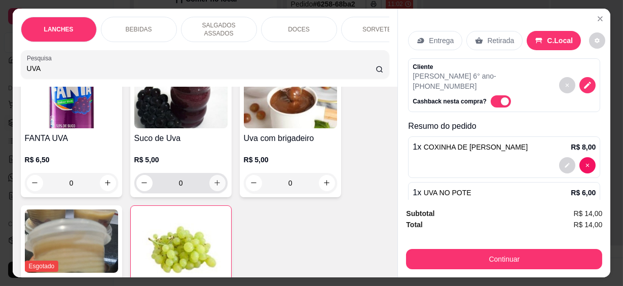
click at [215, 179] on icon "increase-product-quantity" at bounding box center [217, 183] width 8 height 8
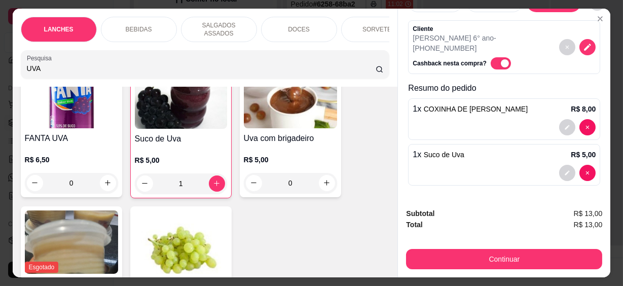
scroll to position [27, 0]
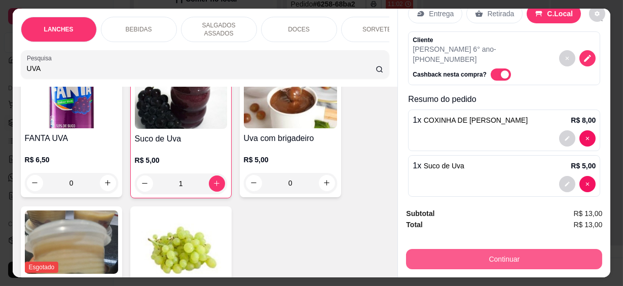
click at [513, 249] on button "Continuar" at bounding box center [504, 259] width 196 height 20
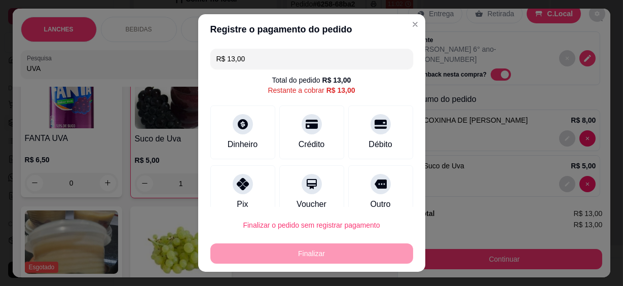
scroll to position [76, 0]
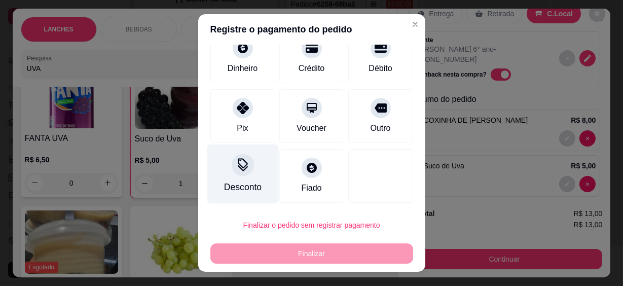
click at [234, 179] on div "Desconto" at bounding box center [242, 174] width 71 height 59
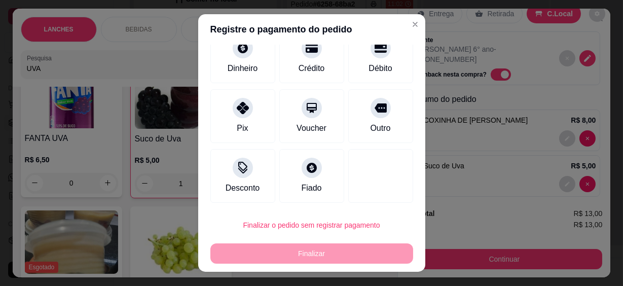
click at [233, 165] on input at bounding box center [311, 171] width 203 height 20
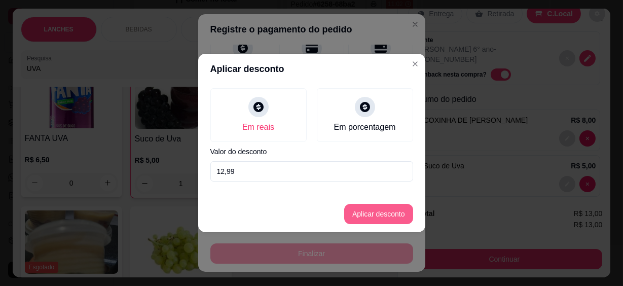
click at [370, 208] on button "Aplicar desconto" at bounding box center [378, 214] width 69 height 20
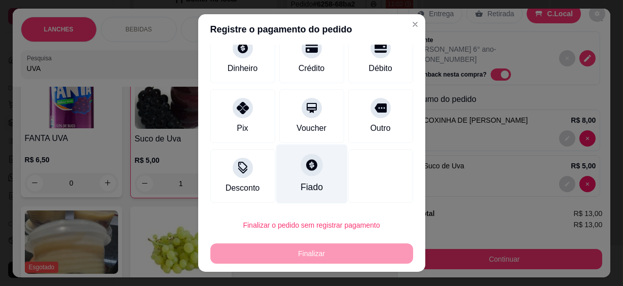
click at [297, 177] on div "Fiado" at bounding box center [311, 174] width 71 height 59
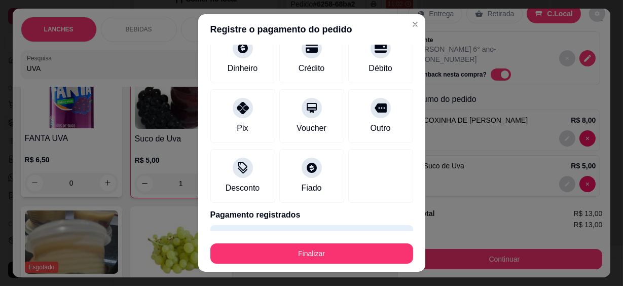
click at [313, 250] on button "Finalizar" at bounding box center [311, 253] width 203 height 20
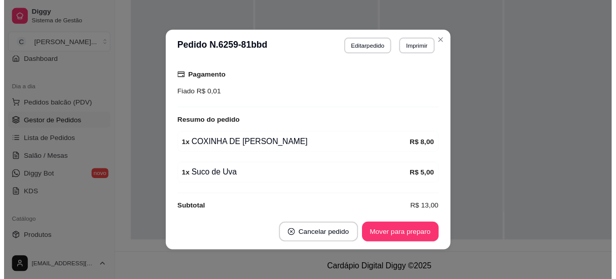
scroll to position [201, 0]
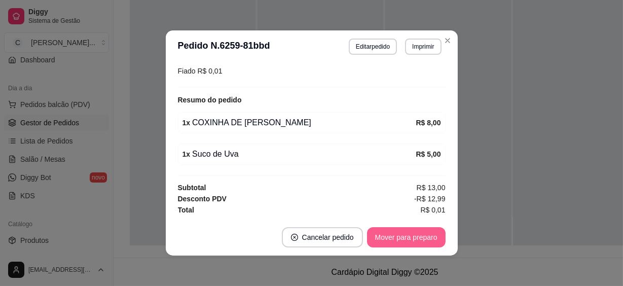
click at [404, 232] on button "Mover para preparo" at bounding box center [406, 237] width 79 height 20
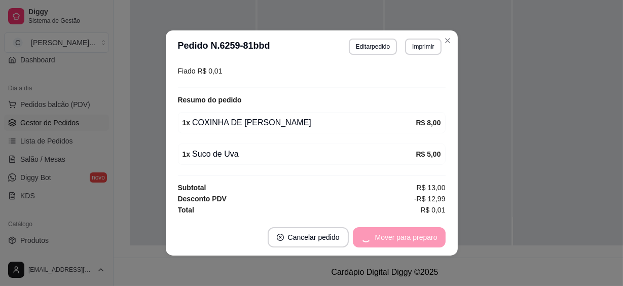
click at [404, 233] on div "Mover para preparo" at bounding box center [399, 237] width 93 height 20
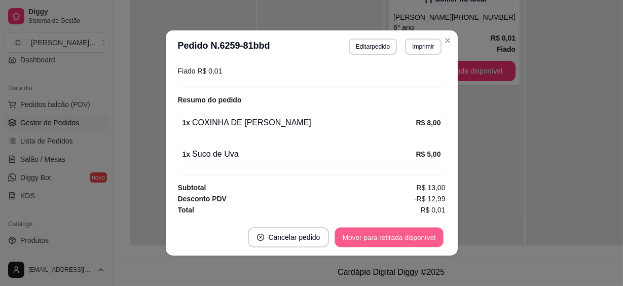
click at [416, 239] on button "Mover para retirada disponível" at bounding box center [389, 238] width 109 height 20
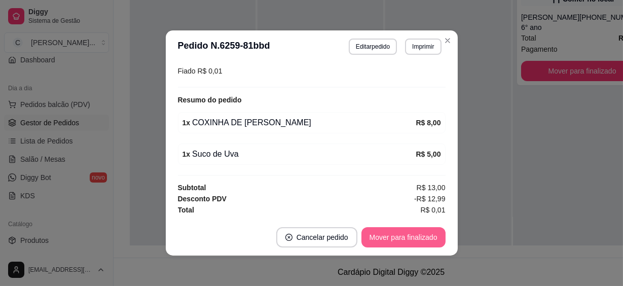
click at [408, 237] on button "Mover para finalizado" at bounding box center [404, 237] width 84 height 20
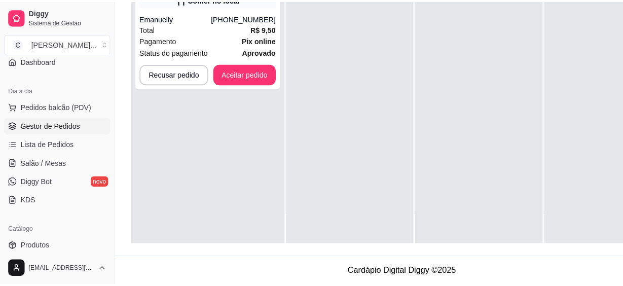
scroll to position [0, 0]
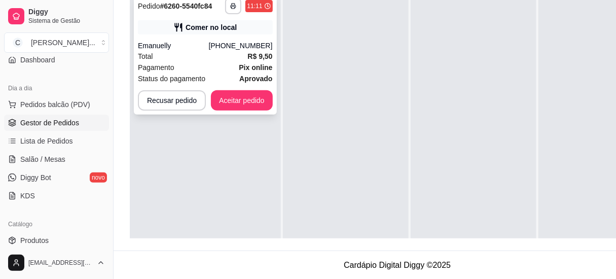
click at [224, 77] on div "Status do pagamento aprovado" at bounding box center [205, 78] width 135 height 11
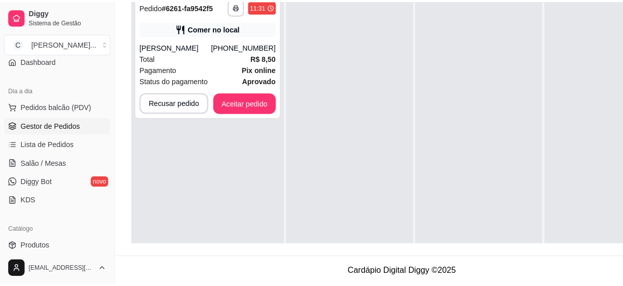
scroll to position [62, 0]
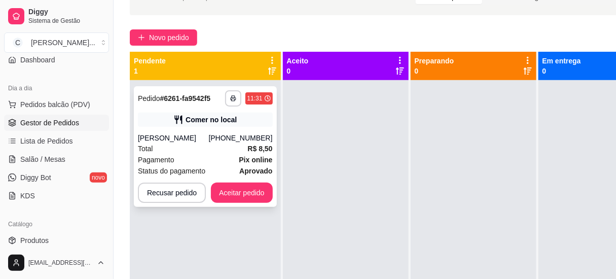
click at [227, 143] on div "Total R$ 8,50" at bounding box center [205, 148] width 135 height 11
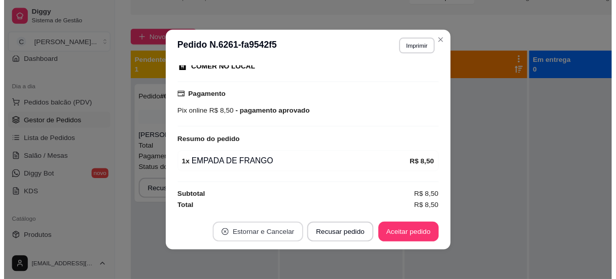
scroll to position [2, 0]
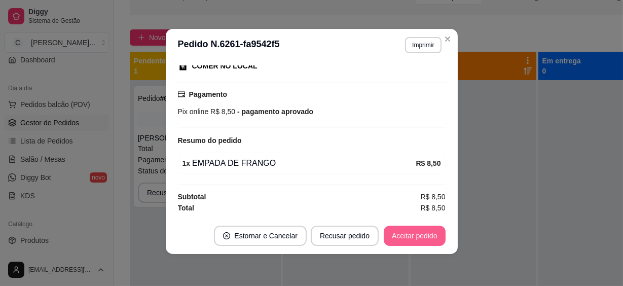
click at [417, 233] on button "Aceitar pedido" at bounding box center [415, 236] width 62 height 20
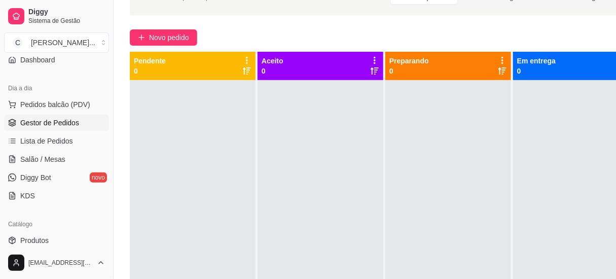
click at [353, 29] on div "Novo pedido" at bounding box center [385, 37] width 510 height 16
